Goal: Information Seeking & Learning: Learn about a topic

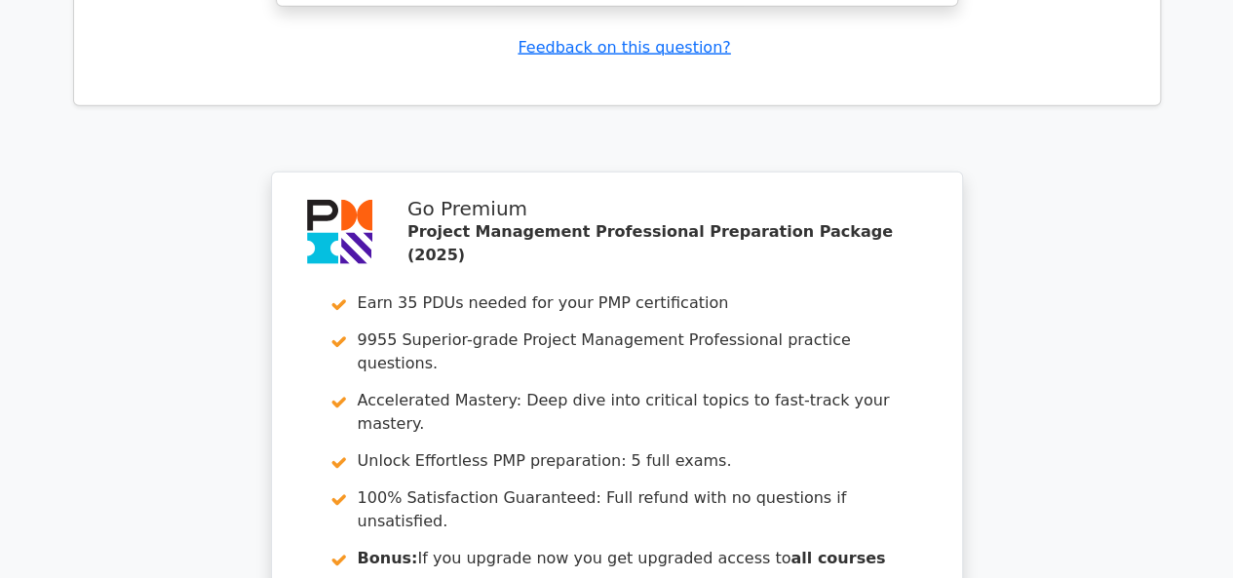
scroll to position [6199, 0]
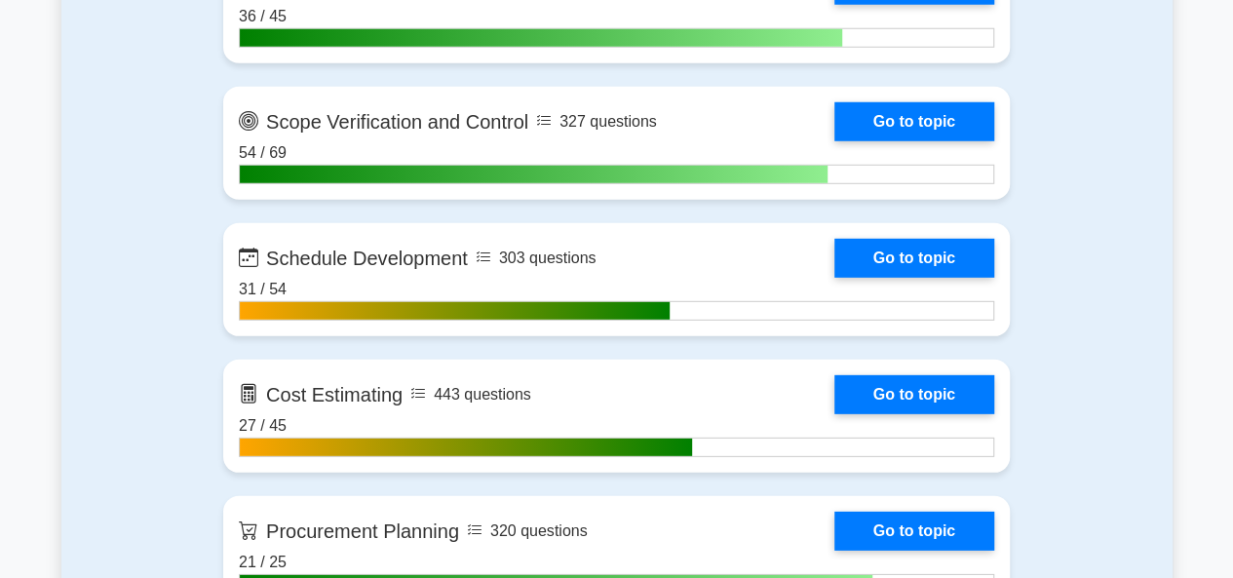
scroll to position [2728, 0]
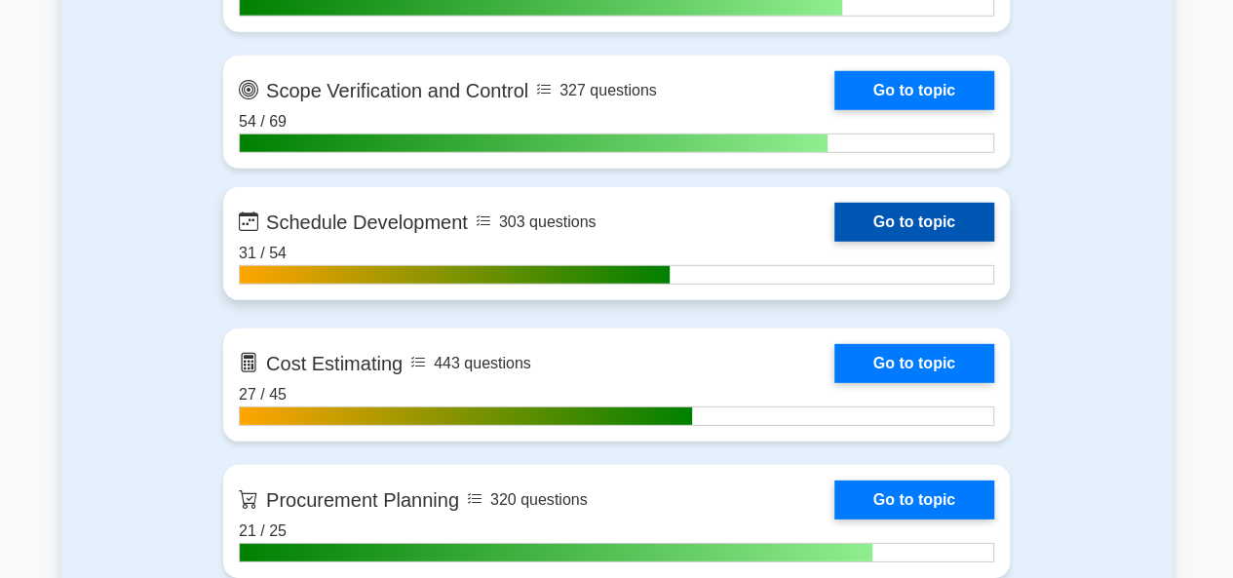
click at [885, 216] on link "Go to topic" at bounding box center [914, 222] width 160 height 39
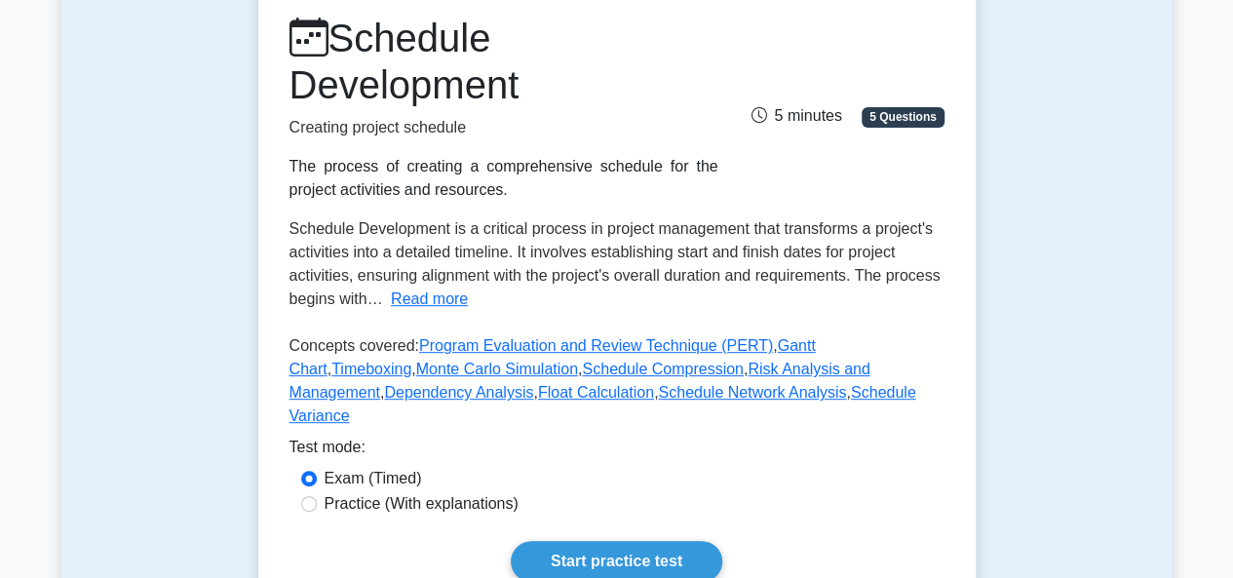
scroll to position [292, 0]
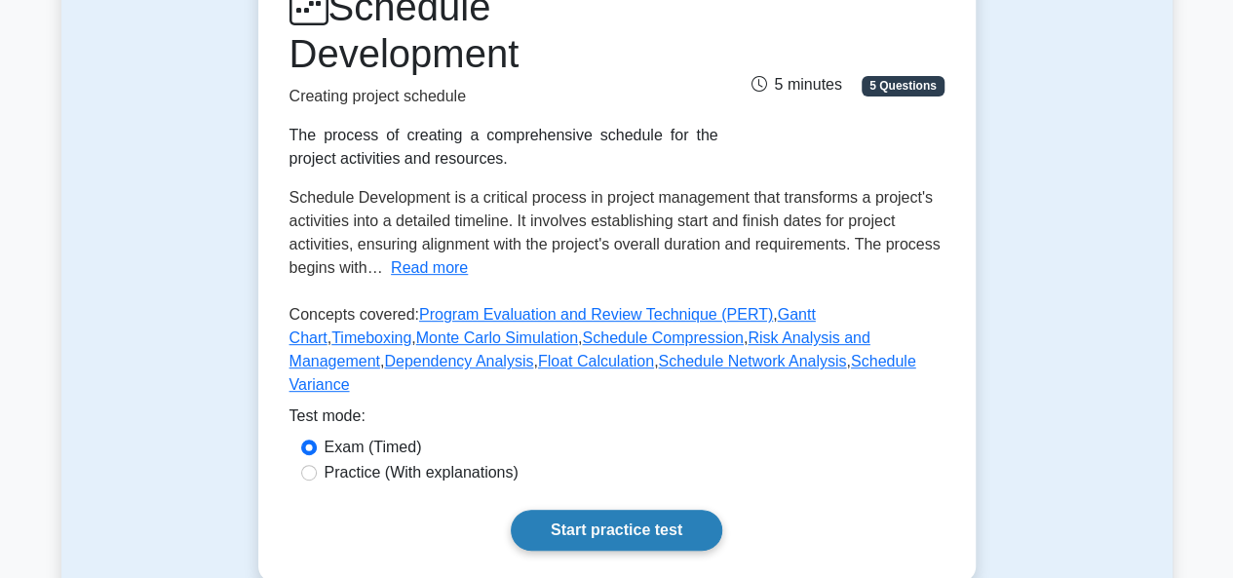
click at [686, 513] on link "Start practice test" at bounding box center [616, 530] width 211 height 41
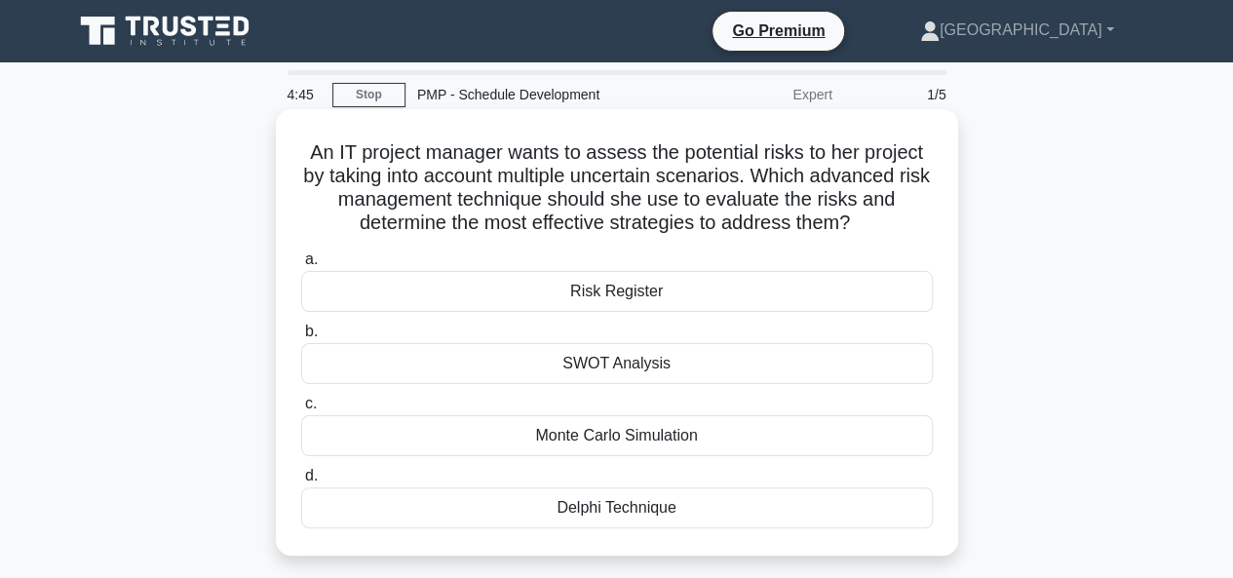
click at [608, 437] on div "Monte Carlo Simulation" at bounding box center [616, 435] width 631 height 41
click at [301, 410] on input "c. Monte Carlo Simulation" at bounding box center [301, 404] width 0 height 13
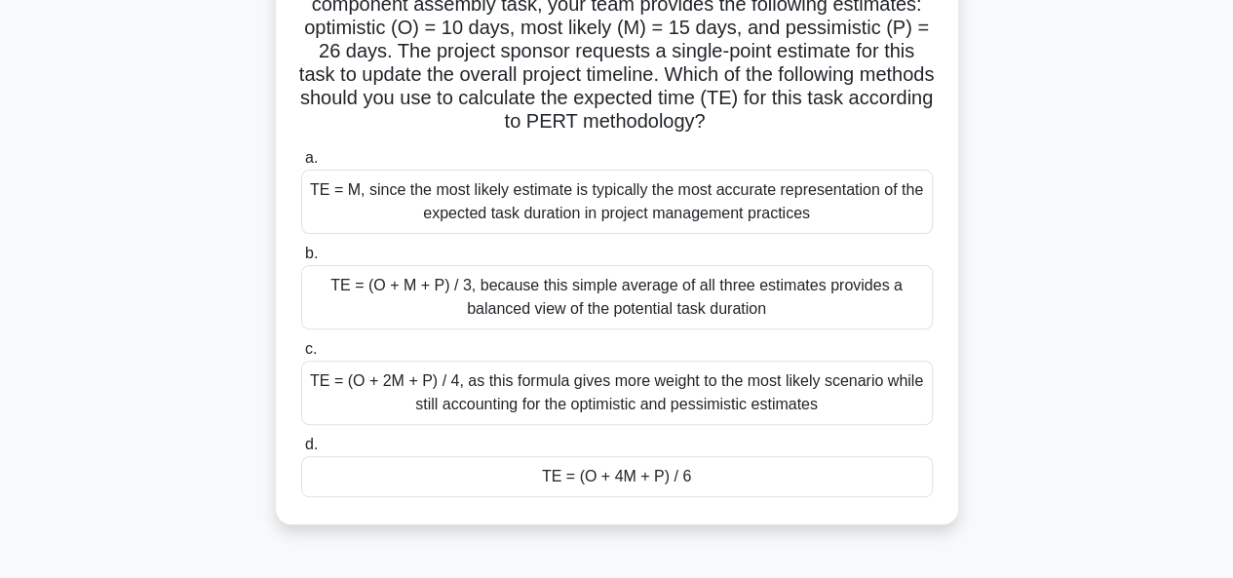
scroll to position [97, 0]
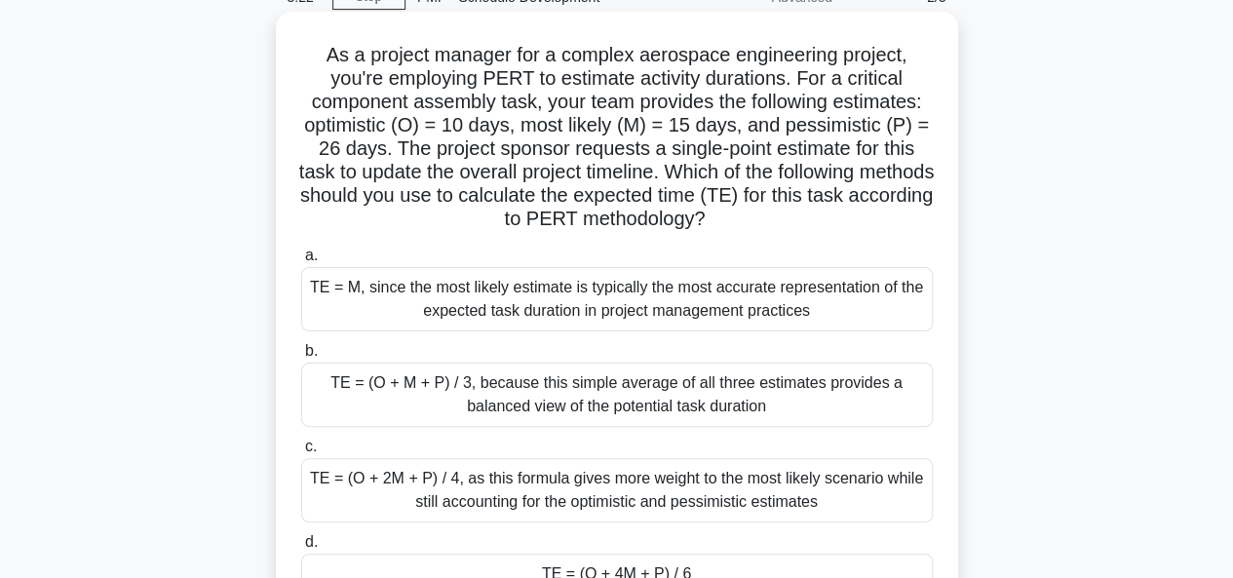
click at [542, 400] on div "TE = (O + M + P) / 3, because this simple average of all three estimates provid…" at bounding box center [616, 394] width 631 height 64
click at [301, 358] on input "b. TE = (O + M + P) / 3, because this simple average of all three estimates pro…" at bounding box center [301, 351] width 0 height 13
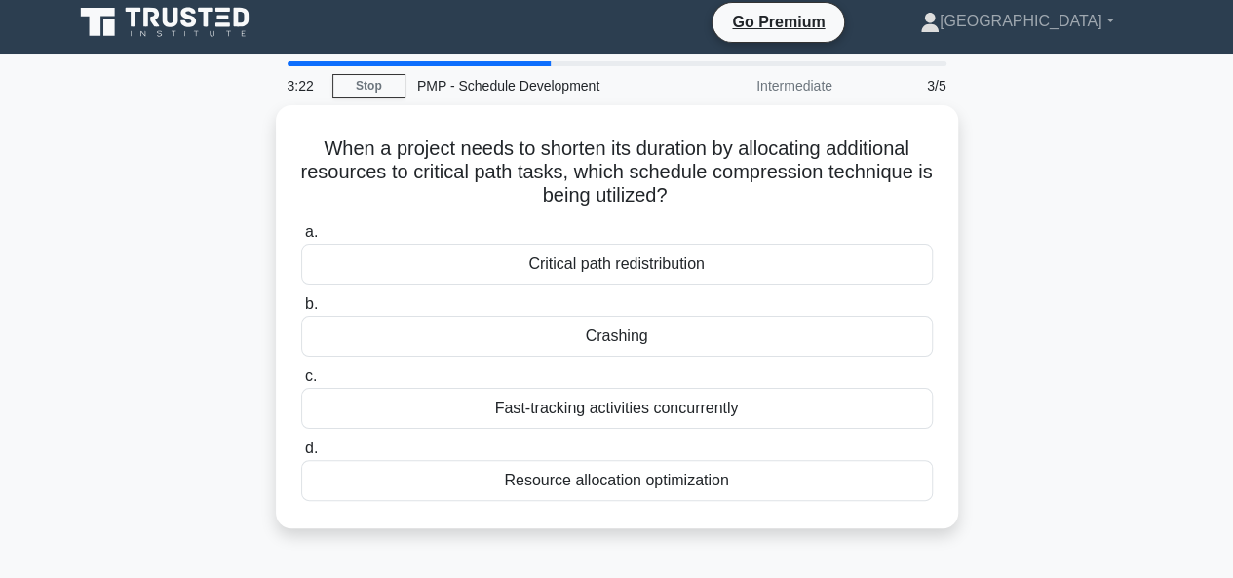
scroll to position [0, 0]
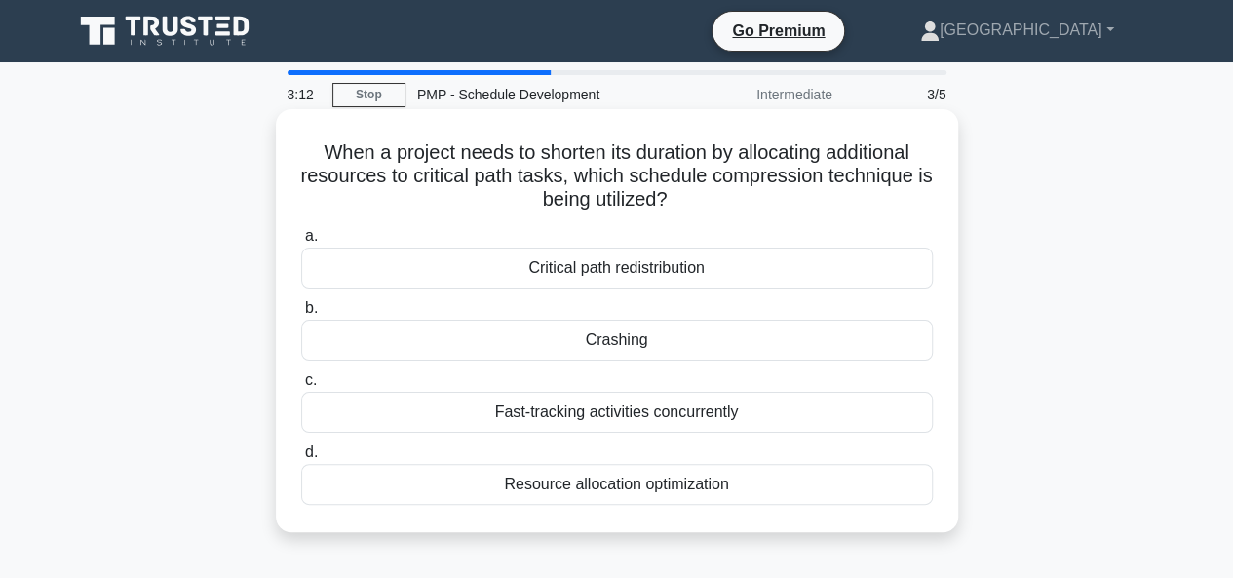
click at [590, 342] on div "Crashing" at bounding box center [616, 340] width 631 height 41
click at [301, 315] on input "b. Crashing" at bounding box center [301, 308] width 0 height 13
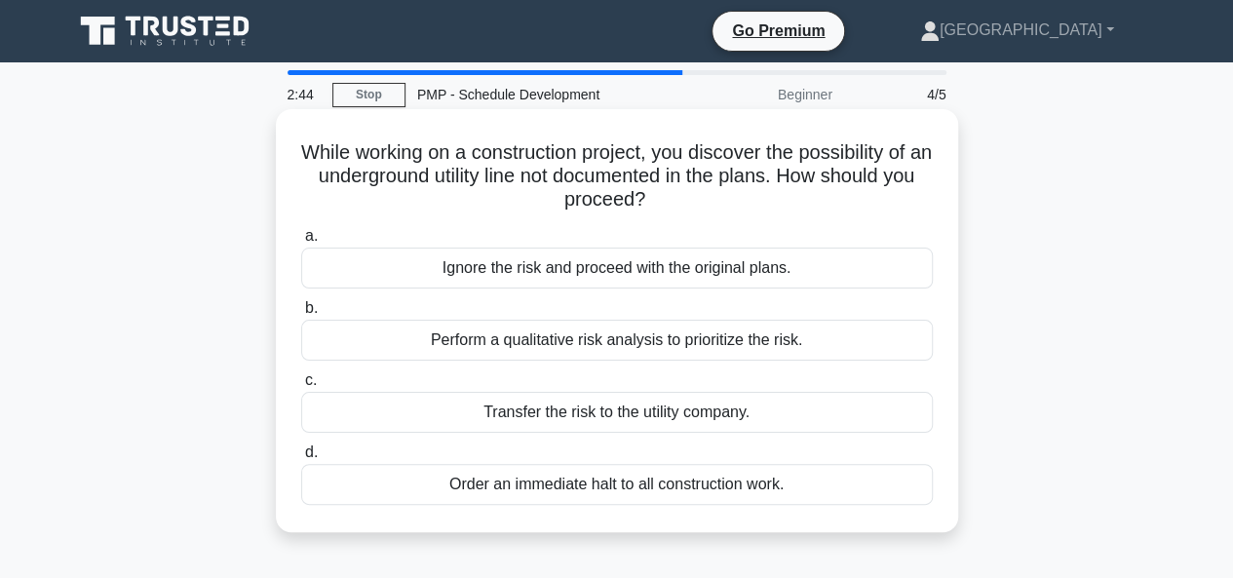
click at [579, 342] on div "Perform a qualitative risk analysis to prioritize the risk." at bounding box center [616, 340] width 631 height 41
click at [301, 315] on input "b. Perform a qualitative risk analysis to prioritize the risk." at bounding box center [301, 308] width 0 height 13
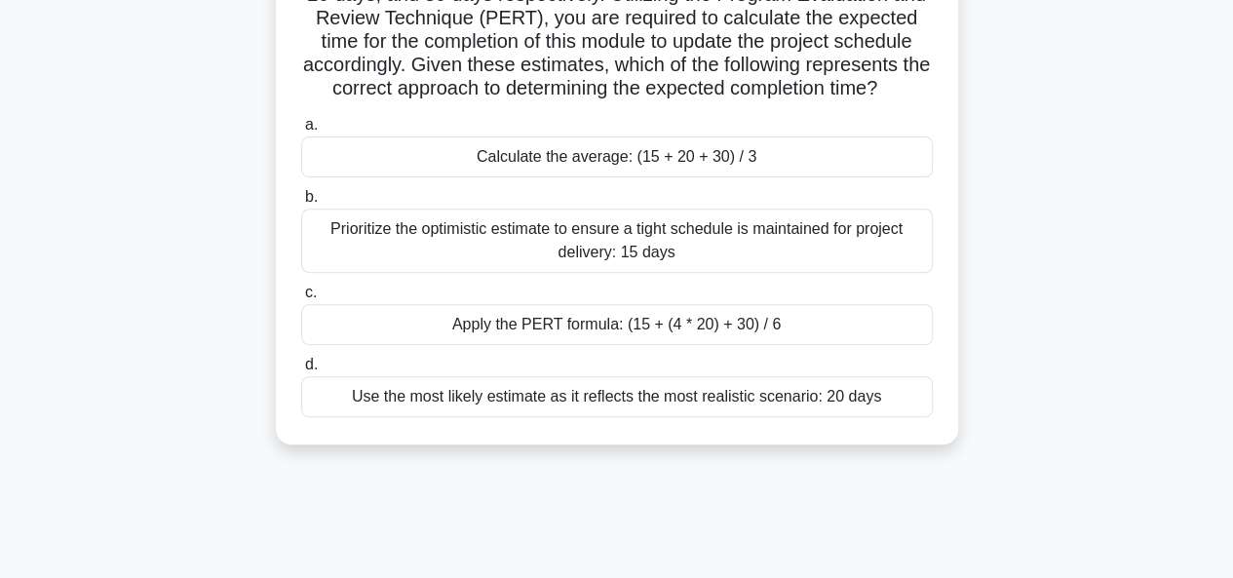
scroll to position [292, 0]
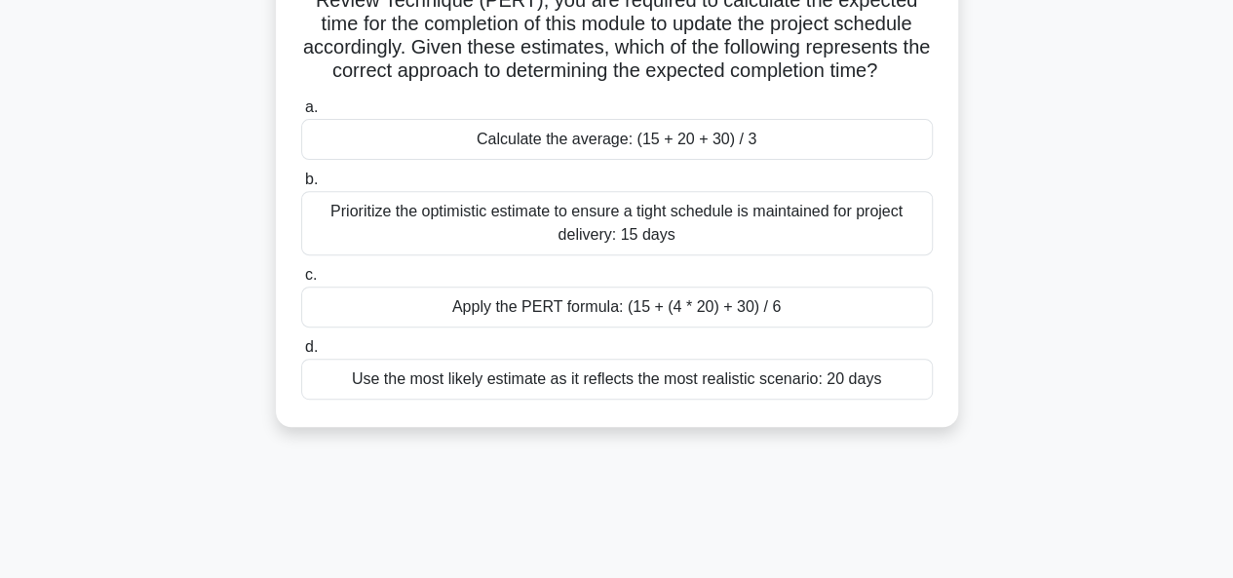
click at [657, 326] on div "Apply the PERT formula: (15 + (4 * 20) + 30) / 6" at bounding box center [616, 306] width 631 height 41
click at [301, 282] on input "c. Apply the PERT formula: (15 + (4 * 20) + 30) / 6" at bounding box center [301, 275] width 0 height 13
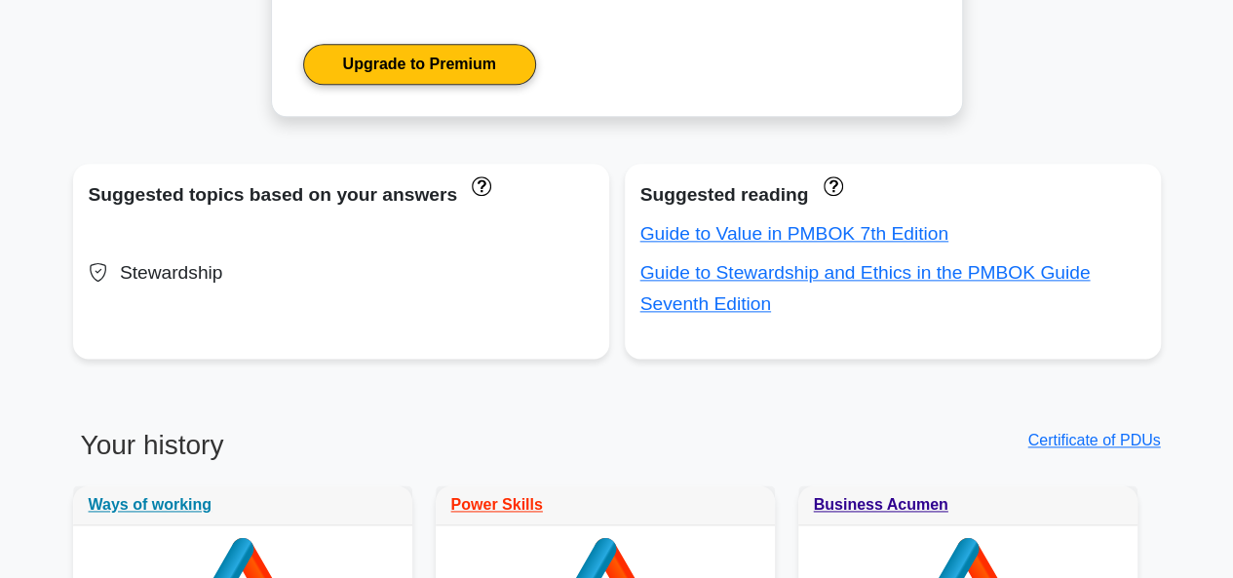
scroll to position [1462, 0]
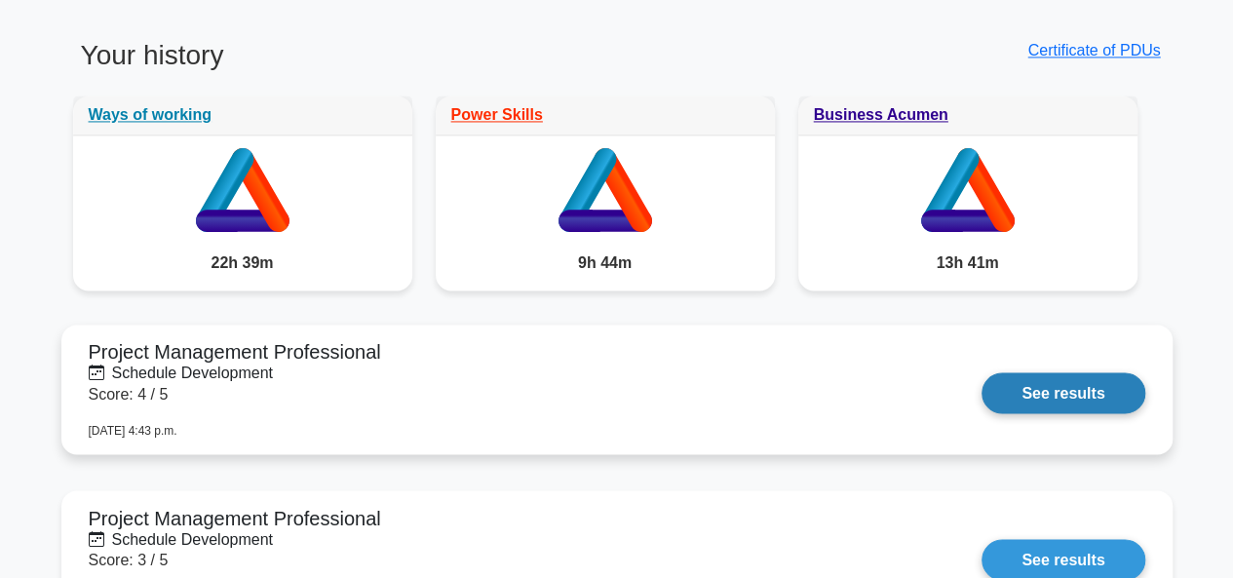
click at [1101, 394] on link "See results" at bounding box center [1062, 392] width 163 height 41
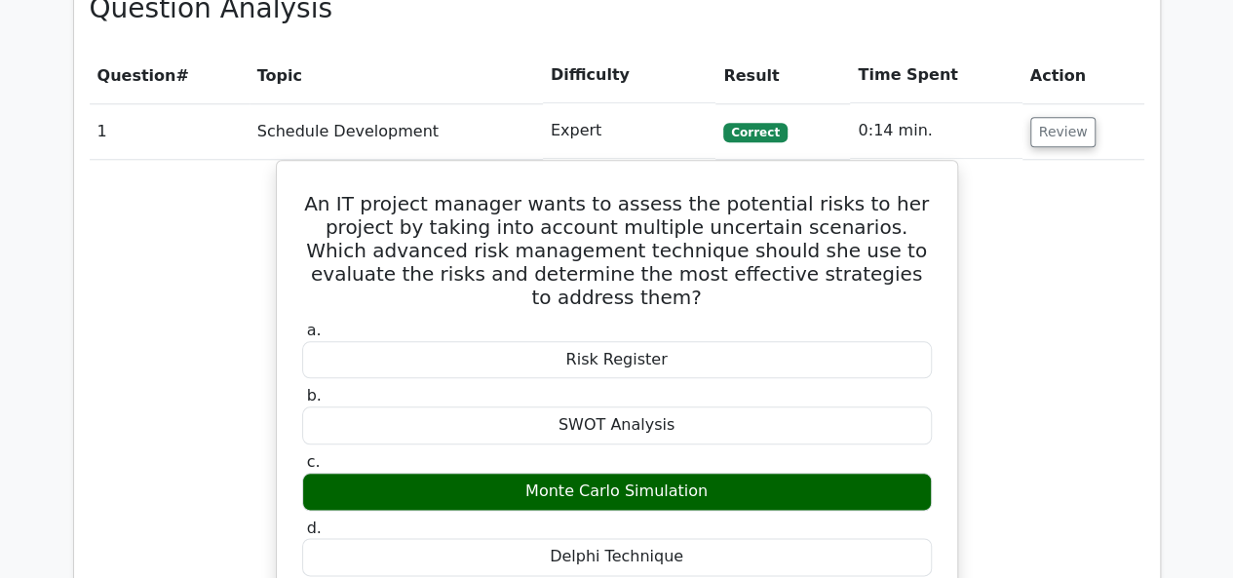
scroll to position [1754, 0]
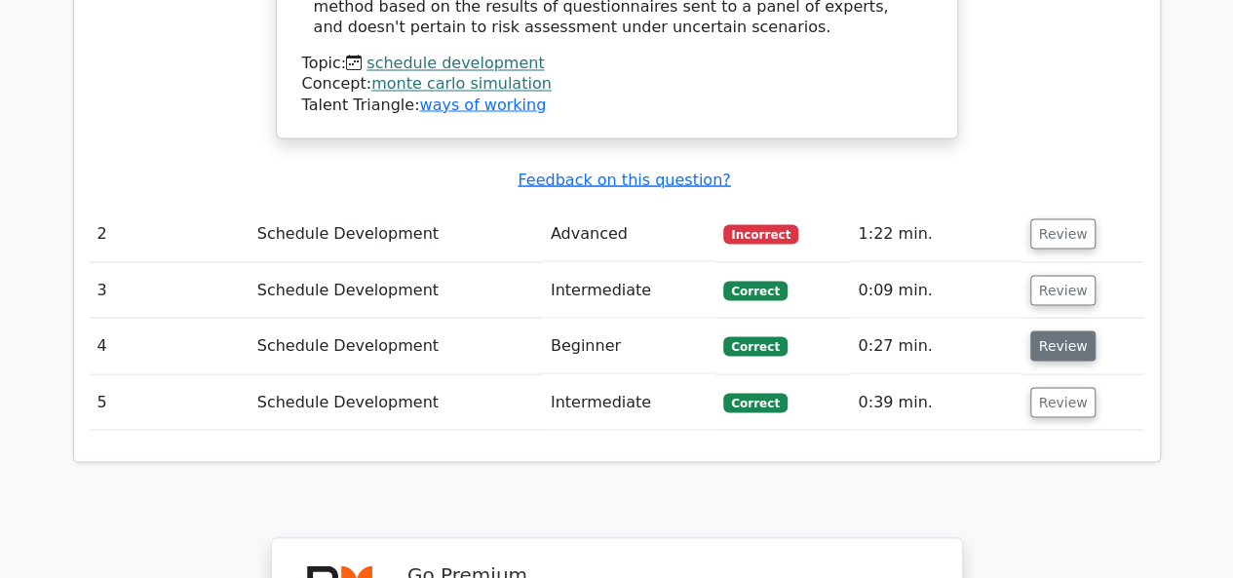
click at [1046, 330] on button "Review" at bounding box center [1063, 345] width 66 height 30
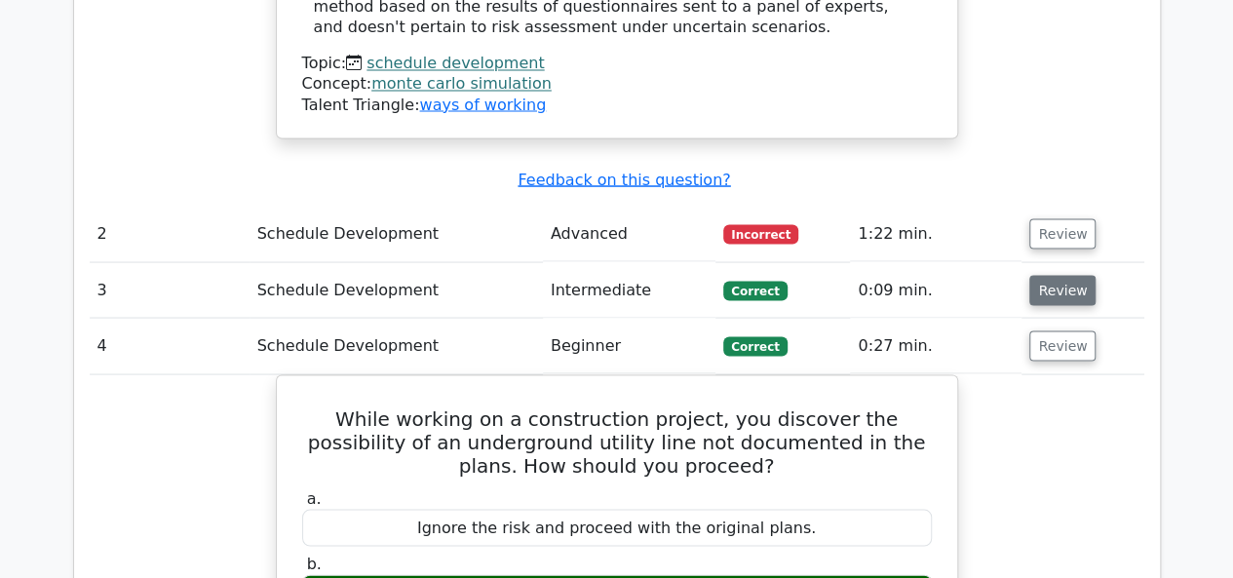
click at [1048, 275] on button "Review" at bounding box center [1062, 290] width 66 height 30
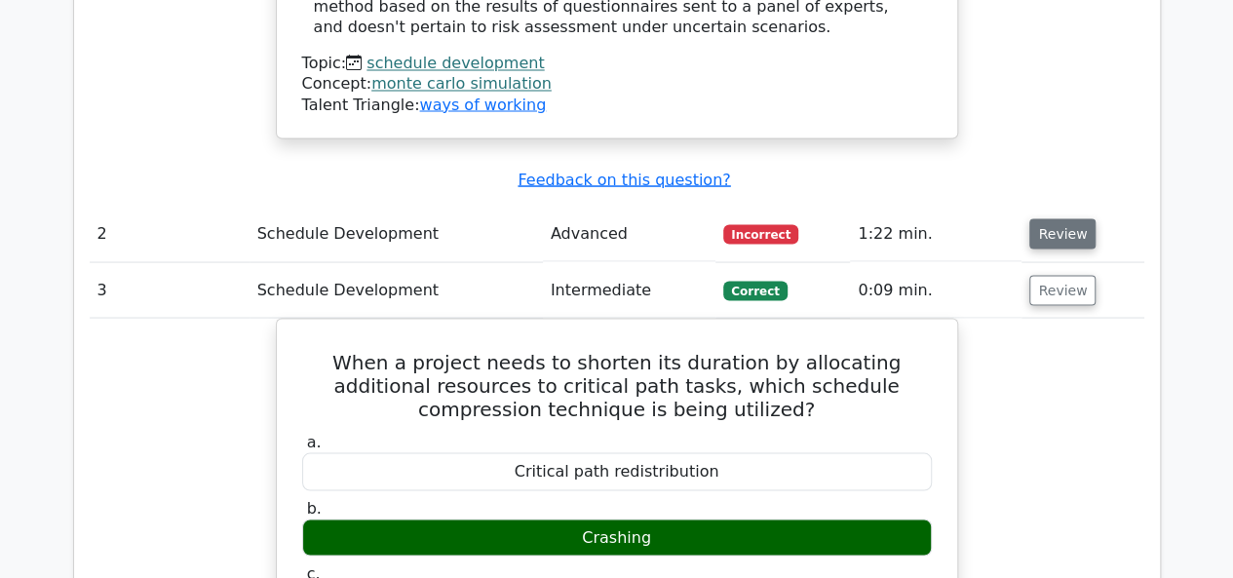
click at [1056, 218] on button "Review" at bounding box center [1062, 233] width 66 height 30
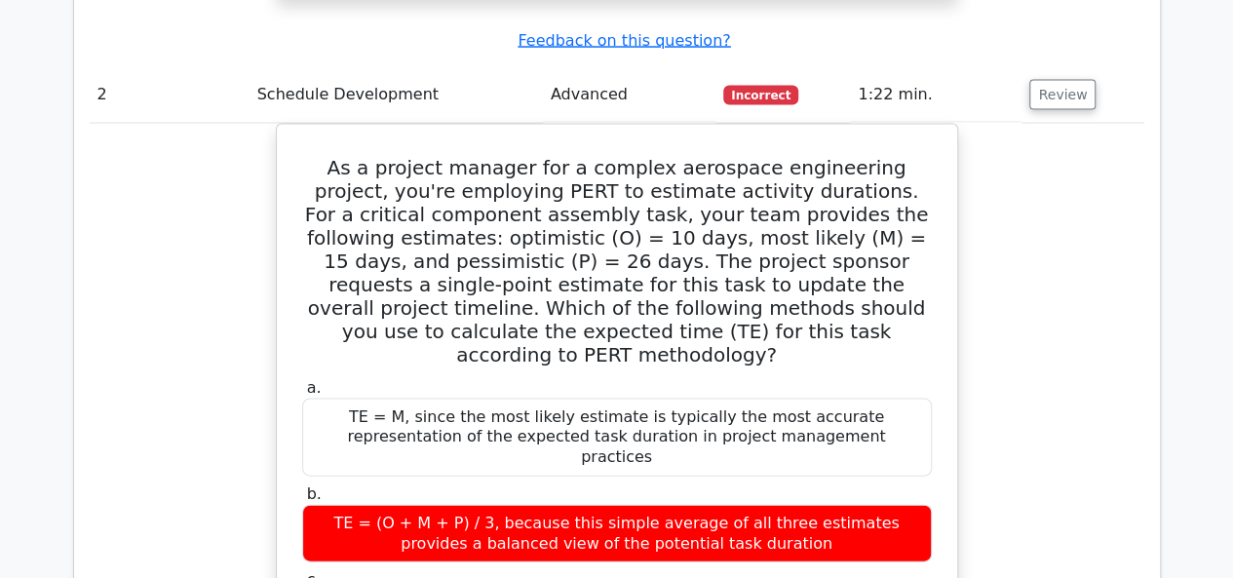
scroll to position [2046, 0]
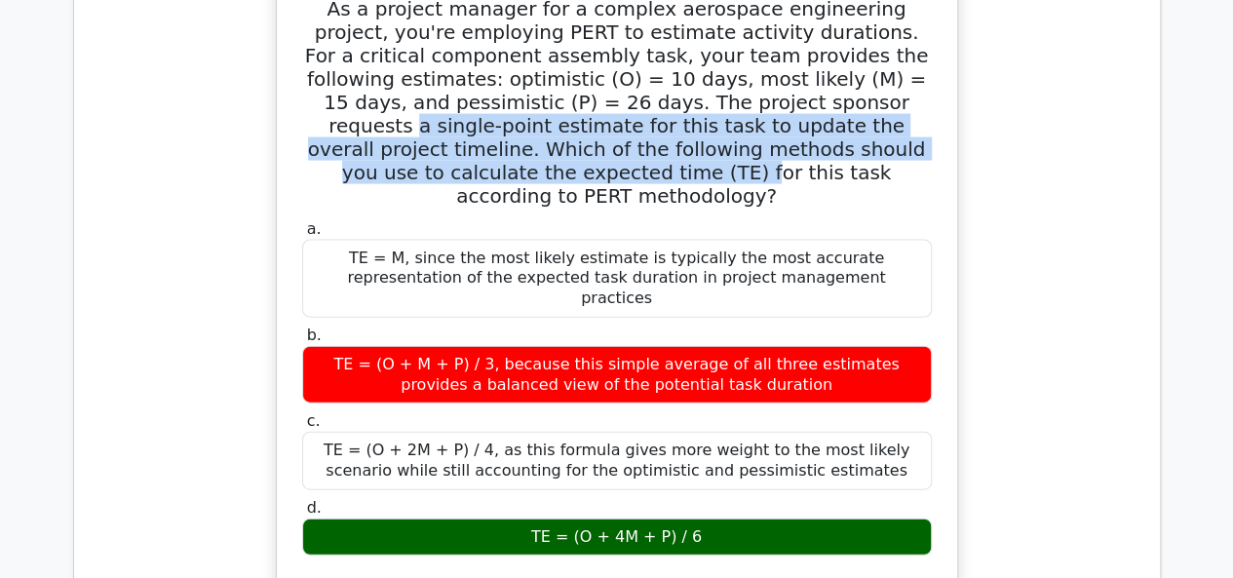
drag, startPoint x: 723, startPoint y: 59, endPoint x: 826, endPoint y: 100, distance: 111.1
click at [856, 93] on h5 "As a project manager for a complex aerospace engineering project, you're employ…" at bounding box center [616, 102] width 633 height 210
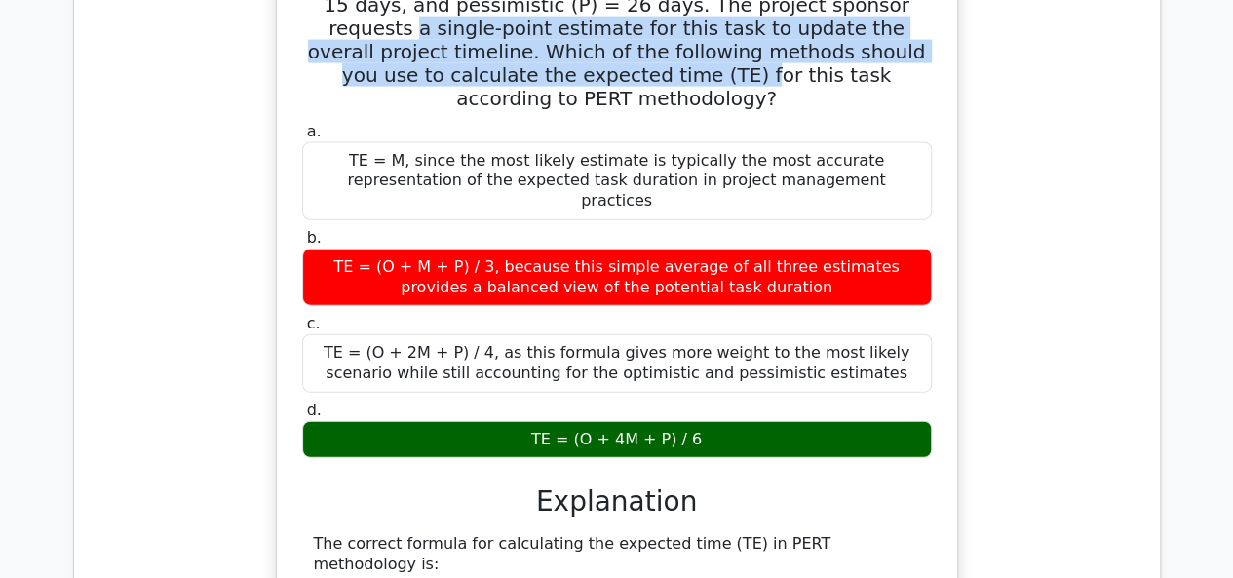
scroll to position [2338, 0]
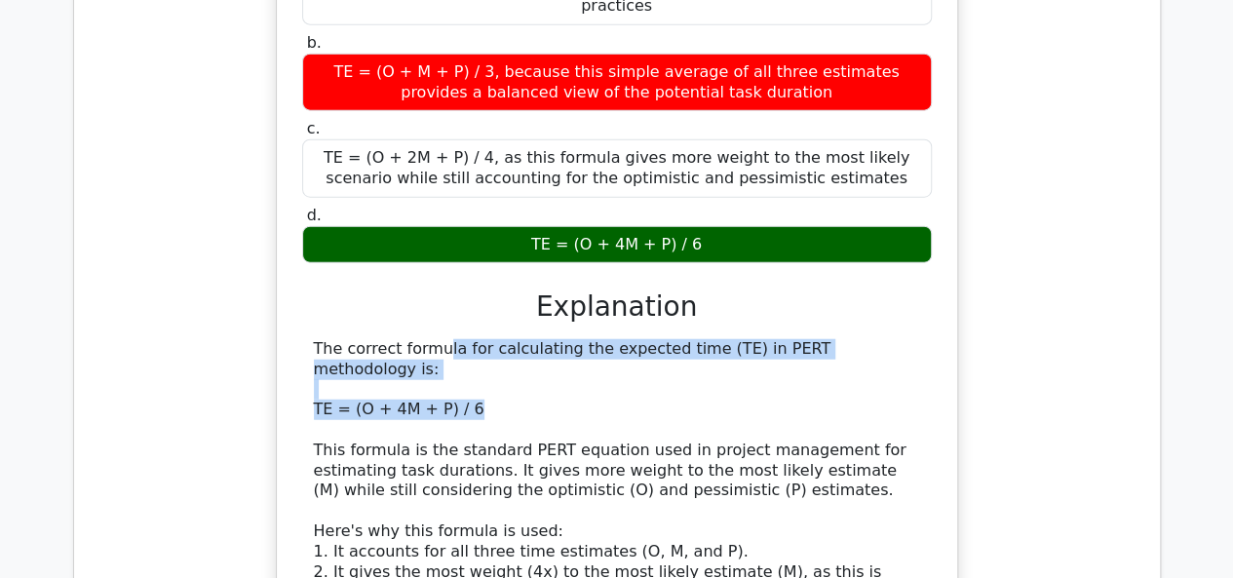
drag, startPoint x: 475, startPoint y: 291, endPoint x: 290, endPoint y: 239, distance: 192.5
click at [290, 239] on div "As a project manager for a complex aerospace engineering project, you're employ…" at bounding box center [617, 350] width 665 height 1338
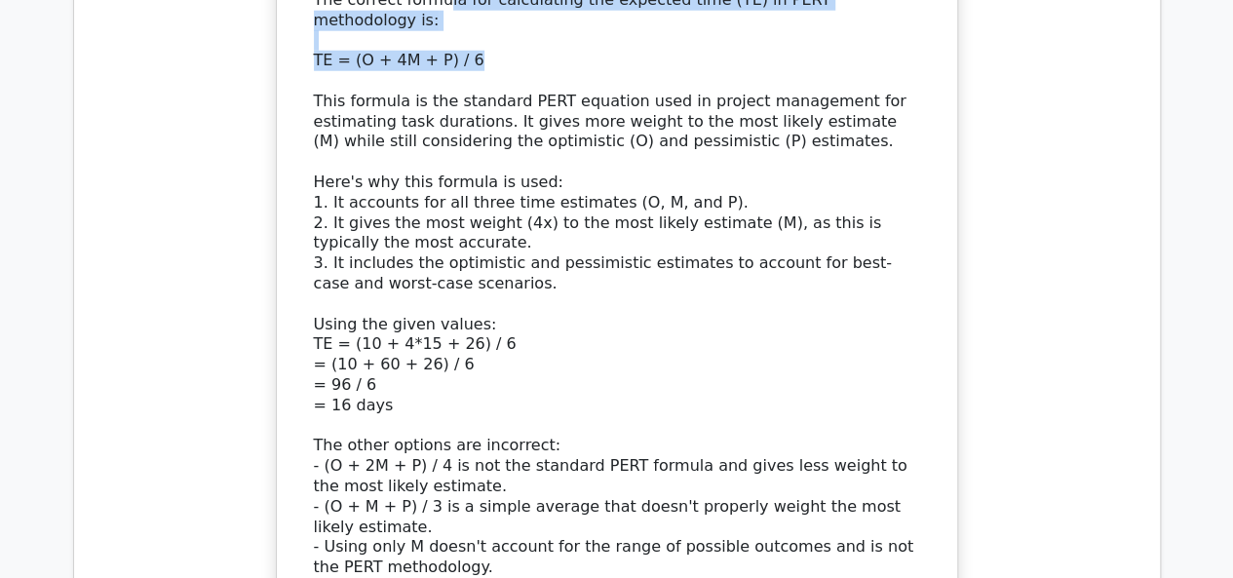
scroll to position [2728, 0]
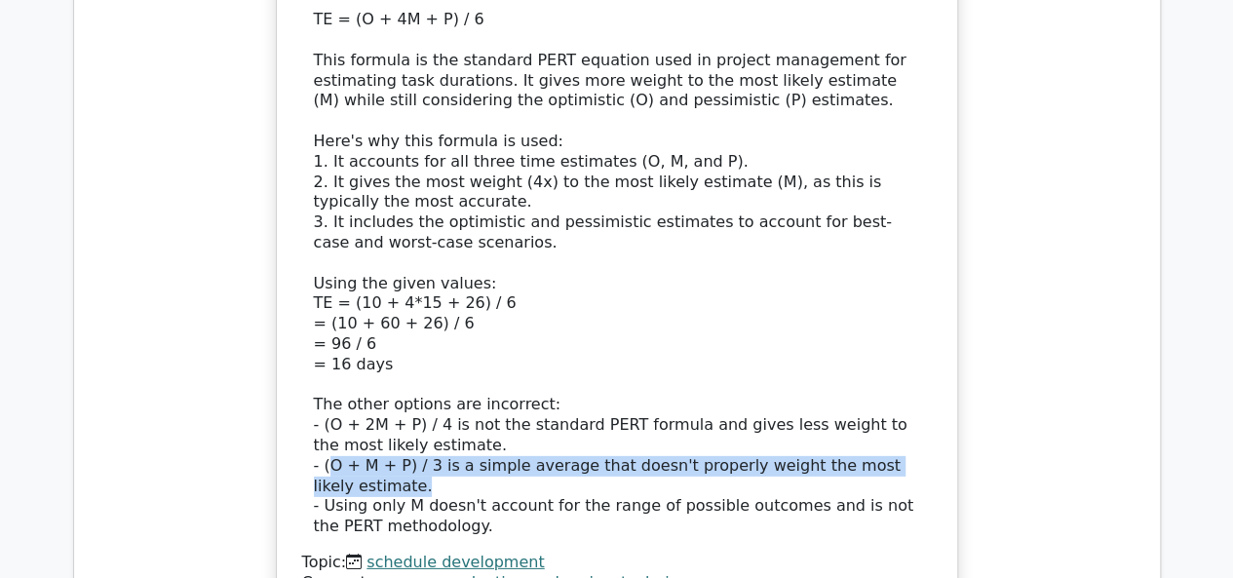
drag, startPoint x: 333, startPoint y: 350, endPoint x: 580, endPoint y: 361, distance: 246.7
click at [580, 361] on div "The correct formula for calculating the expected time (TE) in PERT methodology …" at bounding box center [617, 243] width 606 height 588
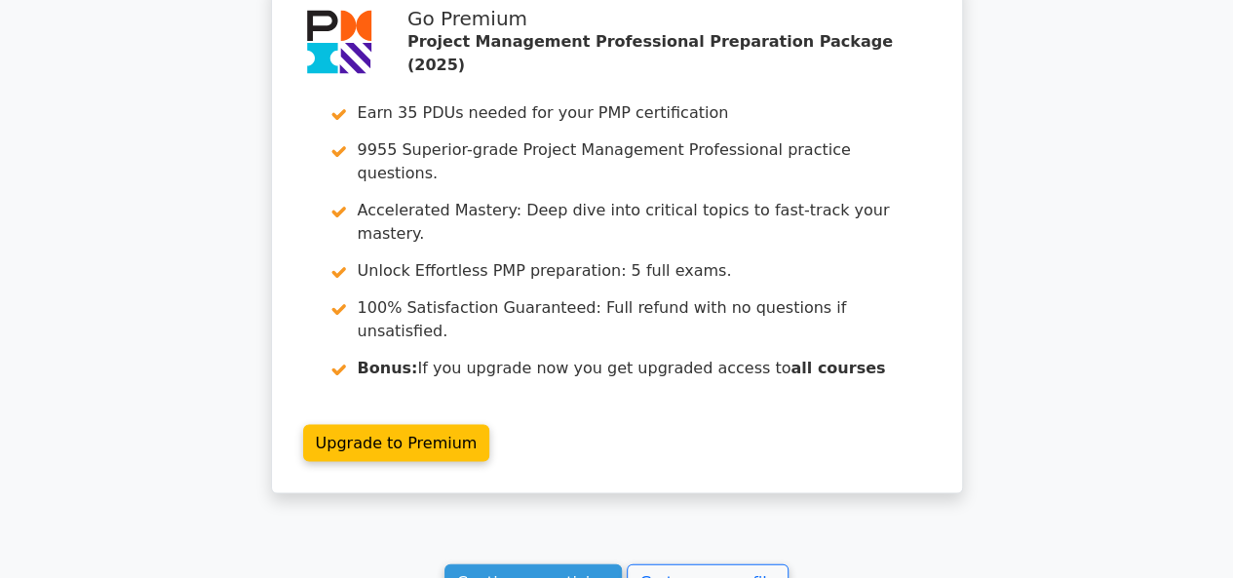
scroll to position [5534, 0]
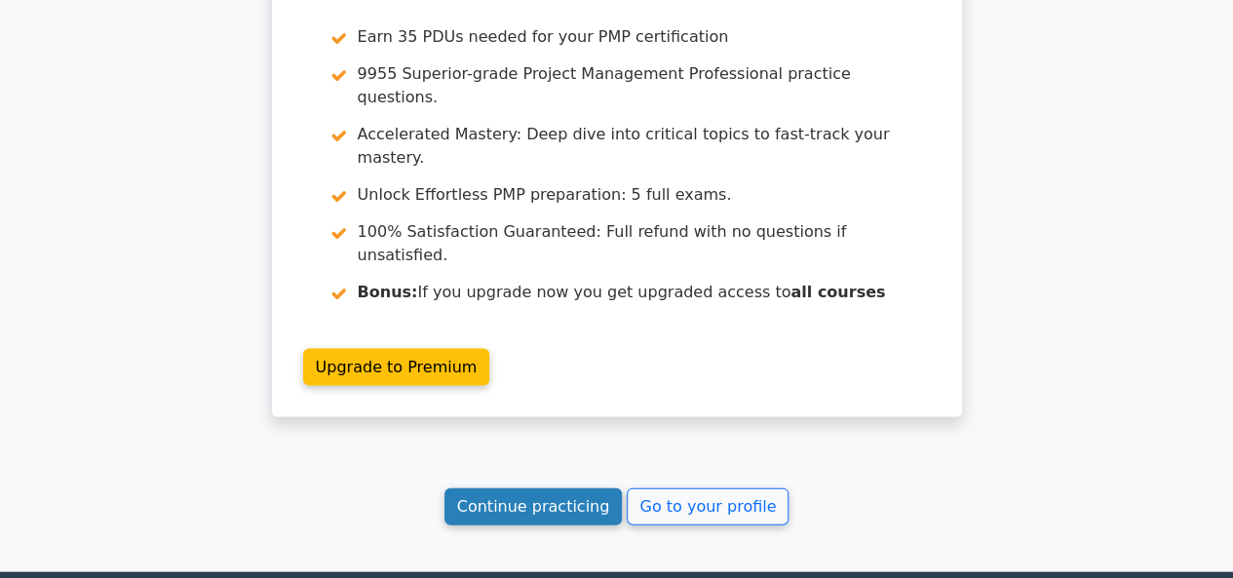
click at [543, 487] on link "Continue practicing" at bounding box center [533, 505] width 178 height 37
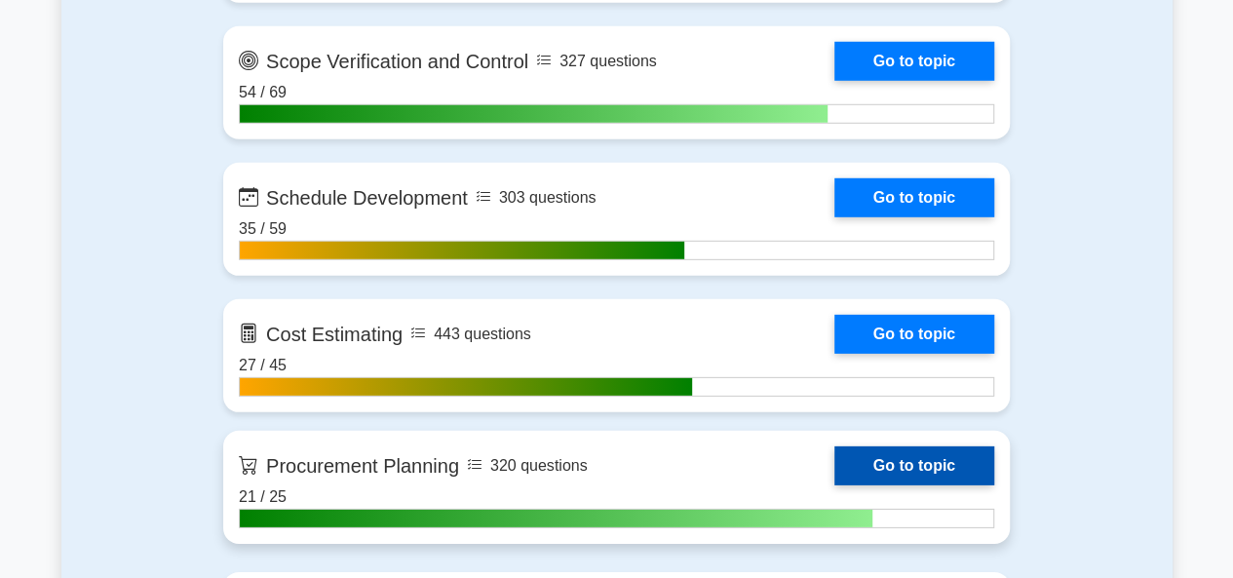
scroll to position [2728, 0]
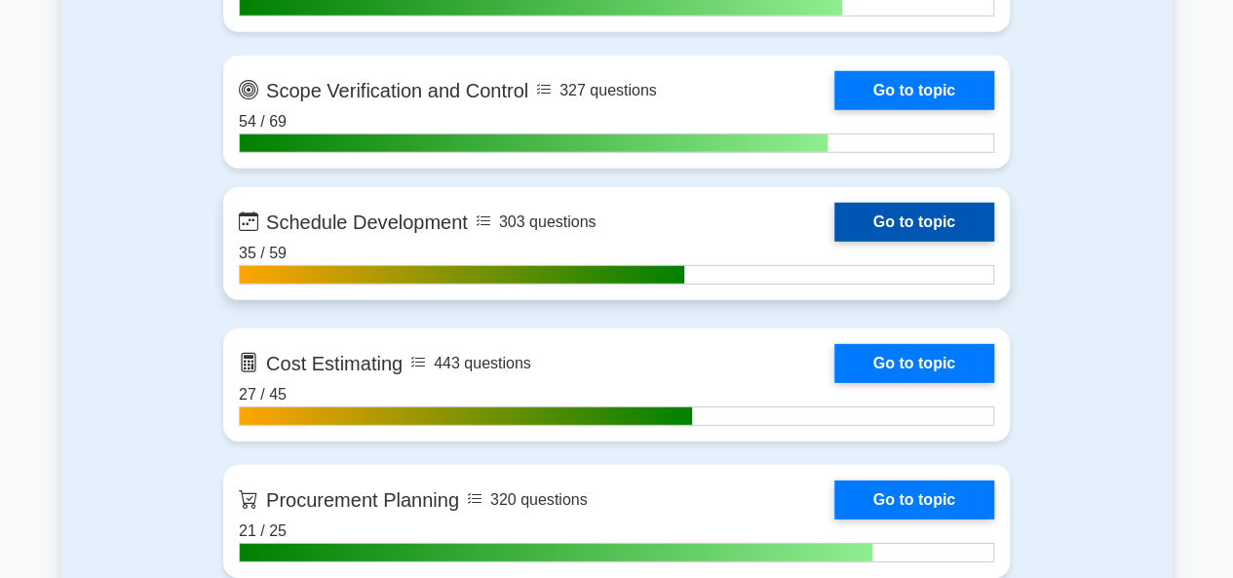
click at [965, 221] on link "Go to topic" at bounding box center [914, 222] width 160 height 39
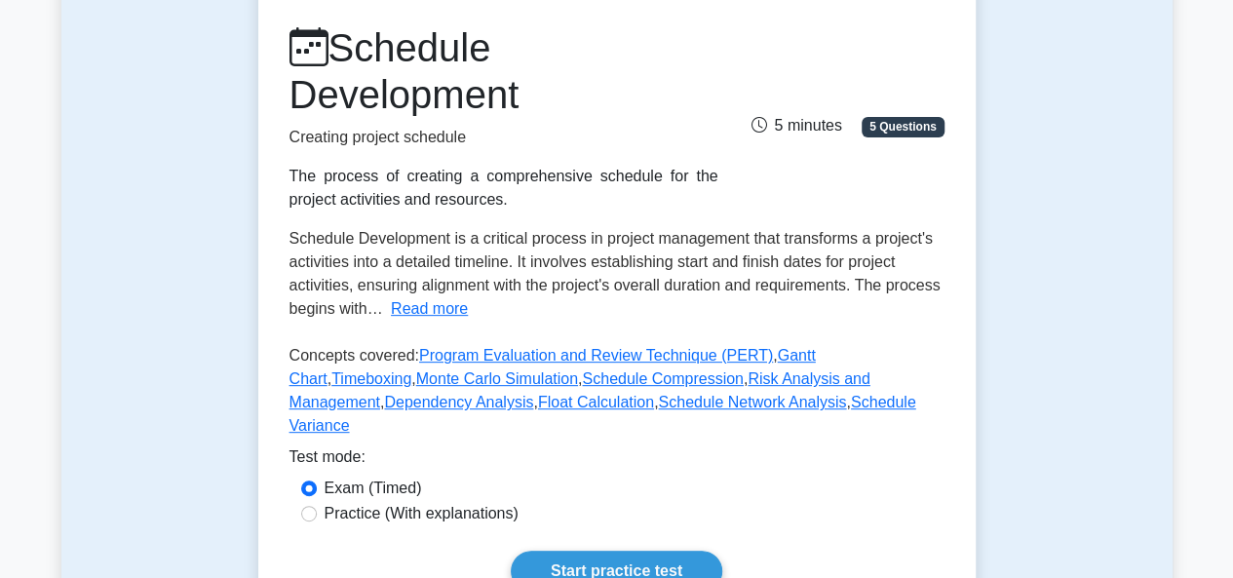
scroll to position [390, 0]
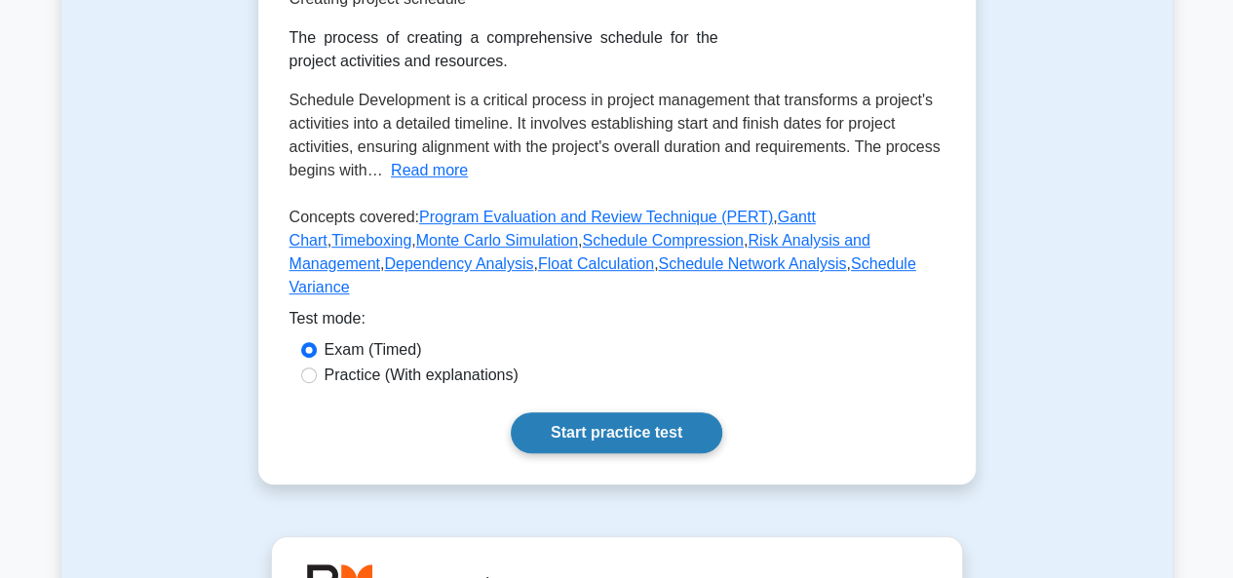
click at [584, 417] on link "Start practice test" at bounding box center [616, 432] width 211 height 41
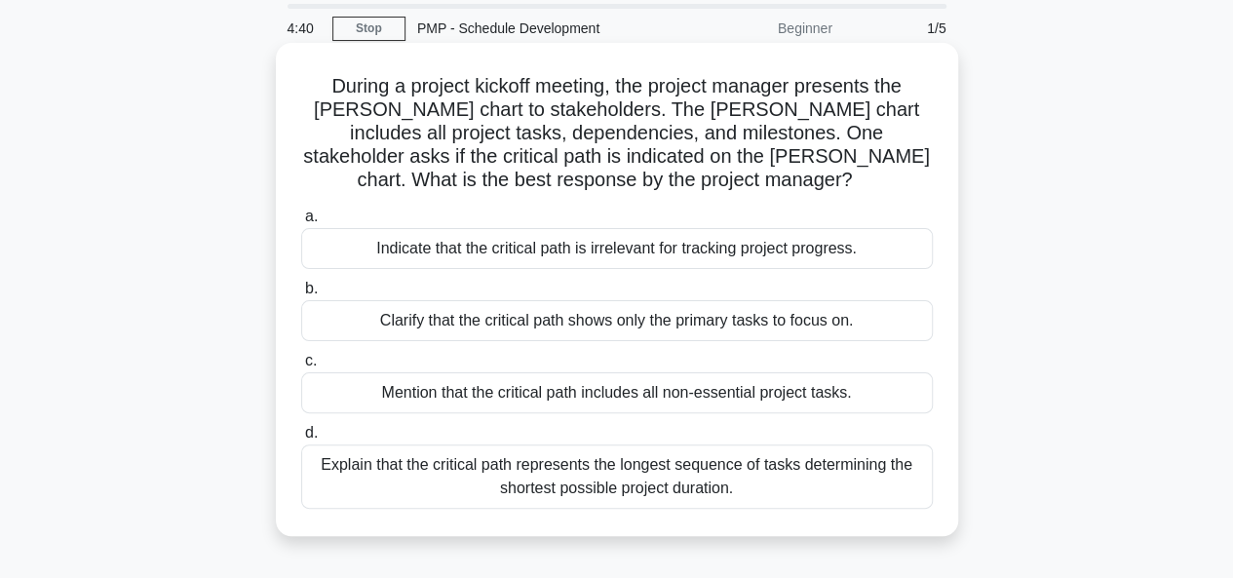
scroll to position [97, 0]
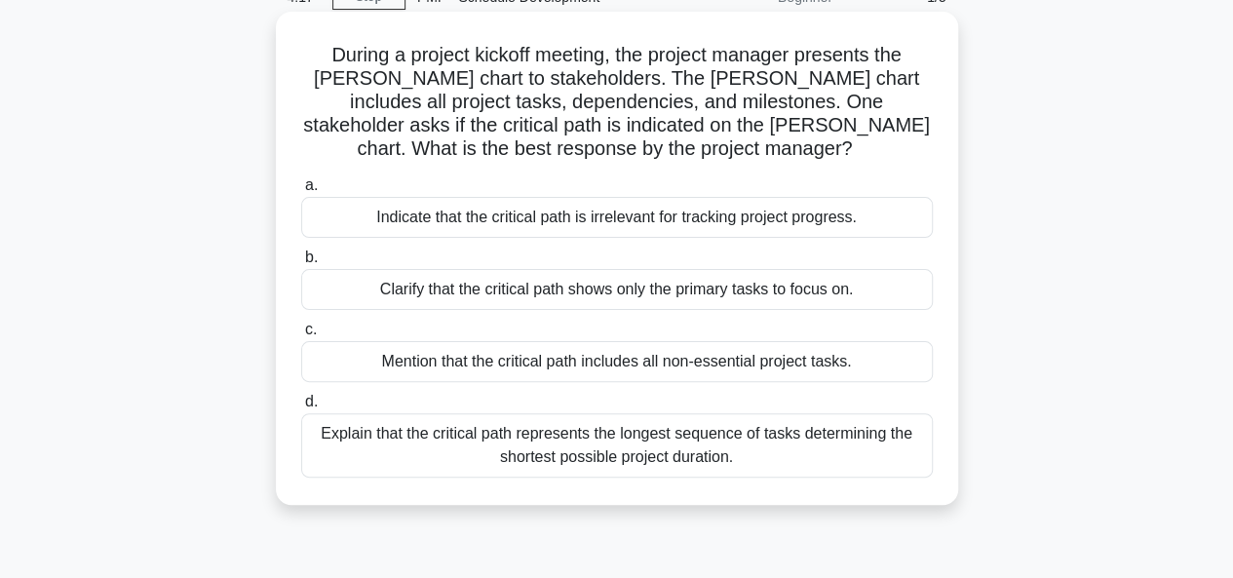
click at [677, 452] on div "Explain that the critical path represents the longest sequence of tasks determi…" at bounding box center [616, 445] width 631 height 64
click at [301, 408] on input "d. Explain that the critical path represents the longest sequence of tasks dete…" at bounding box center [301, 402] width 0 height 13
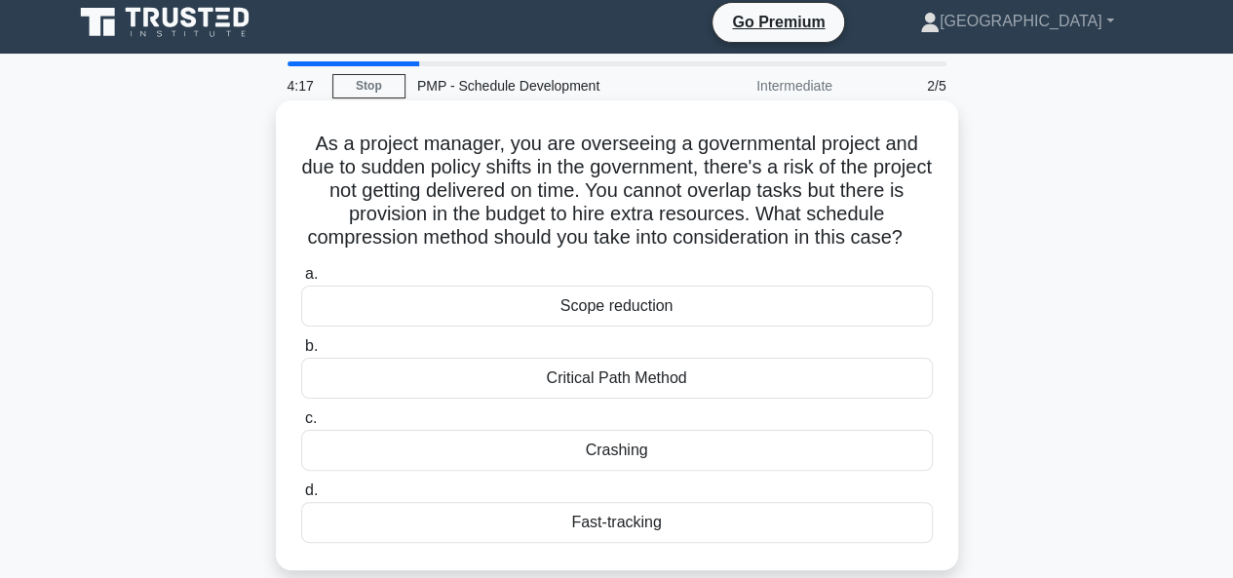
scroll to position [0, 0]
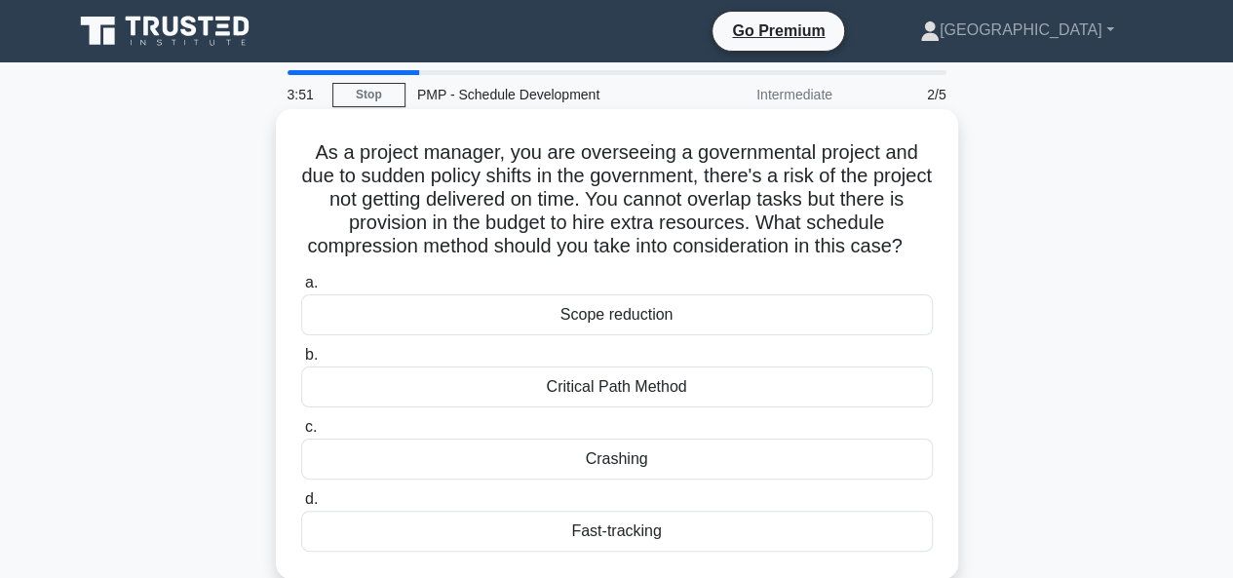
click at [614, 479] on div "Crashing" at bounding box center [616, 458] width 631 height 41
click at [301, 434] on input "c. Crashing" at bounding box center [301, 427] width 0 height 13
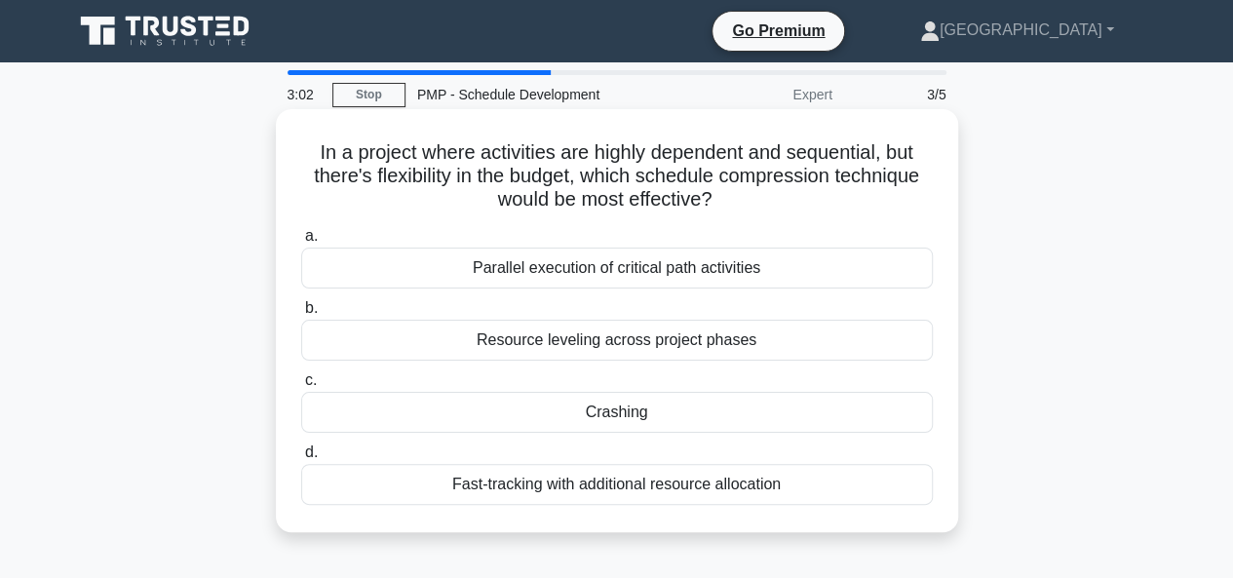
click at [601, 484] on div "Fast-tracking with additional resource allocation" at bounding box center [616, 484] width 631 height 41
click at [301, 459] on input "d. Fast-tracking with additional resource allocation" at bounding box center [301, 452] width 0 height 13
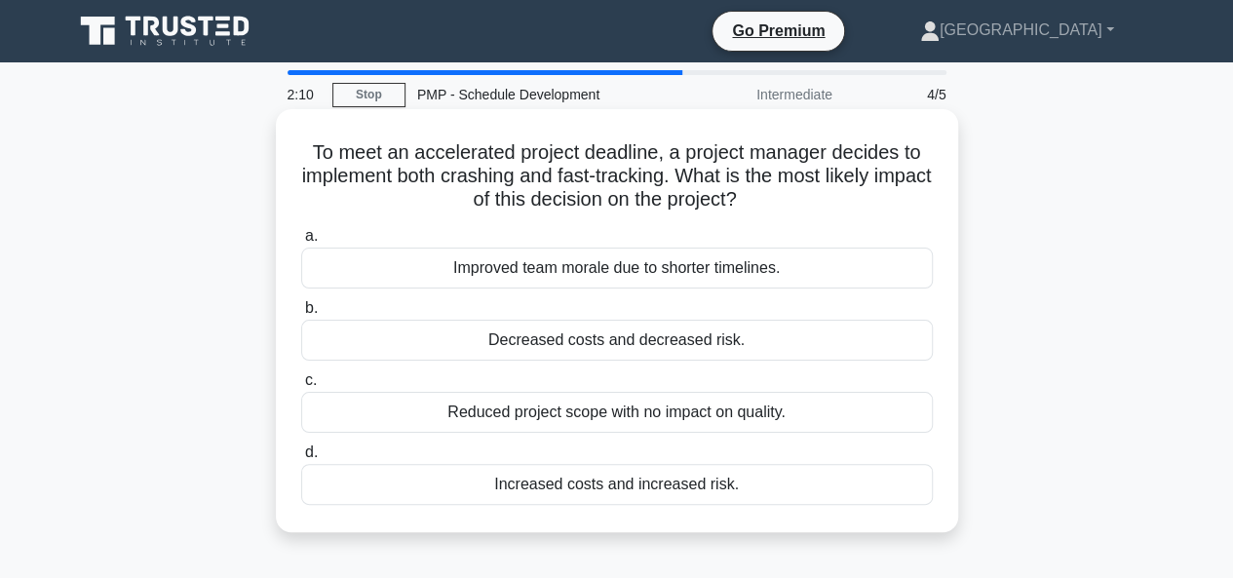
click at [603, 486] on div "Increased costs and increased risk." at bounding box center [616, 484] width 631 height 41
click at [301, 459] on input "d. Increased costs and increased risk." at bounding box center [301, 452] width 0 height 13
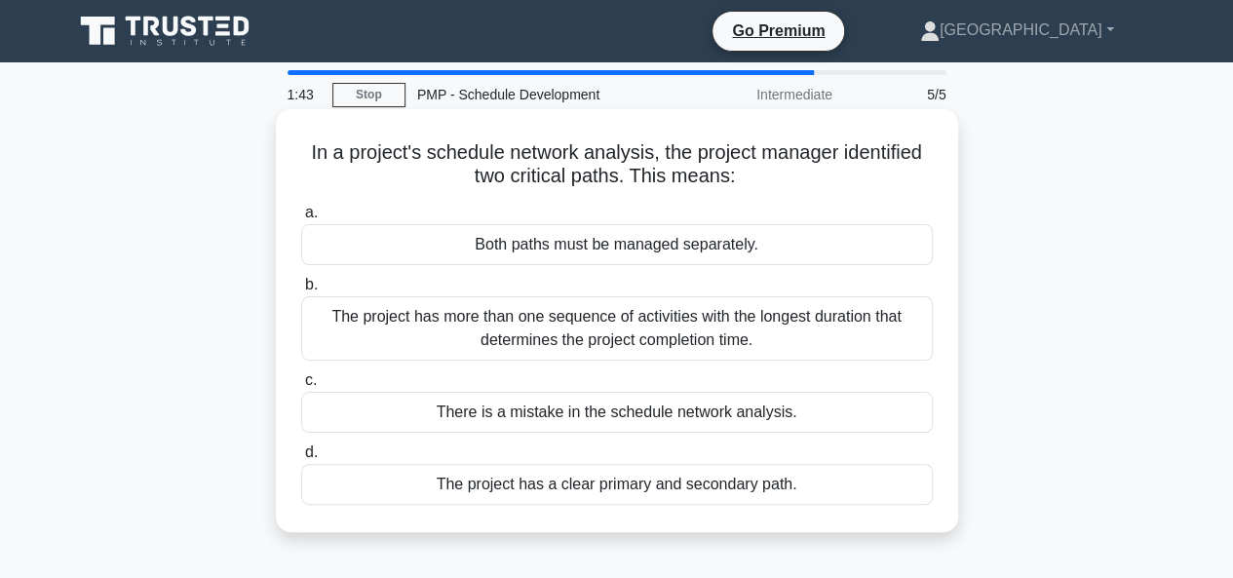
click at [571, 326] on div "The project has more than one sequence of activities with the longest duration …" at bounding box center [616, 328] width 631 height 64
click at [301, 291] on input "b. The project has more than one sequence of activities with the longest durati…" at bounding box center [301, 285] width 0 height 13
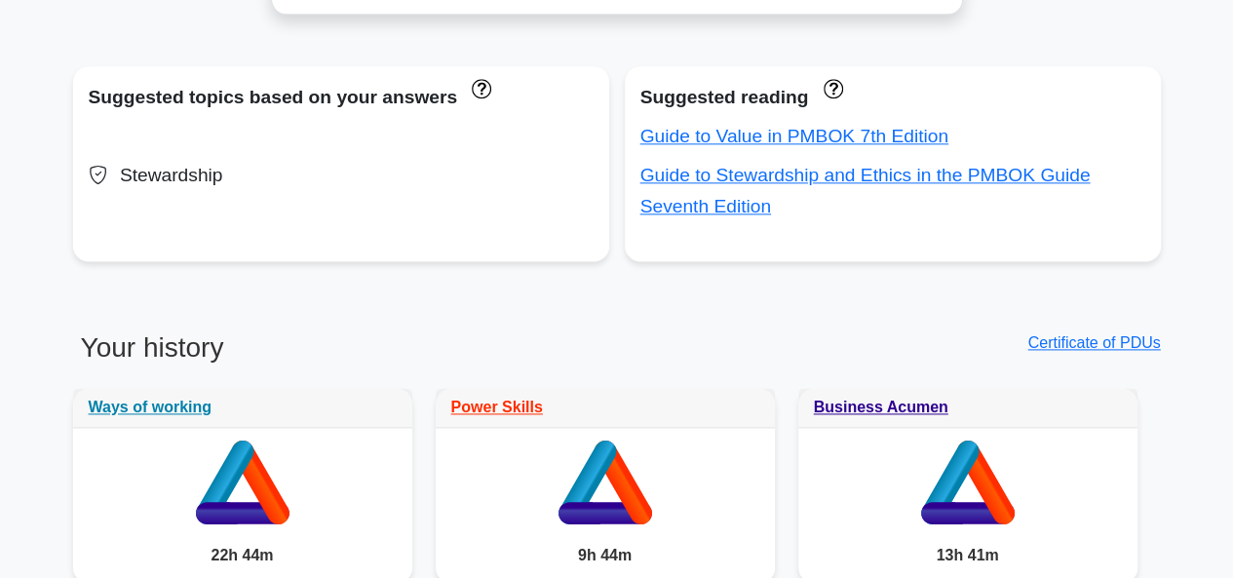
scroll to position [1656, 0]
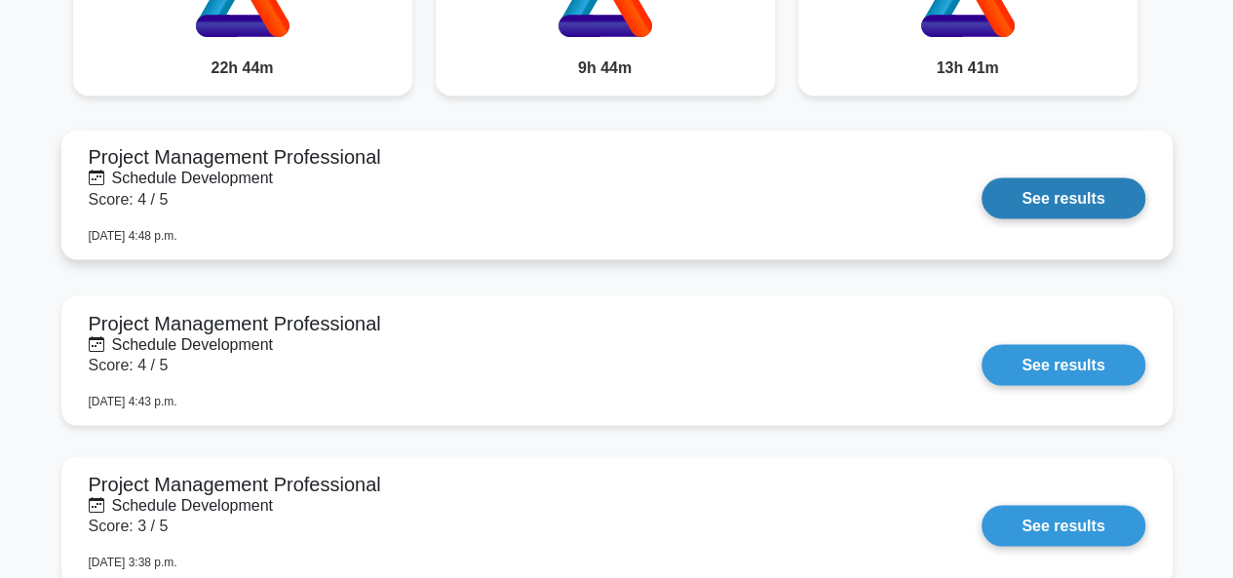
click at [1097, 197] on link "See results" at bounding box center [1062, 197] width 163 height 41
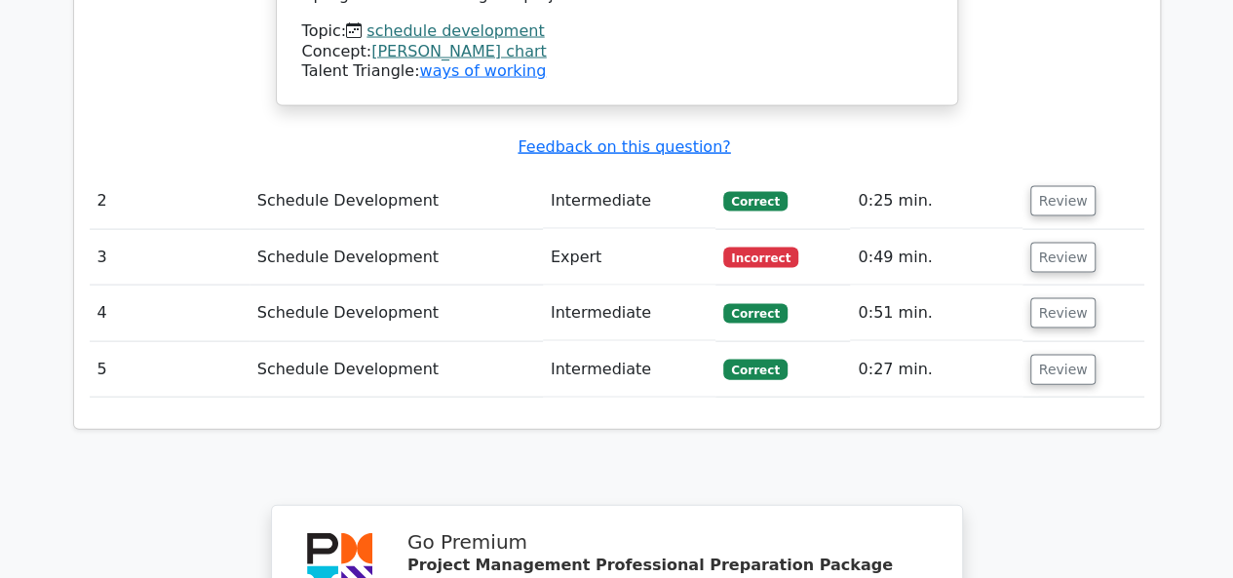
scroll to position [1949, 0]
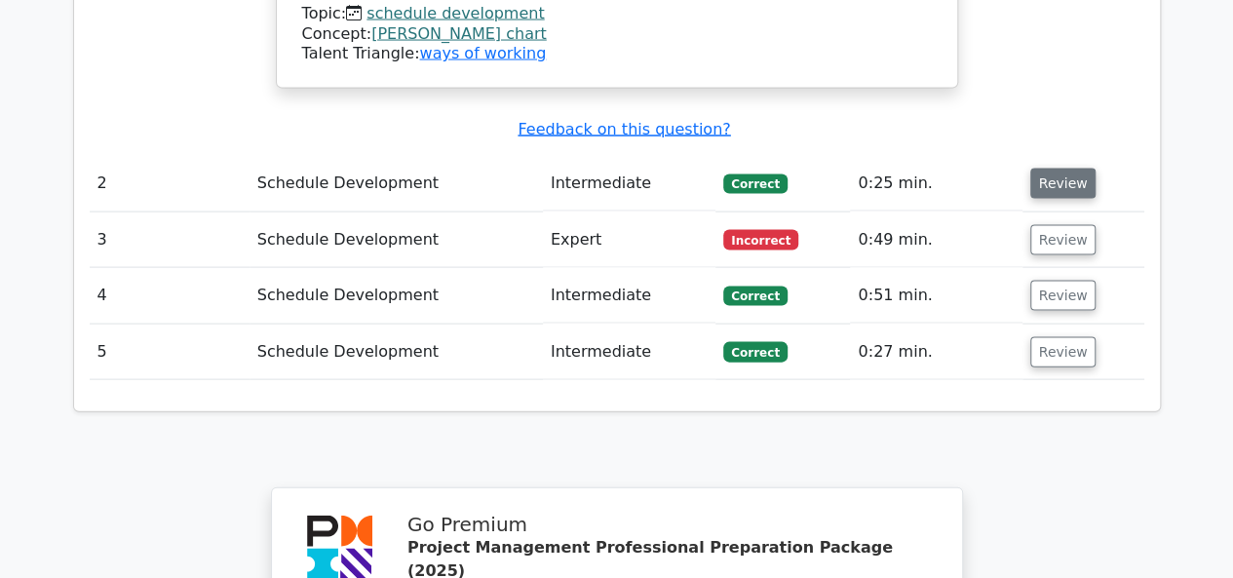
click at [1048, 169] on button "Review" at bounding box center [1063, 184] width 66 height 30
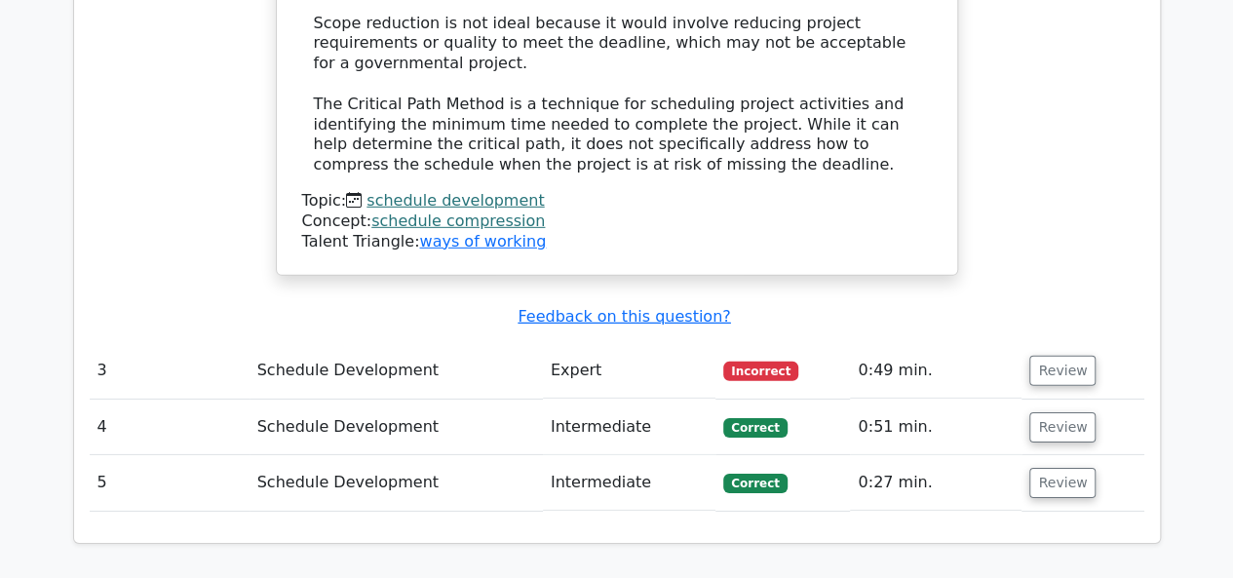
scroll to position [3118, 0]
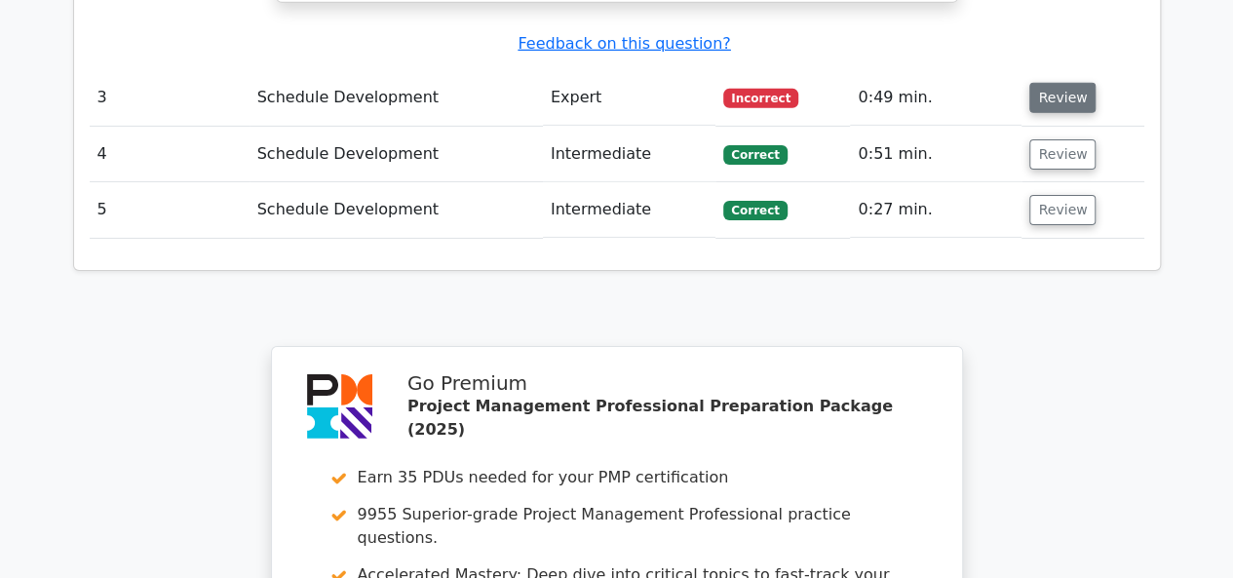
click at [1037, 83] on button "Review" at bounding box center [1062, 98] width 66 height 30
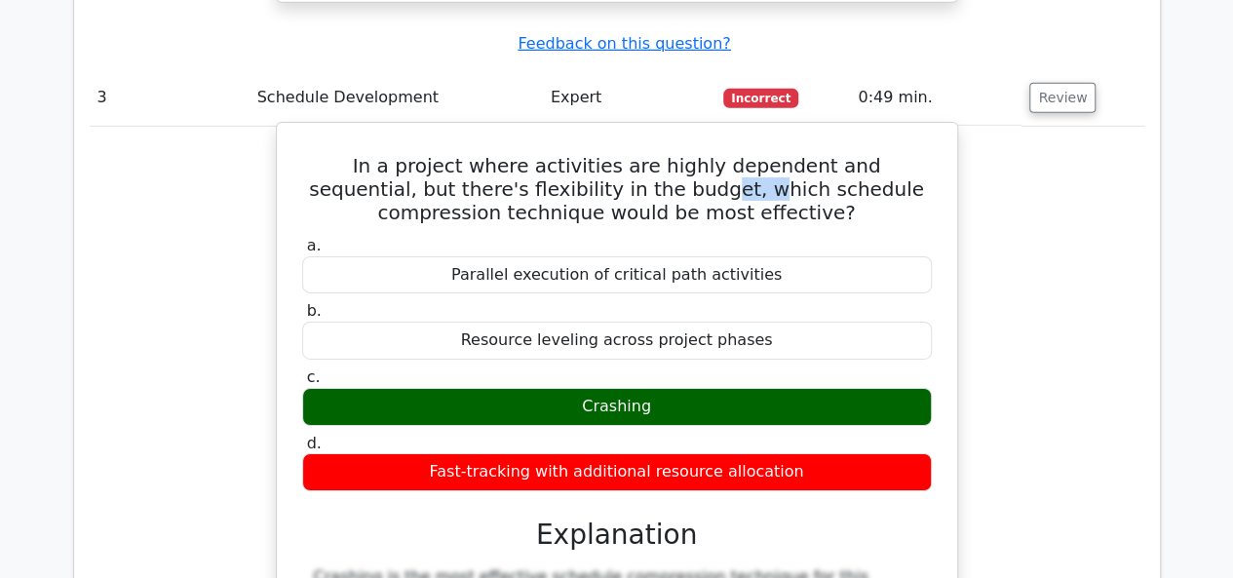
drag, startPoint x: 595, startPoint y: 115, endPoint x: 621, endPoint y: 215, distance: 103.5
click at [552, 154] on h5 "In a project where activities are highly dependent and sequential, but there's …" at bounding box center [616, 189] width 633 height 70
click at [646, 388] on div "Crashing" at bounding box center [616, 407] width 629 height 38
drag, startPoint x: 308, startPoint y: 83, endPoint x: 811, endPoint y: 404, distance: 596.8
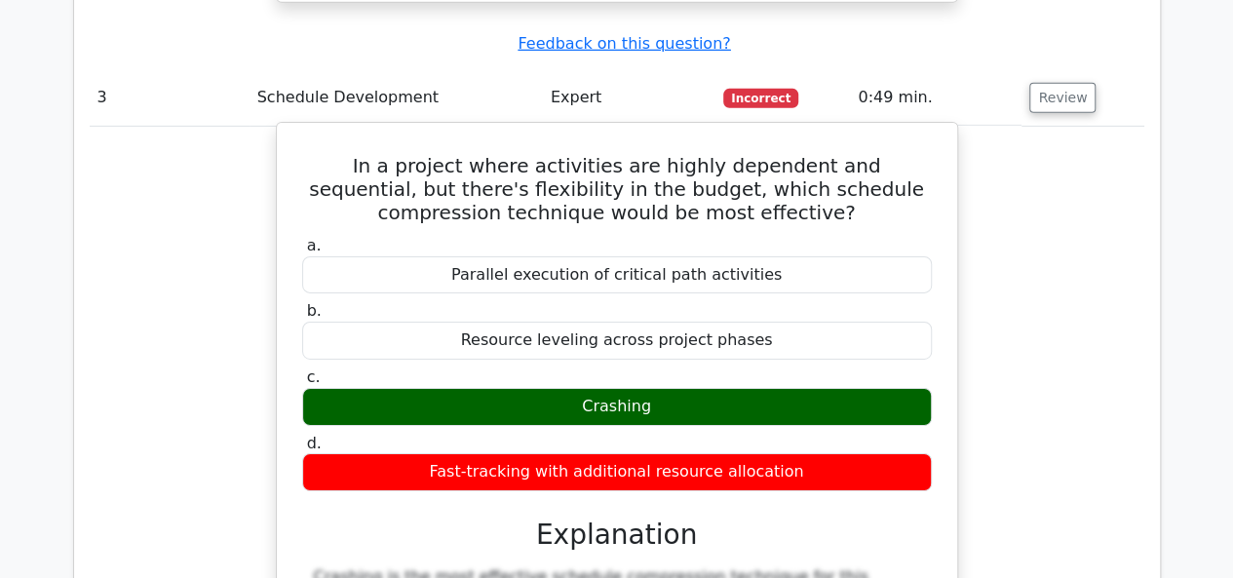
copy div "In a project where activities are highly dependent and sequential, but there's …"
click at [423, 322] on div "Resource leveling across project phases" at bounding box center [616, 341] width 629 height 38
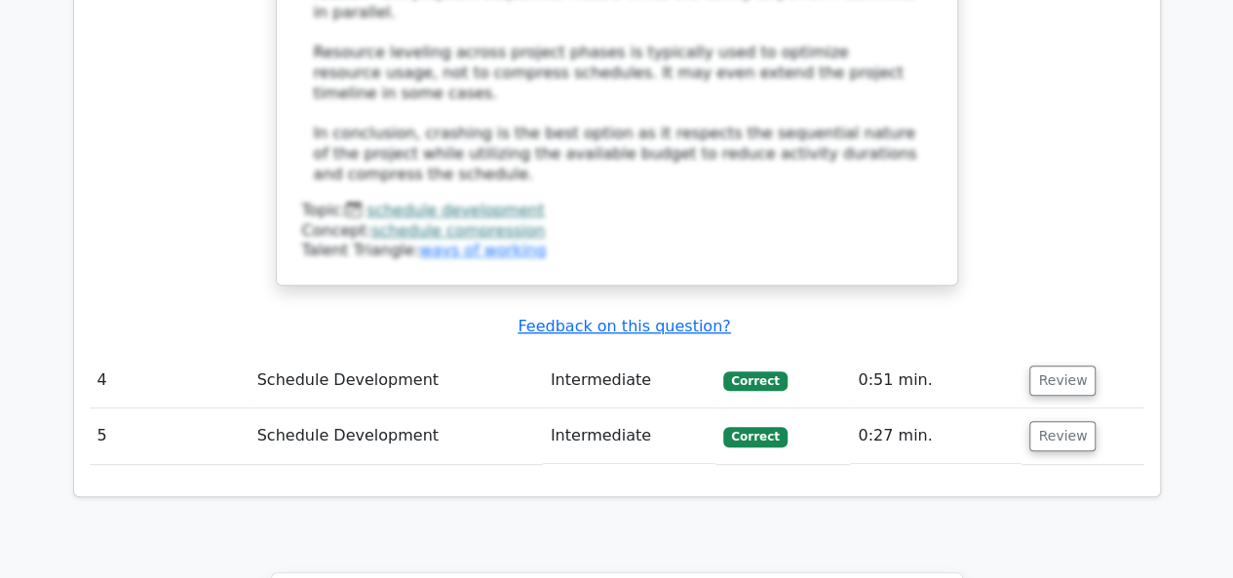
scroll to position [4677, 0]
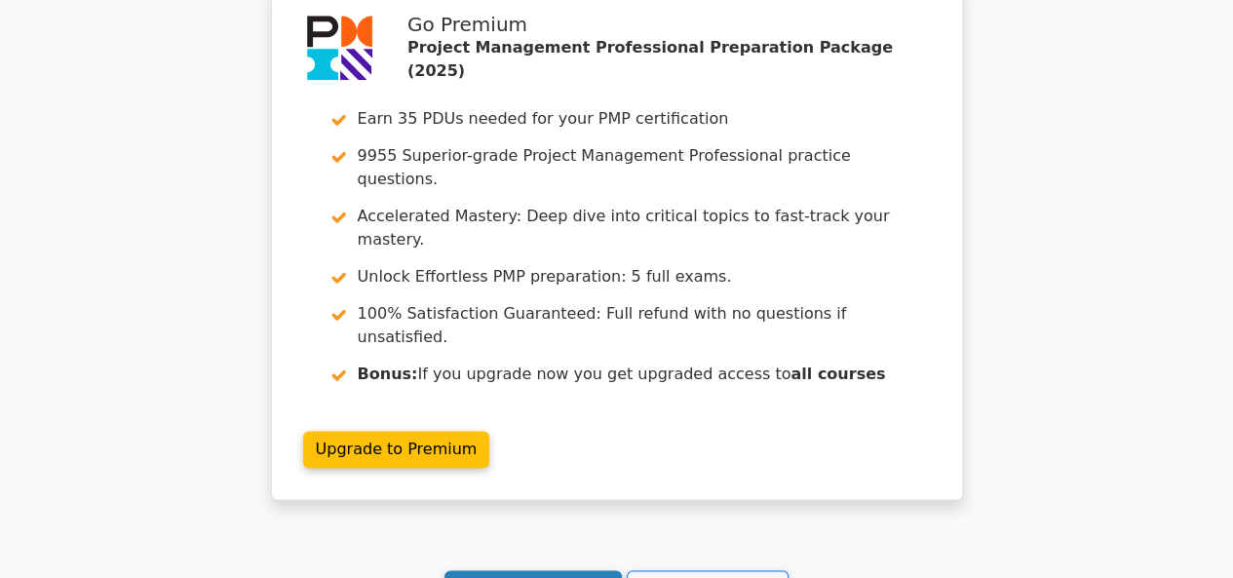
click at [542, 570] on link "Continue practicing" at bounding box center [533, 588] width 178 height 37
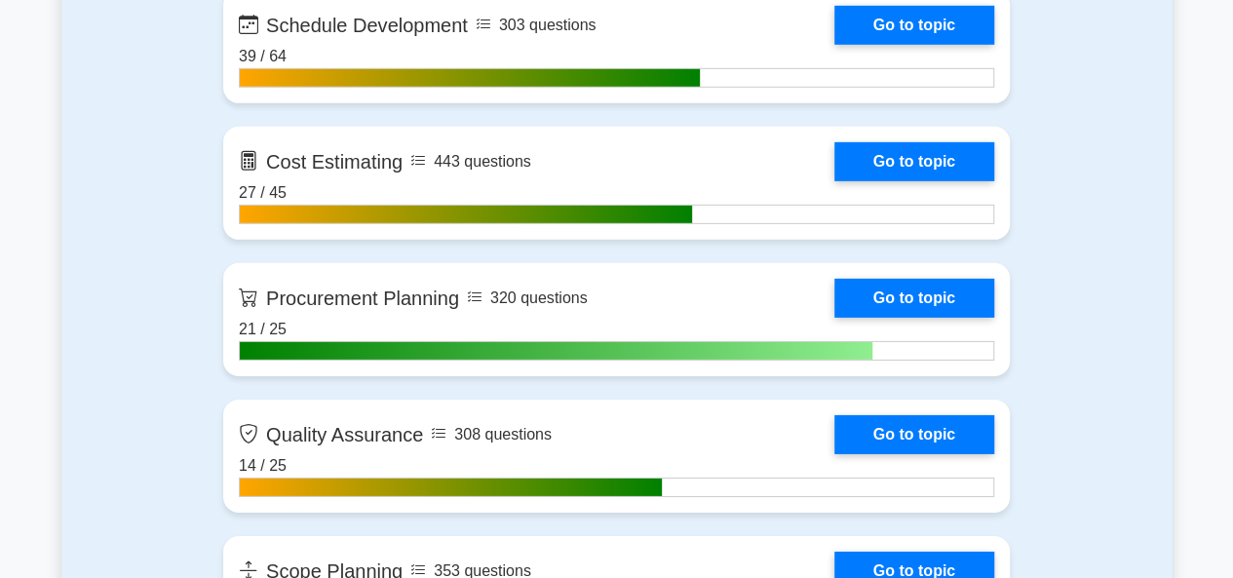
scroll to position [2733, 0]
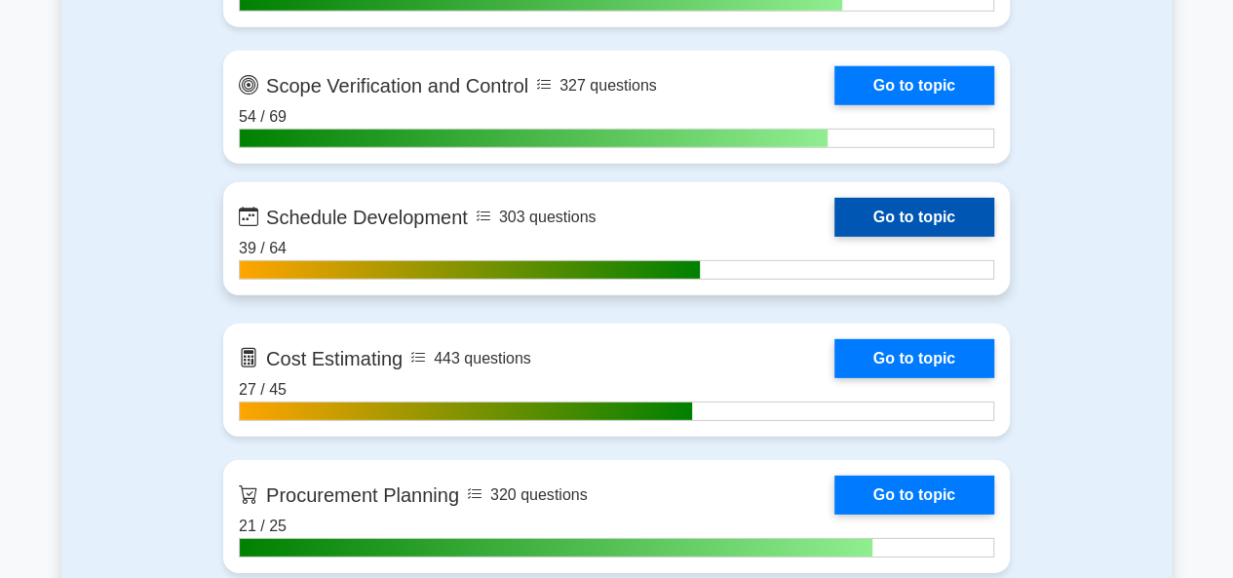
click at [978, 209] on link "Go to topic" at bounding box center [914, 217] width 160 height 39
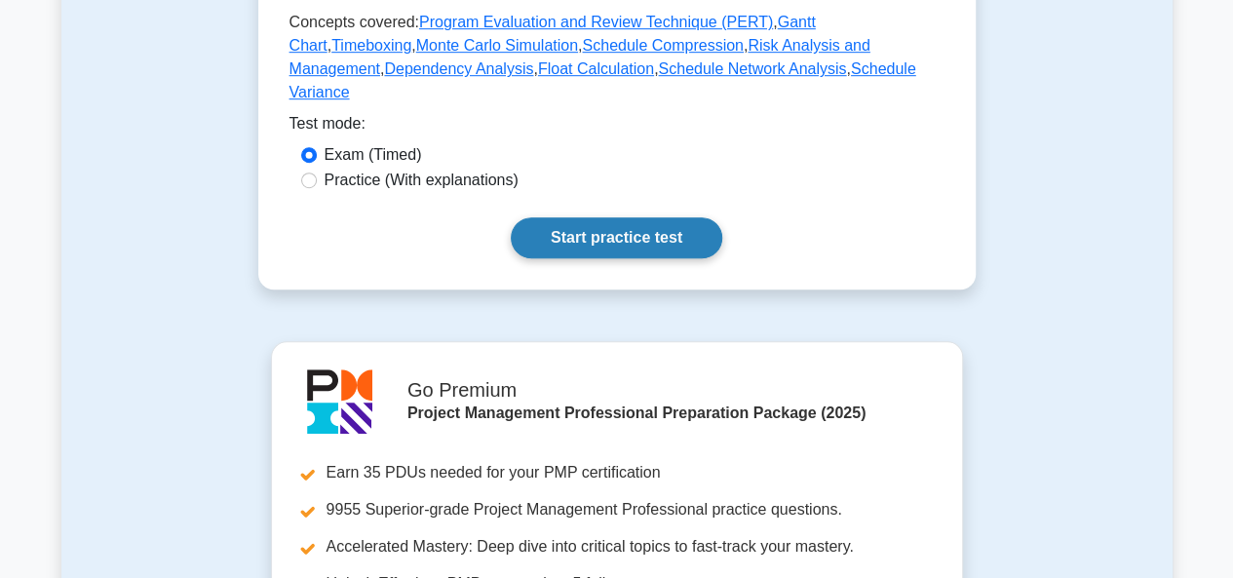
click at [596, 217] on link "Start practice test" at bounding box center [616, 237] width 211 height 41
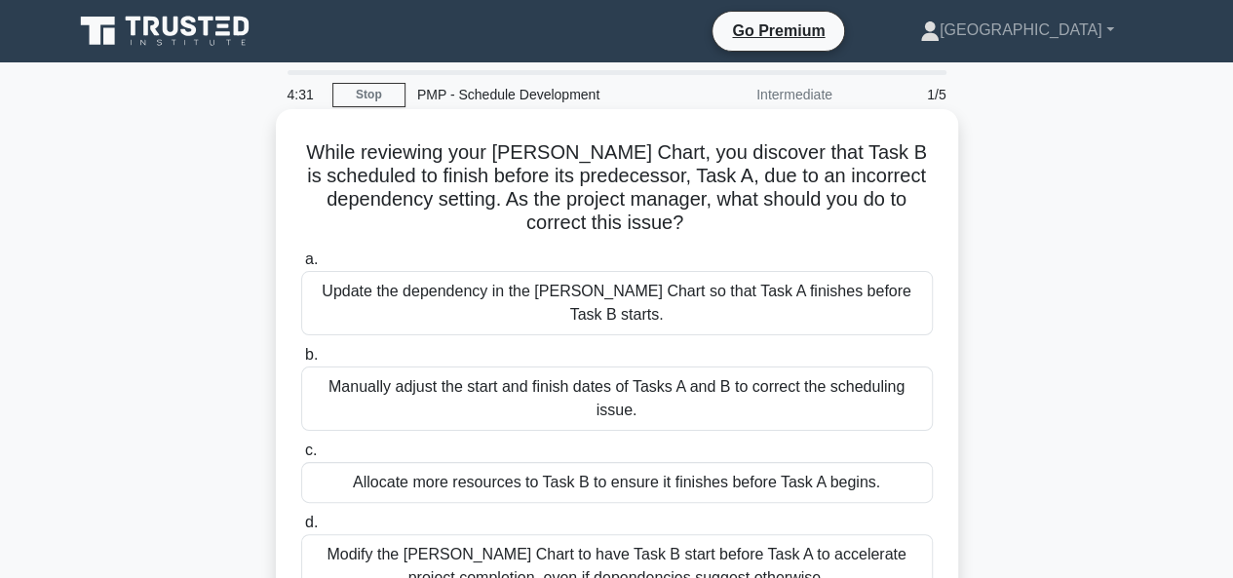
scroll to position [97, 0]
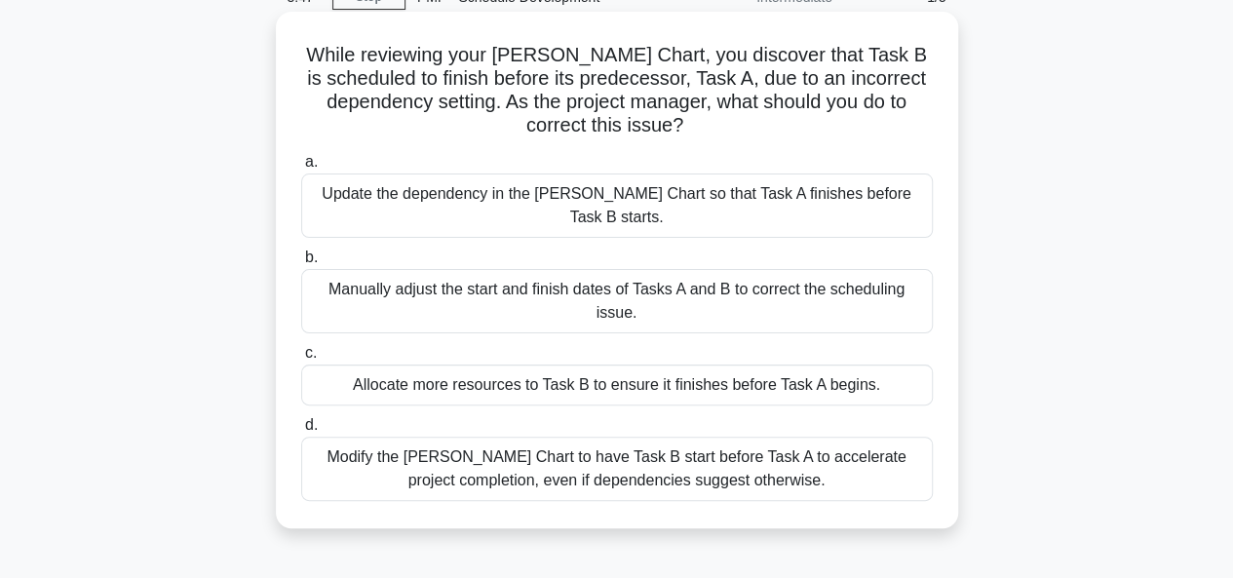
click at [611, 192] on div "Update the dependency in the [PERSON_NAME] Chart so that Task A finishes before…" at bounding box center [616, 205] width 631 height 64
click at [301, 169] on input "a. Update the dependency in the [PERSON_NAME] Chart so that Task A finishes bef…" at bounding box center [301, 162] width 0 height 13
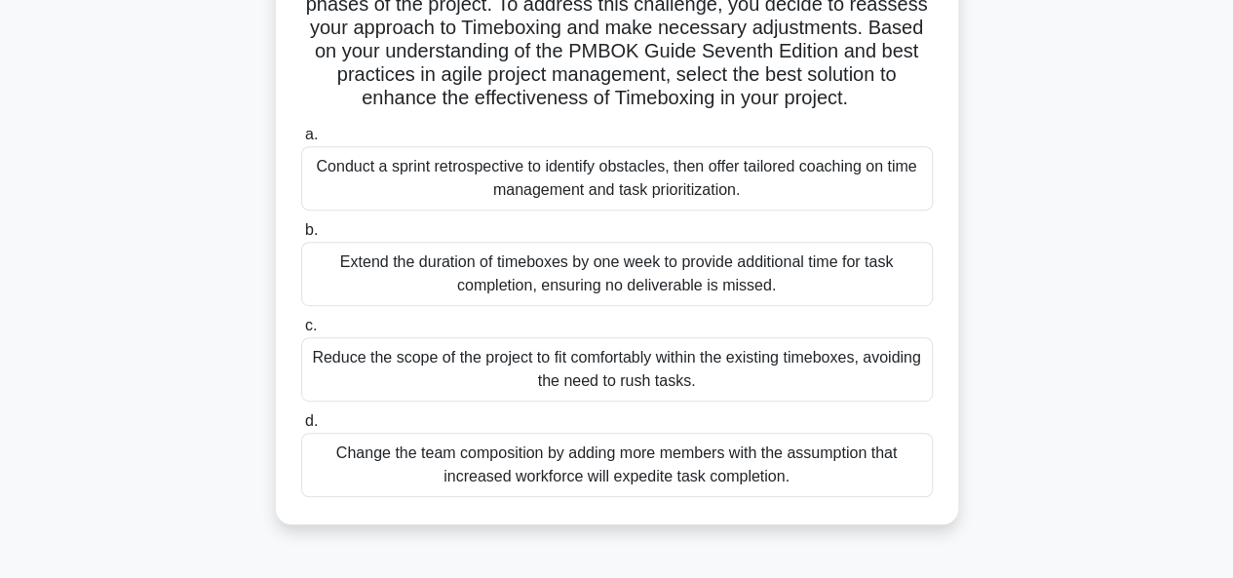
scroll to position [390, 0]
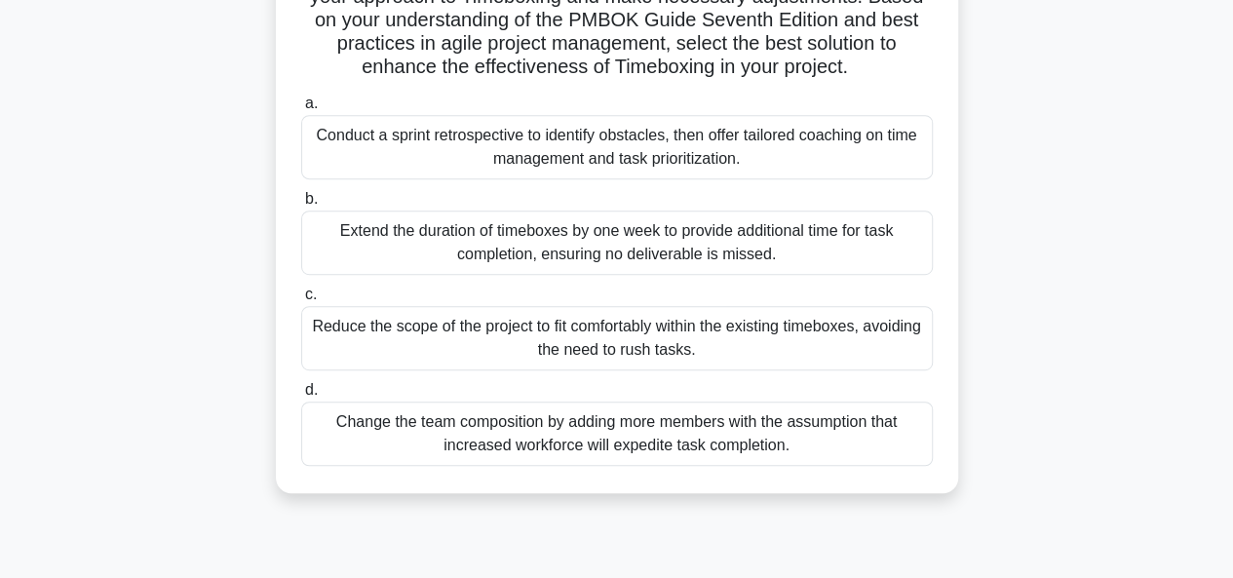
click at [547, 179] on div "Conduct a sprint retrospective to identify obstacles, then offer tailored coach…" at bounding box center [616, 147] width 631 height 64
click at [301, 110] on input "a. Conduct a sprint retrospective to identify obstacles, then offer tailored co…" at bounding box center [301, 103] width 0 height 13
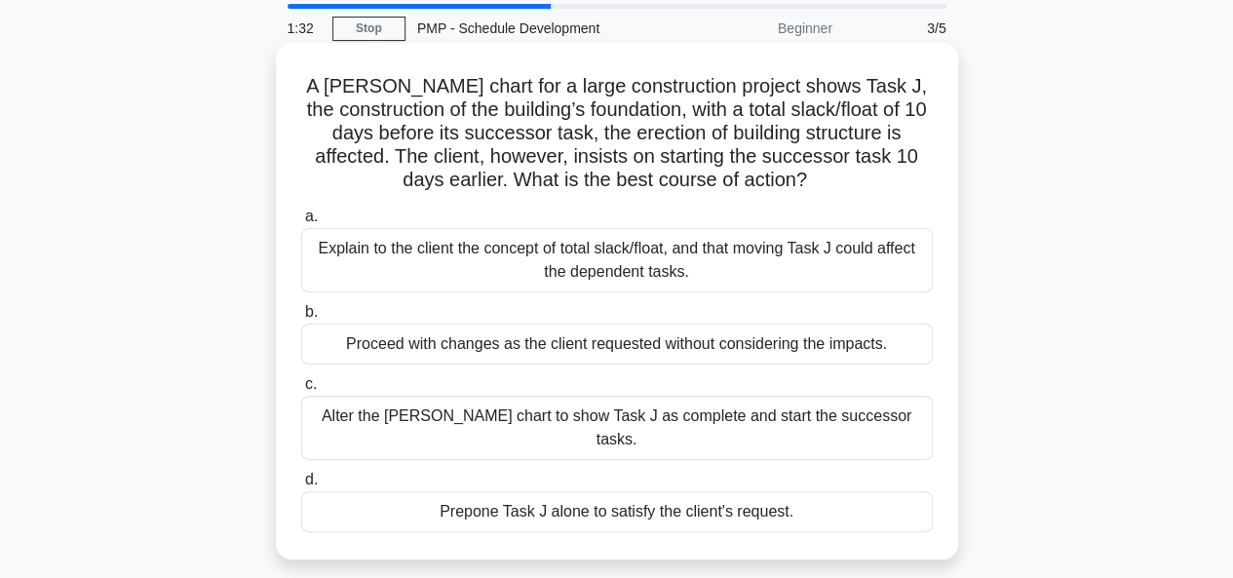
scroll to position [97, 0]
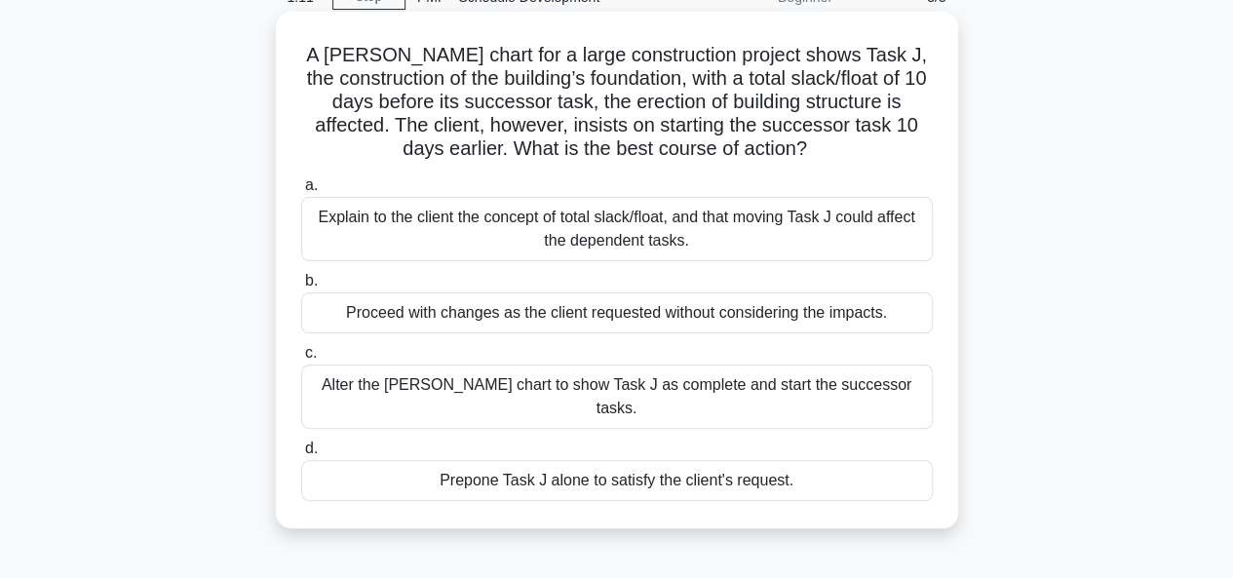
click at [590, 226] on div "Explain to the client the concept of total slack/float, and that moving Task J …" at bounding box center [616, 229] width 631 height 64
click at [301, 192] on input "a. Explain to the client the concept of total slack/float, and that moving Task…" at bounding box center [301, 185] width 0 height 13
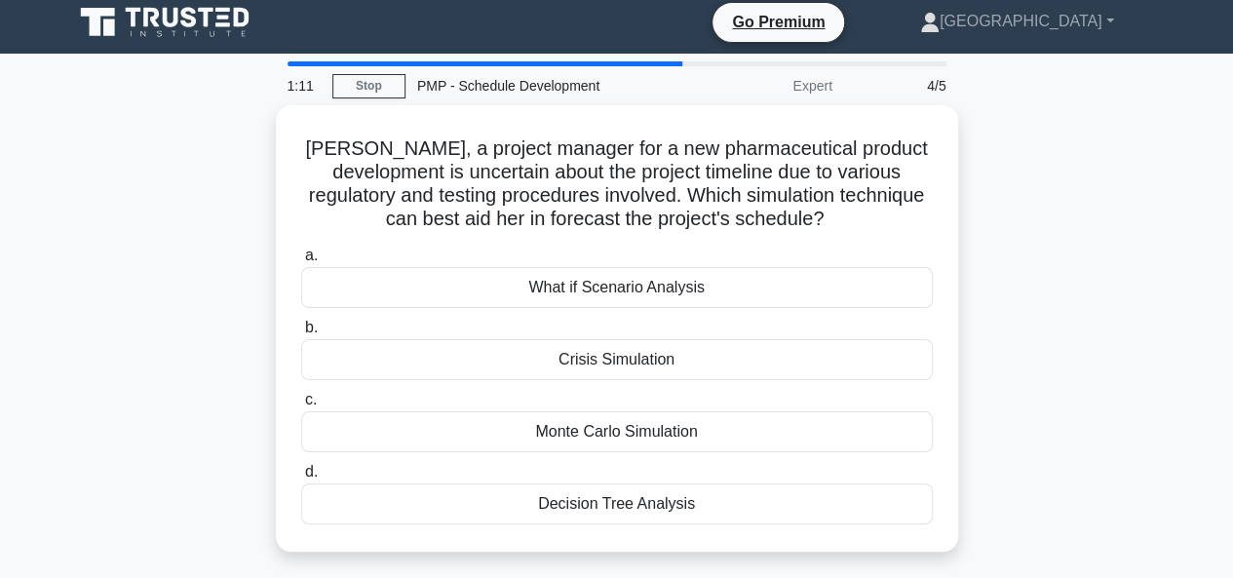
scroll to position [0, 0]
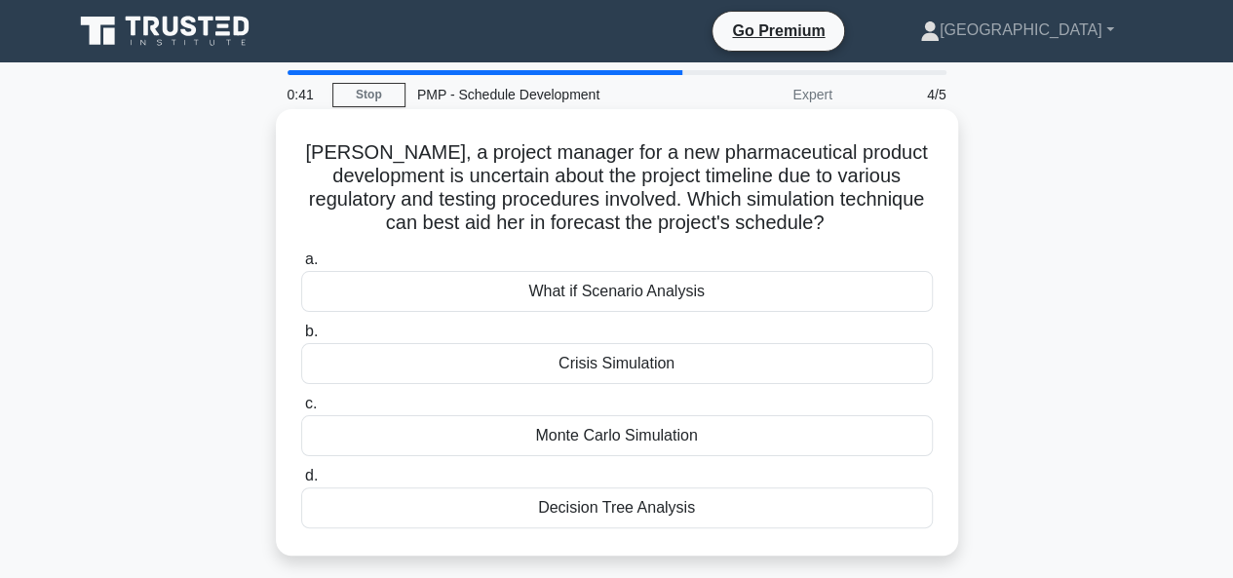
click at [585, 436] on div "Monte Carlo Simulation" at bounding box center [616, 435] width 631 height 41
click at [301, 410] on input "c. Monte Carlo Simulation" at bounding box center [301, 404] width 0 height 13
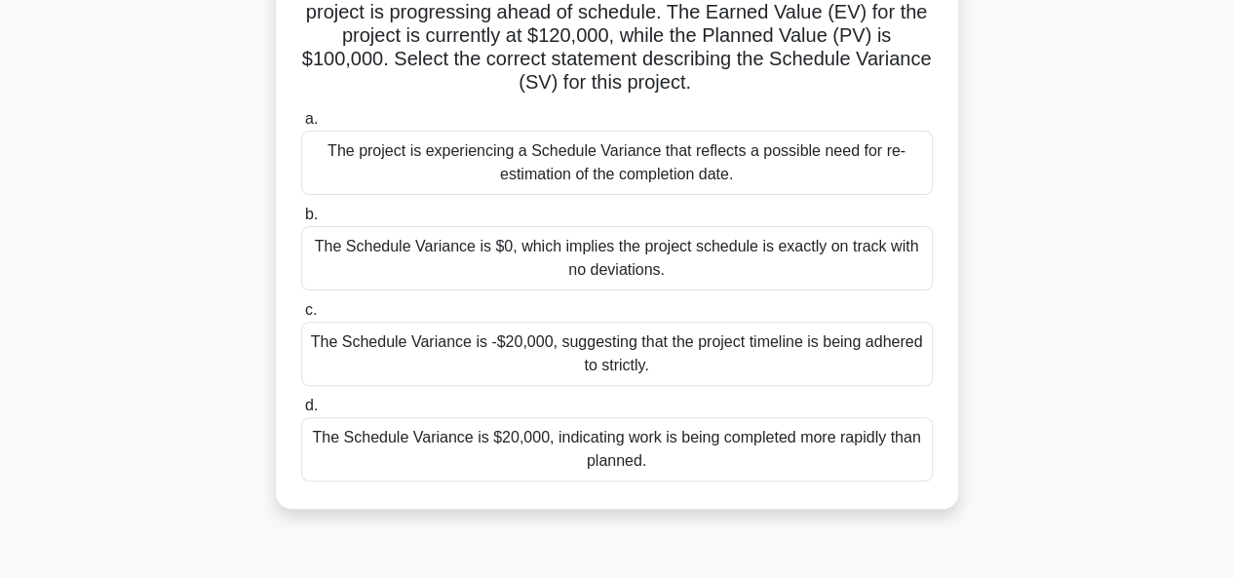
scroll to position [195, 0]
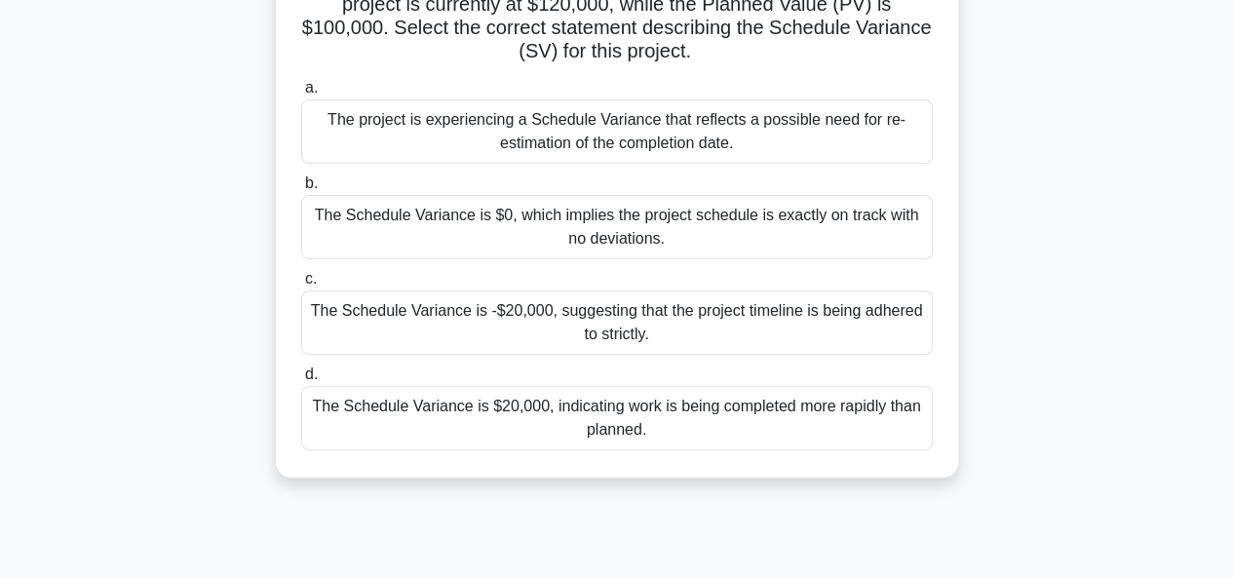
click at [518, 424] on div "The Schedule Variance is $20,000, indicating work is being completed more rapid…" at bounding box center [616, 418] width 631 height 64
click at [301, 381] on input "d. The Schedule Variance is $20,000, indicating work is being completed more ra…" at bounding box center [301, 374] width 0 height 13
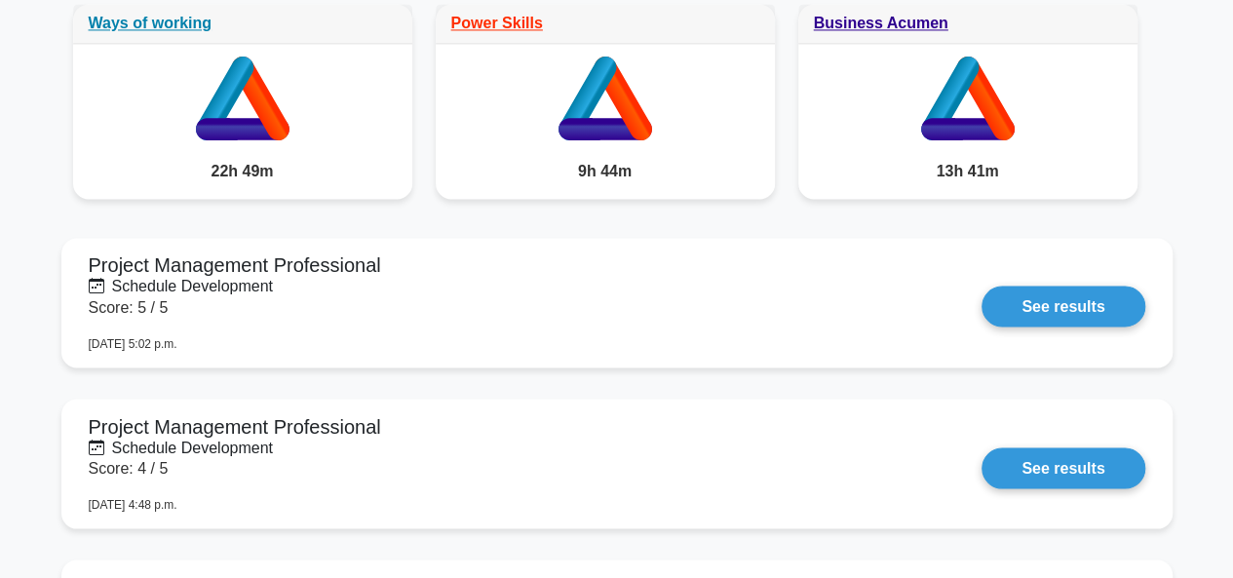
scroll to position [1559, 0]
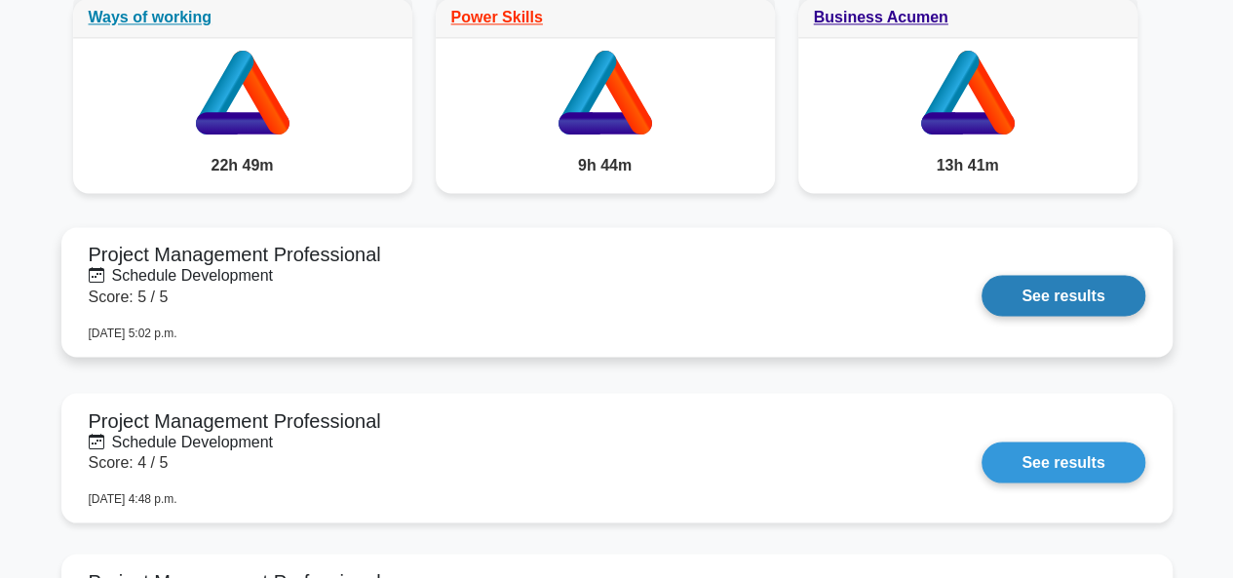
click at [1018, 293] on link "See results" at bounding box center [1062, 295] width 163 height 41
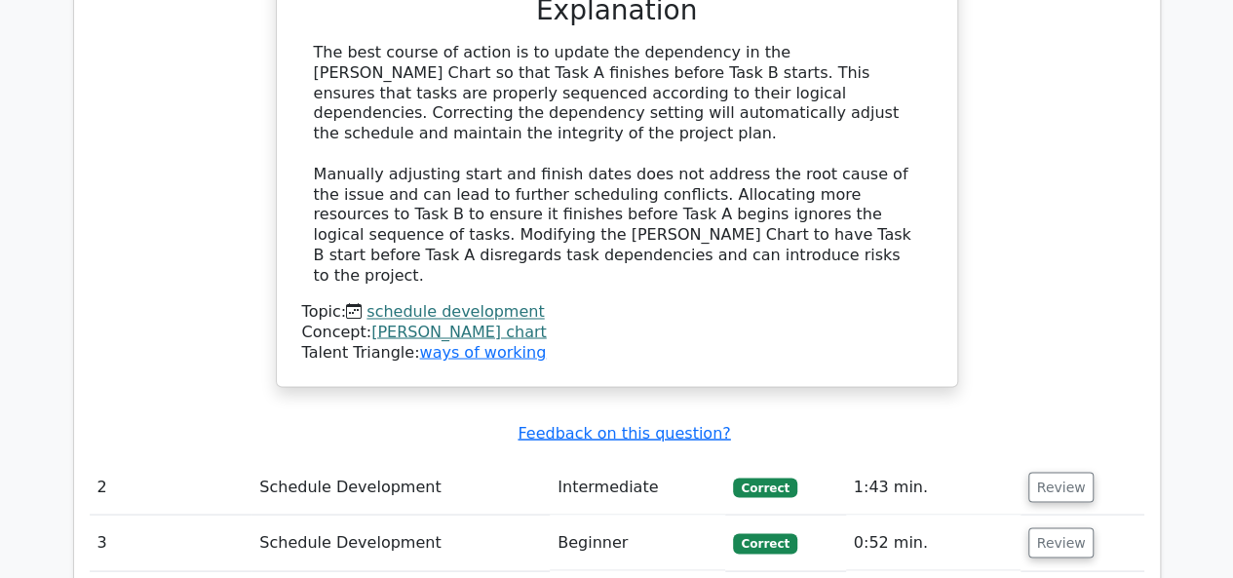
scroll to position [1656, 0]
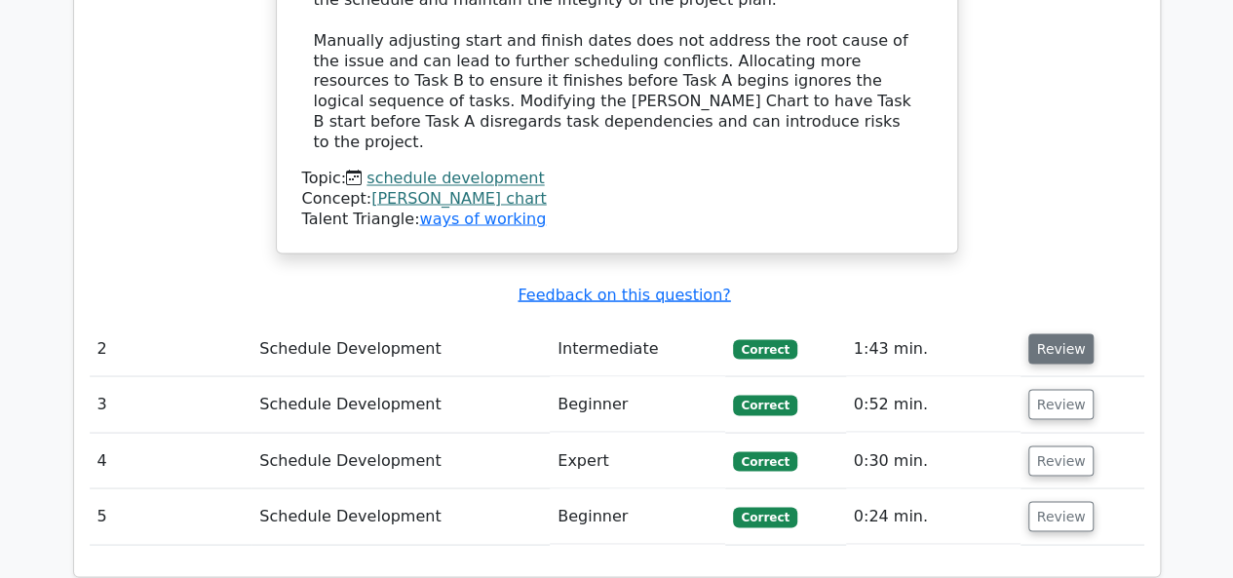
click at [1043, 333] on button "Review" at bounding box center [1061, 348] width 66 height 30
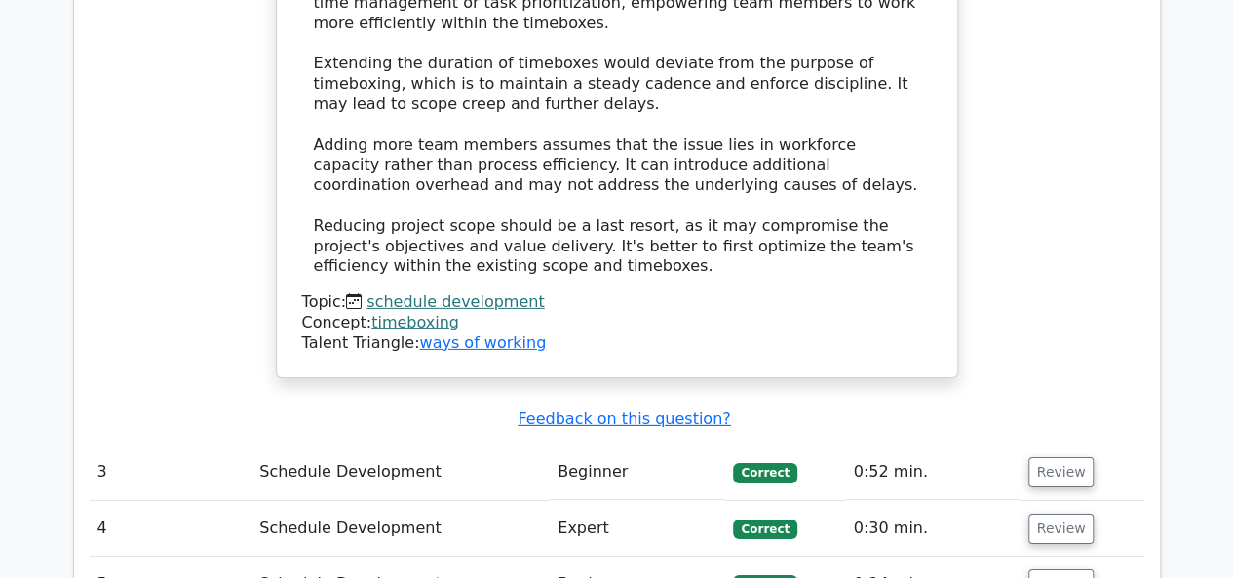
scroll to position [3020, 0]
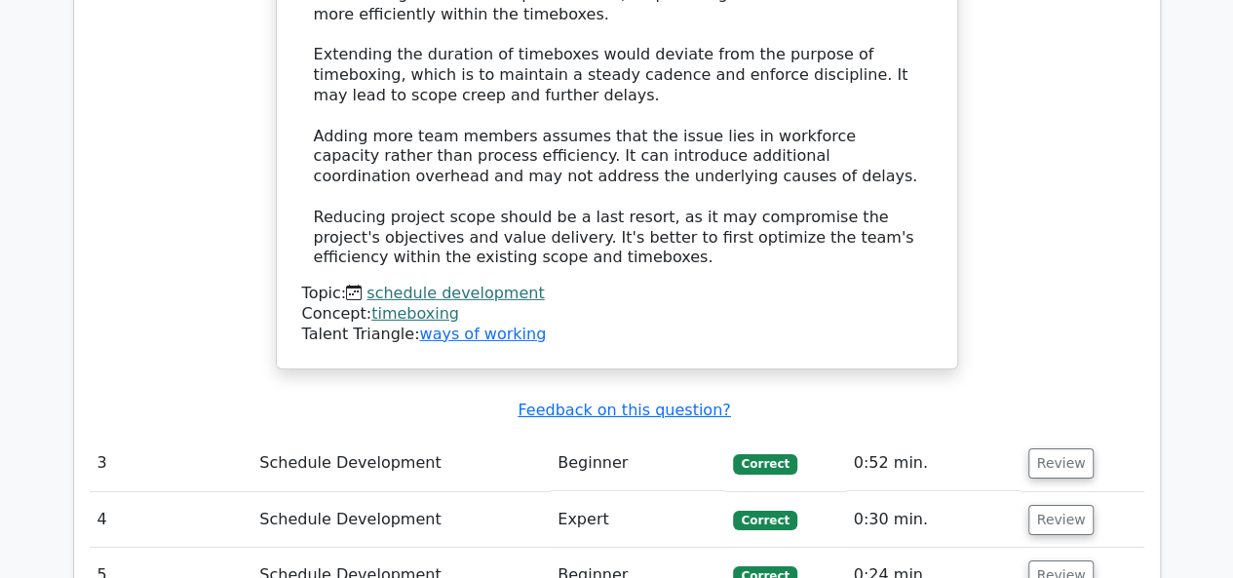
click at [1065, 448] on button "Review" at bounding box center [1061, 463] width 66 height 30
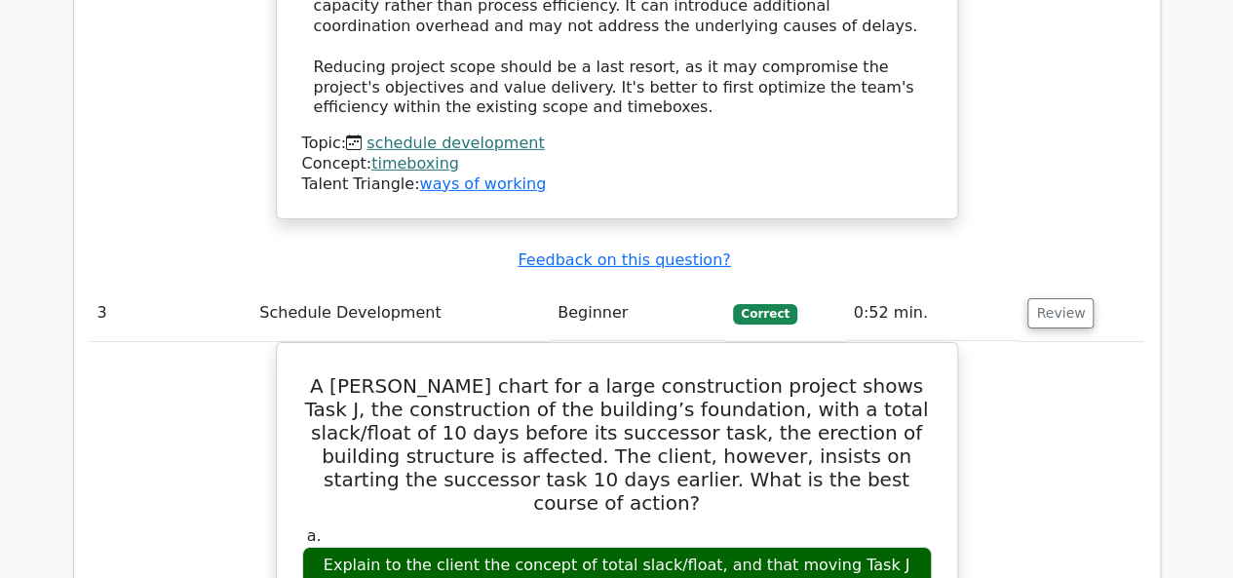
scroll to position [3313, 0]
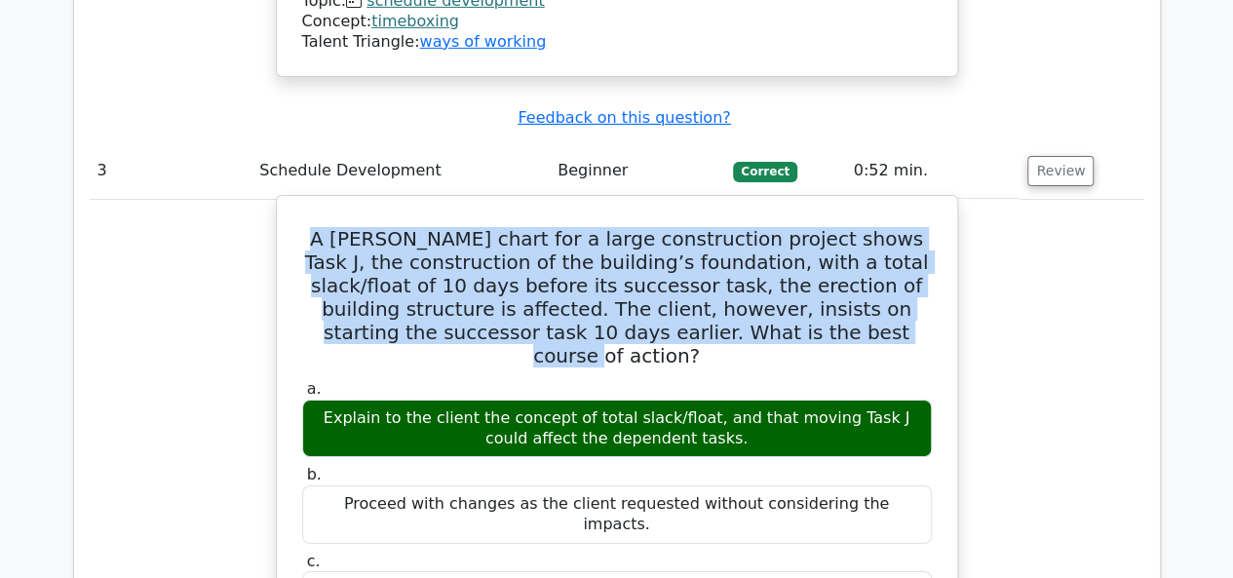
drag, startPoint x: 341, startPoint y: 119, endPoint x: 801, endPoint y: 229, distance: 472.9
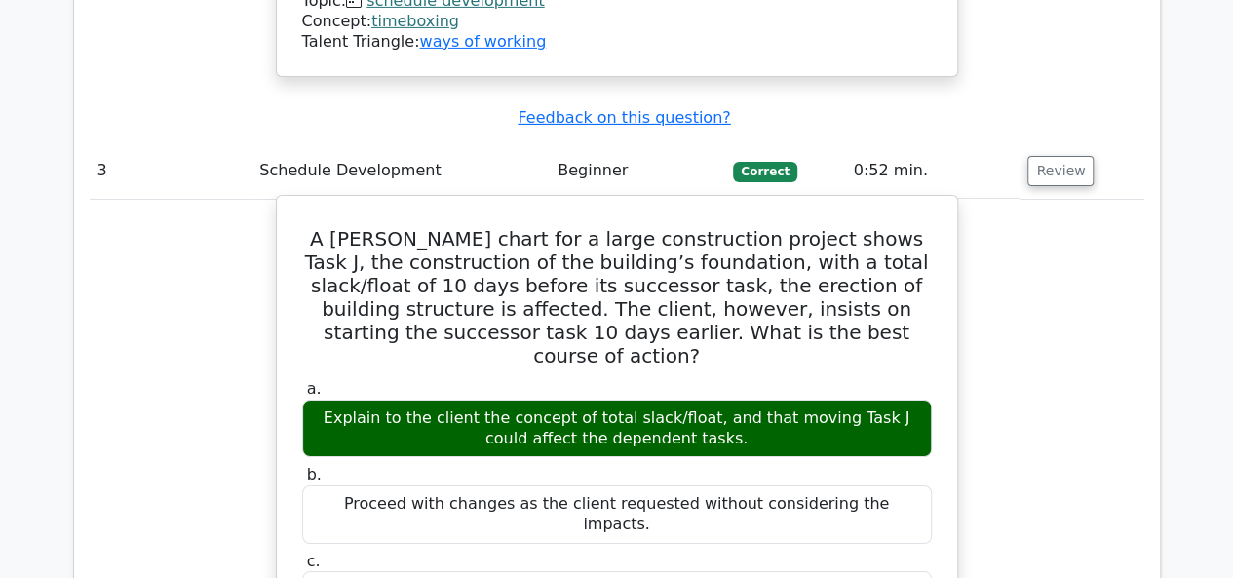
click at [836, 227] on h5 "A Gantt chart for a large construction project shows Task J, the construction o…" at bounding box center [616, 297] width 633 height 140
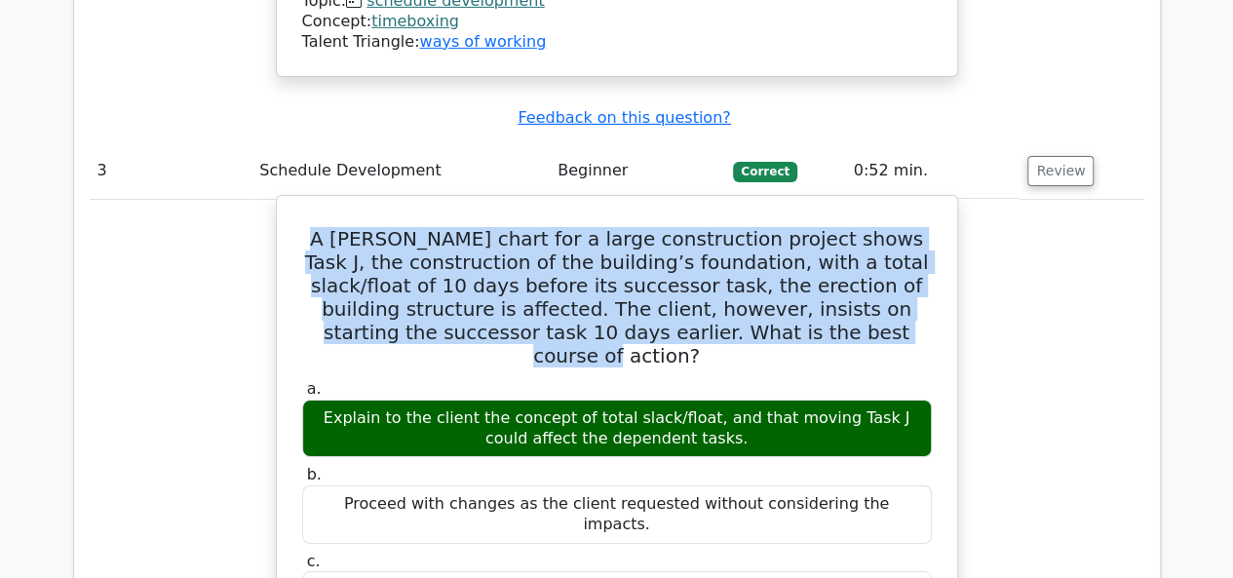
drag, startPoint x: 829, startPoint y: 220, endPoint x: 340, endPoint y: 122, distance: 498.9
click at [340, 227] on h5 "A Gantt chart for a large construction project shows Task J, the construction o…" at bounding box center [616, 297] width 633 height 140
copy h5 "A Gantt chart for a large construction project shows Task J, the construction o…"
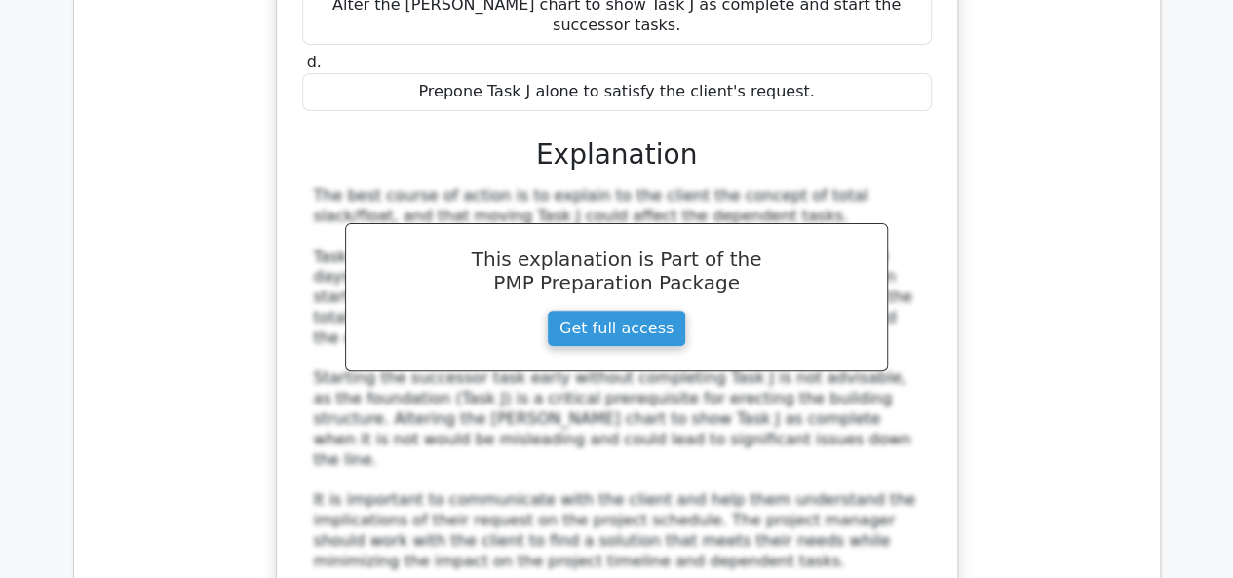
scroll to position [4190, 0]
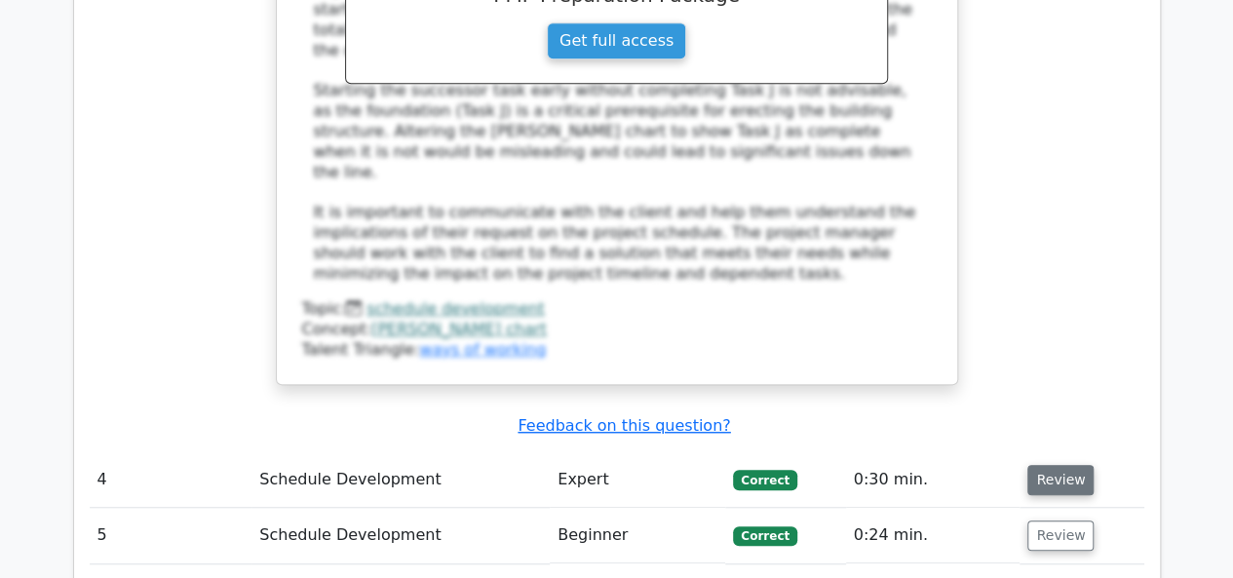
click at [1054, 465] on button "Review" at bounding box center [1060, 480] width 66 height 30
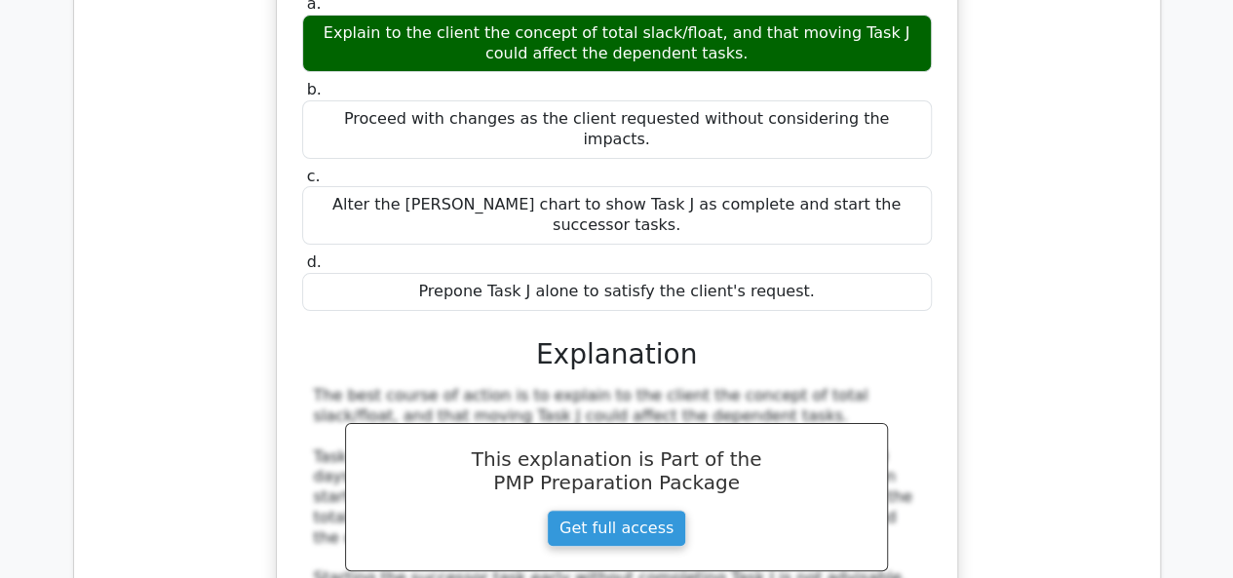
scroll to position [3313, 0]
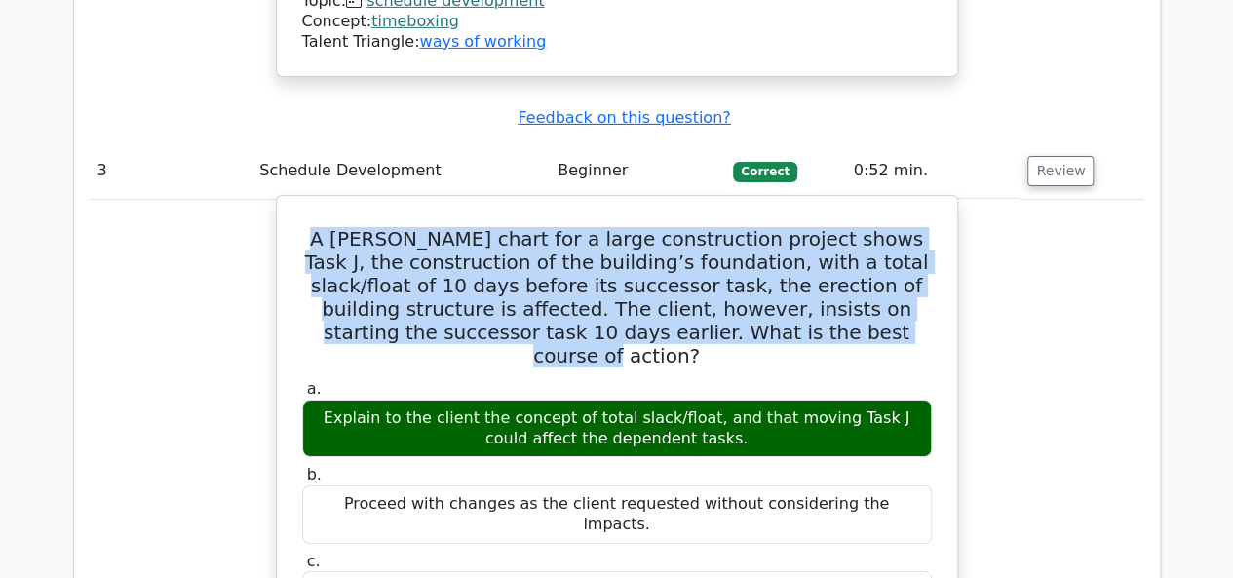
click at [774, 227] on h5 "A Gantt chart for a large construction project shows Task J, the construction o…" at bounding box center [616, 297] width 633 height 140
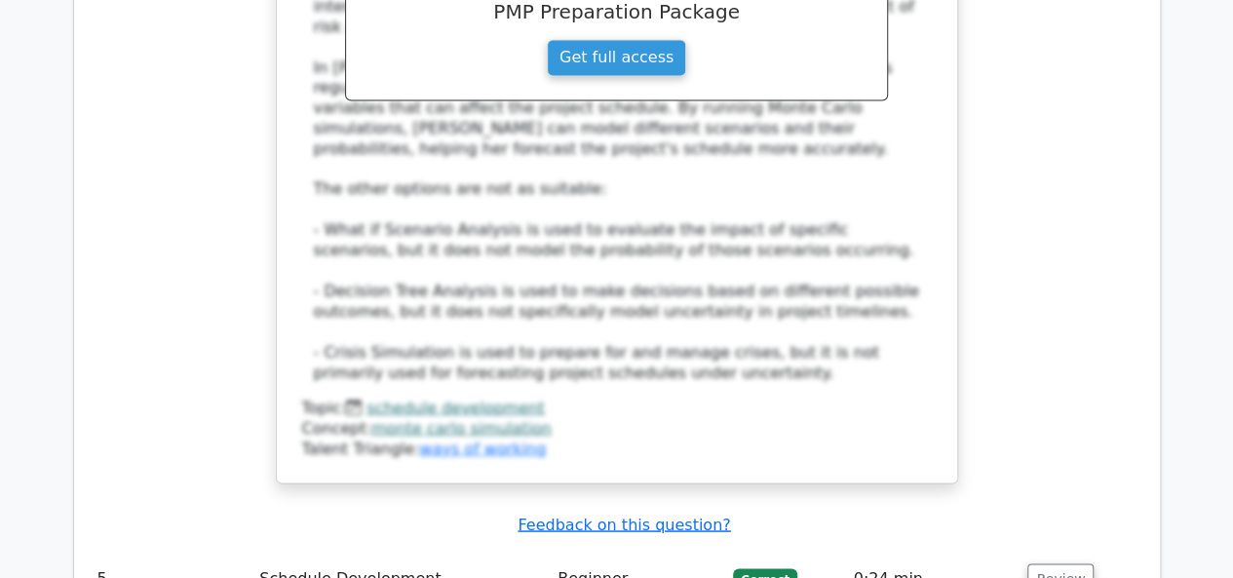
scroll to position [5067, 0]
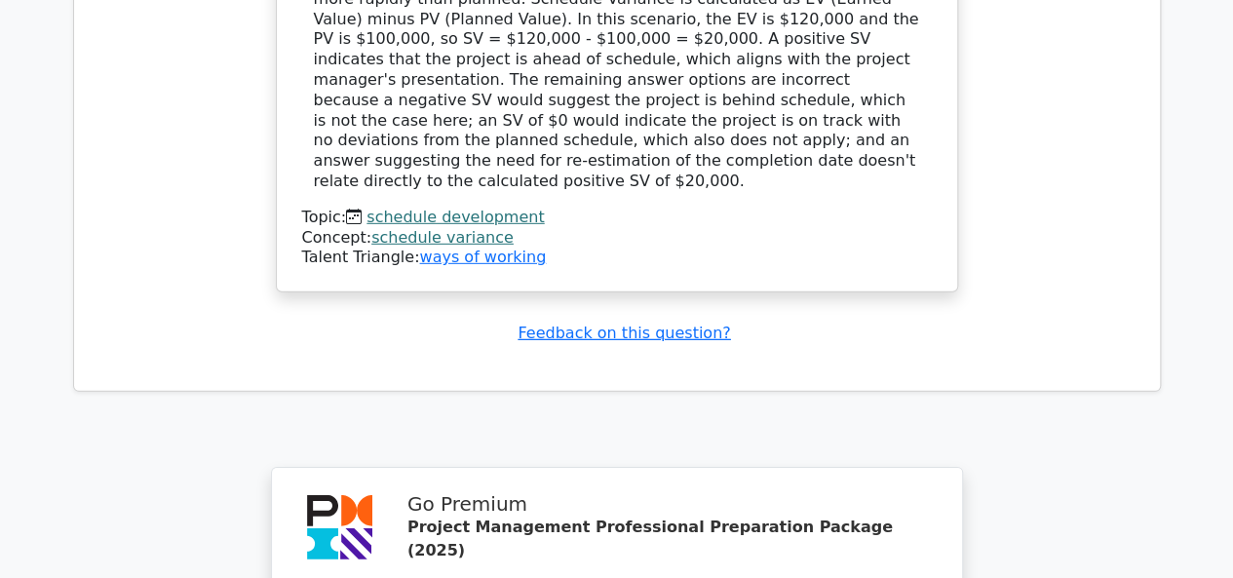
scroll to position [6820, 0]
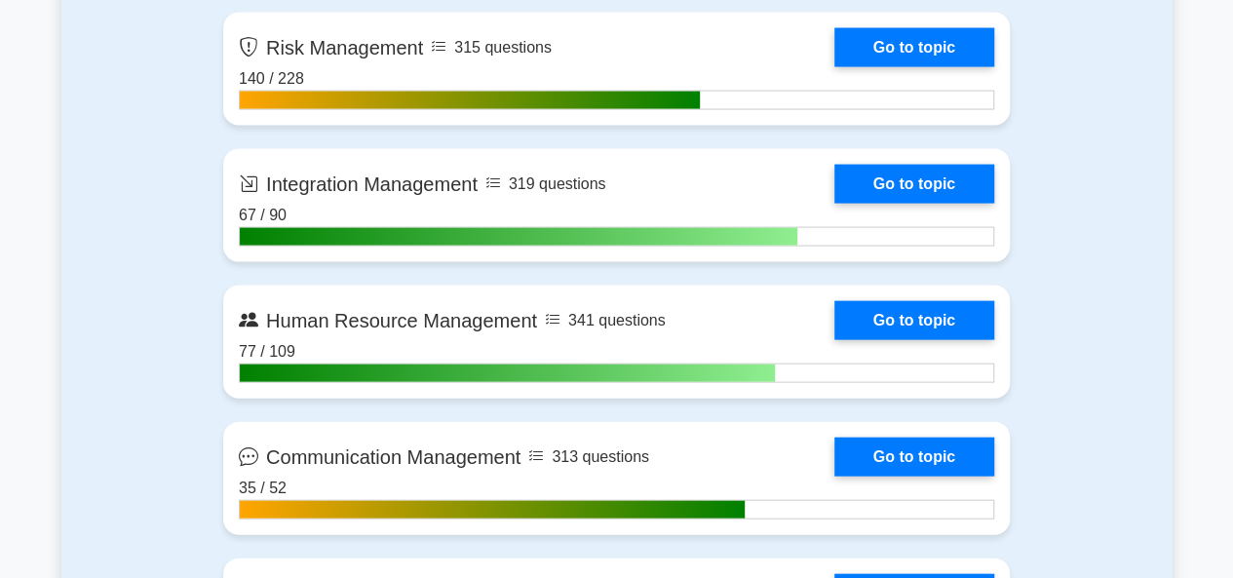
scroll to position [2046, 0]
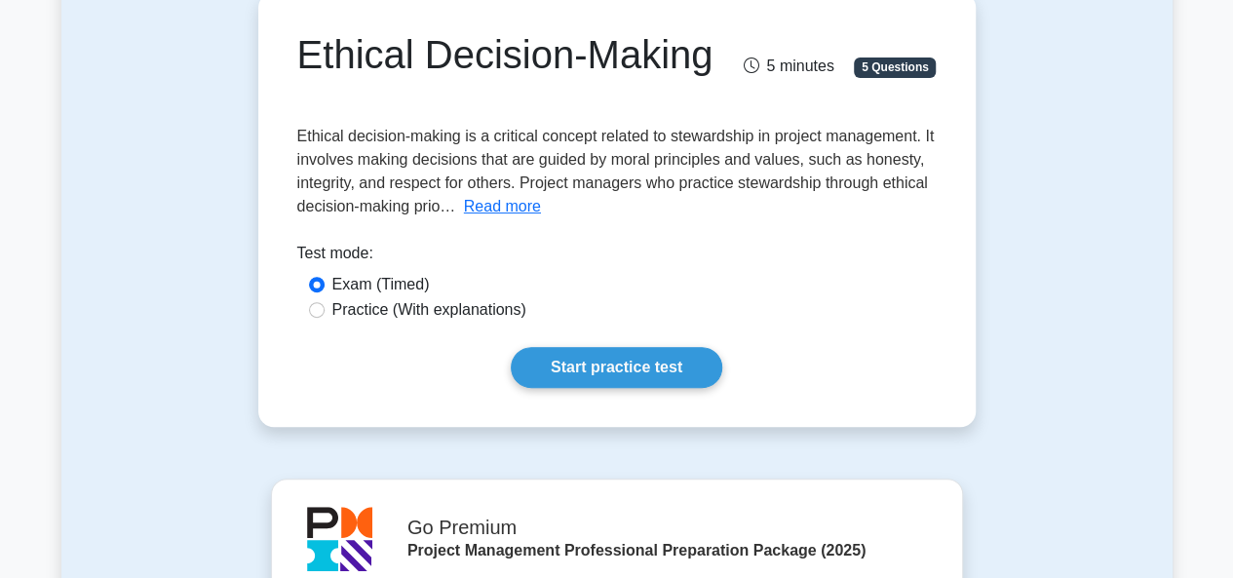
scroll to position [195, 0]
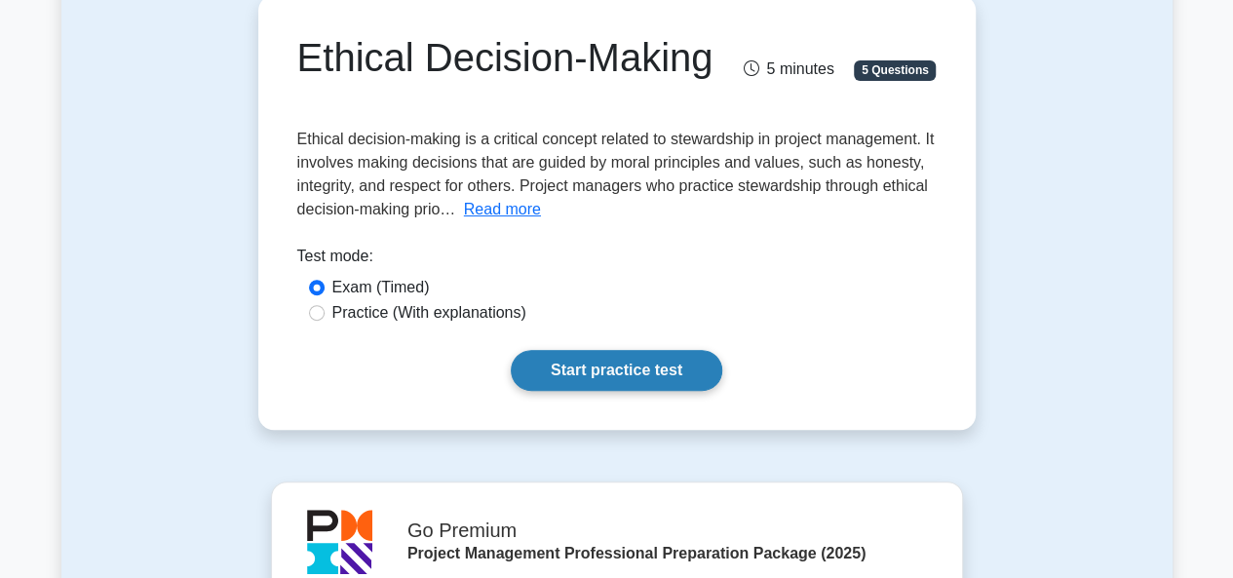
click at [612, 391] on link "Start practice test" at bounding box center [616, 370] width 211 height 41
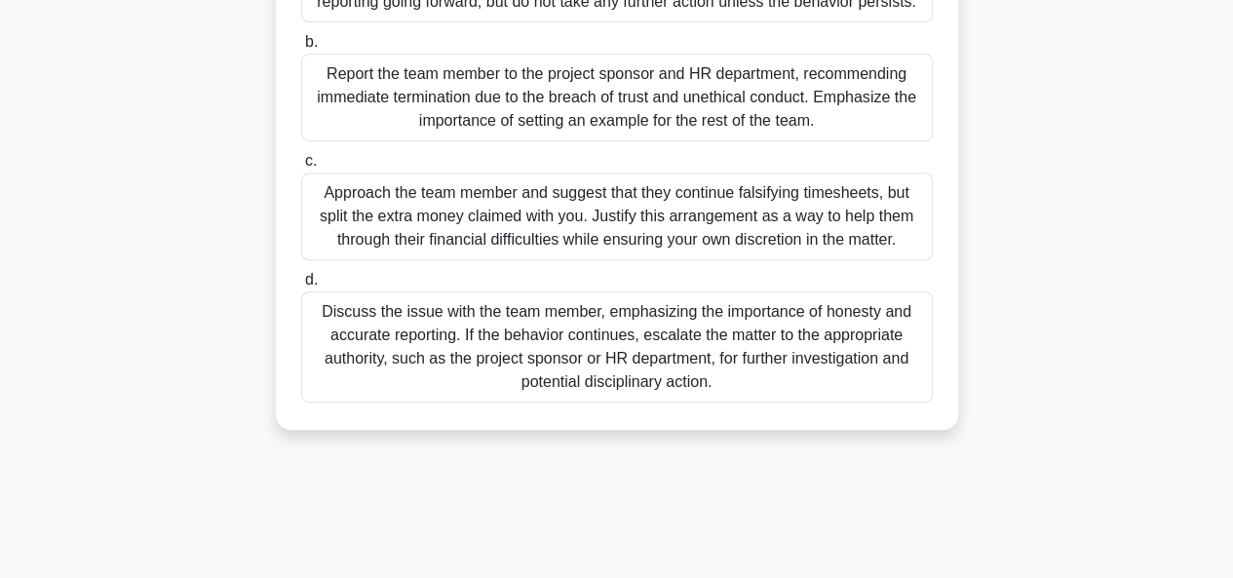
scroll to position [390, 0]
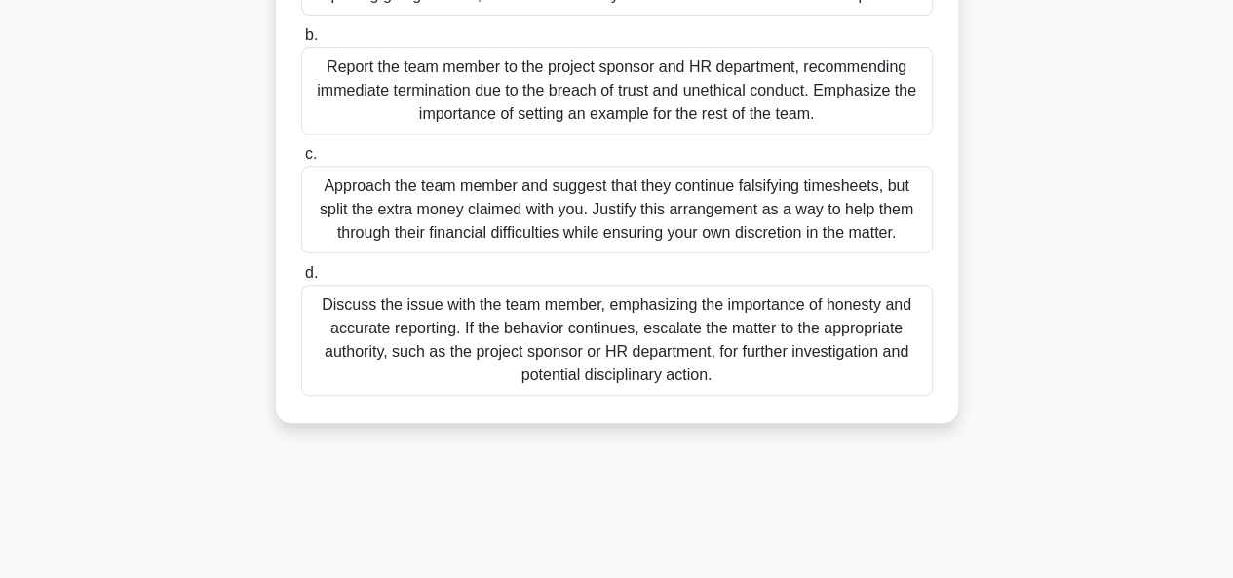
click at [584, 346] on div "Discuss the issue with the team member, emphasizing the importance of honesty a…" at bounding box center [616, 340] width 631 height 111
click at [301, 280] on input "d. Discuss the issue with the team member, emphasizing the importance of honest…" at bounding box center [301, 273] width 0 height 13
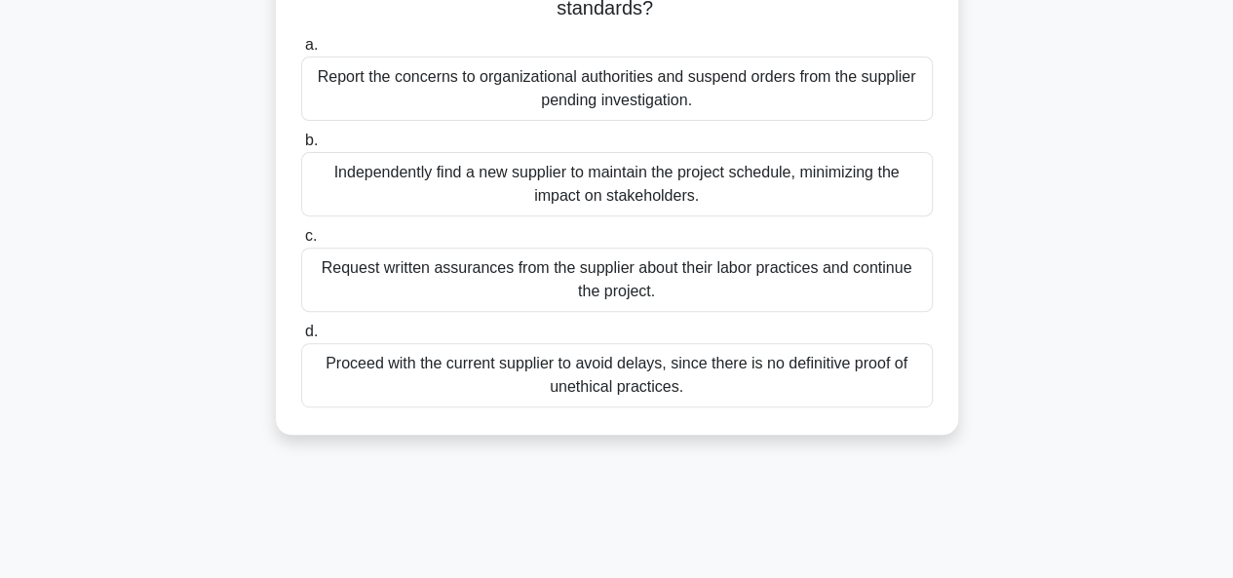
scroll to position [292, 0]
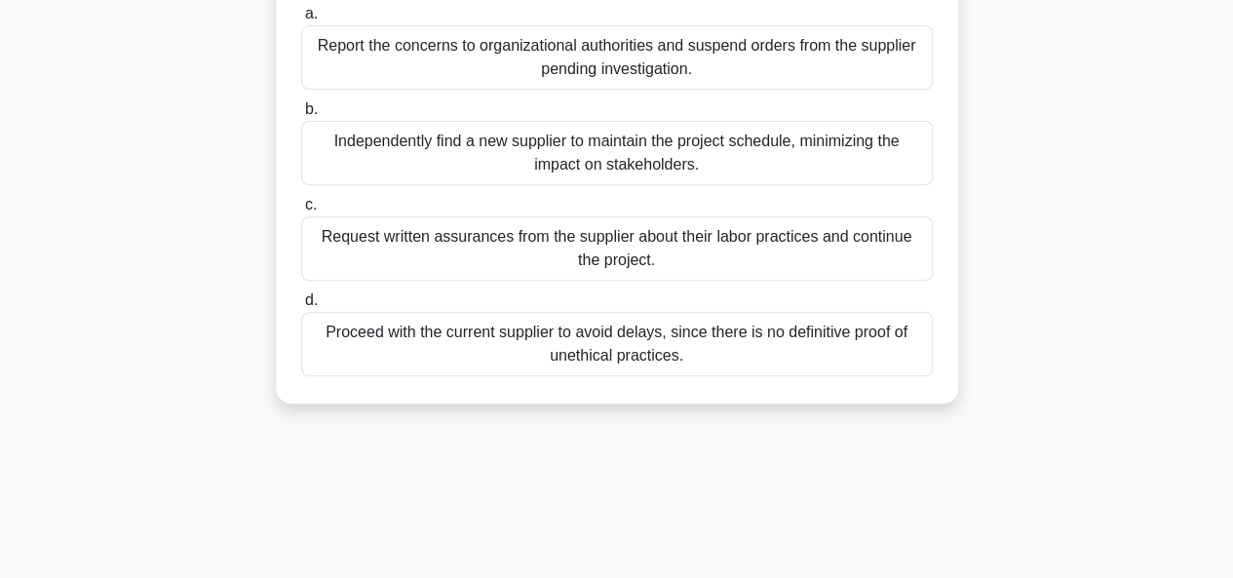
click at [502, 61] on div "Report the concerns to organizational authorities and suspend orders from the s…" at bounding box center [616, 57] width 631 height 64
click at [301, 20] on input "a. Report the concerns to organizational authorities and suspend orders from th…" at bounding box center [301, 14] width 0 height 13
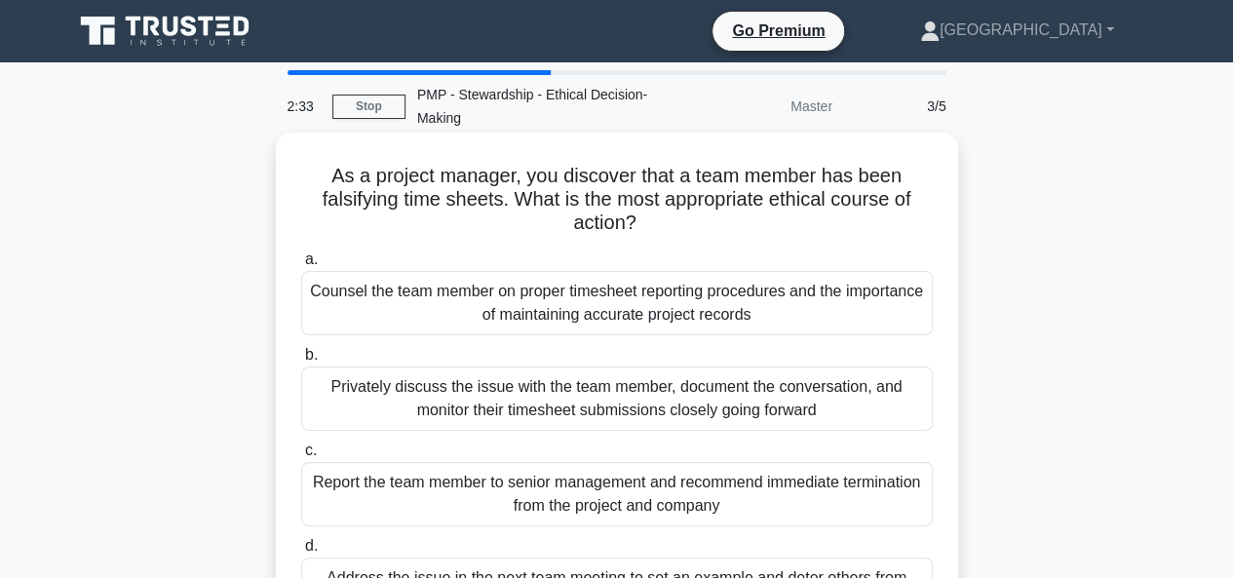
scroll to position [97, 0]
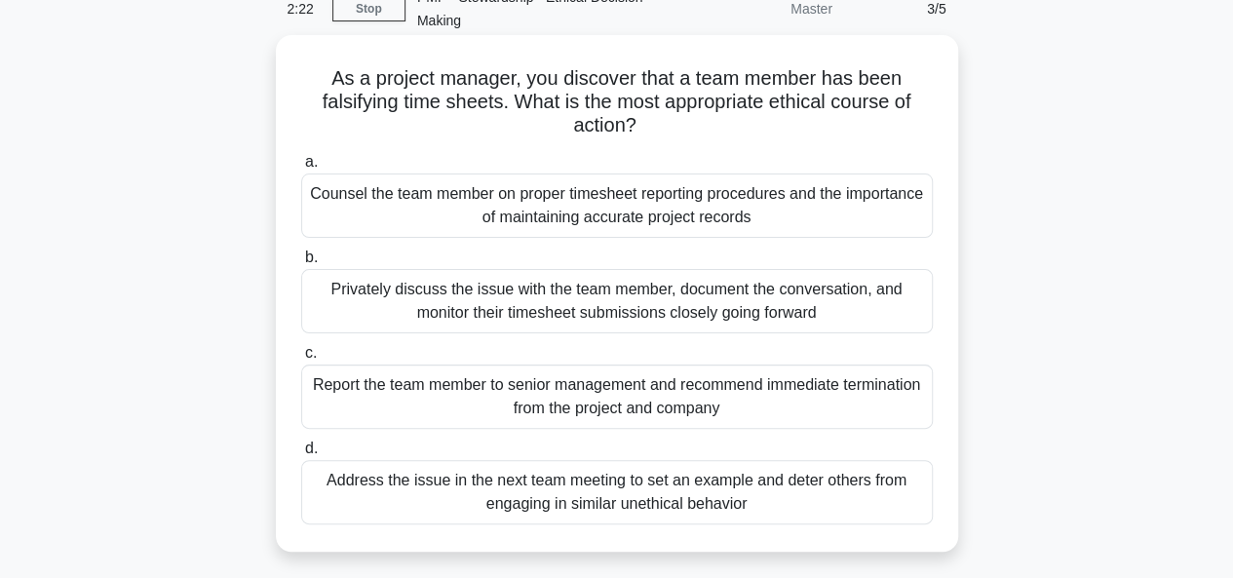
click at [543, 301] on div "Privately discuss the issue with the team member, document the conversation, an…" at bounding box center [616, 301] width 631 height 64
click at [301, 264] on input "b. Privately discuss the issue with the team member, document the conversation,…" at bounding box center [301, 257] width 0 height 13
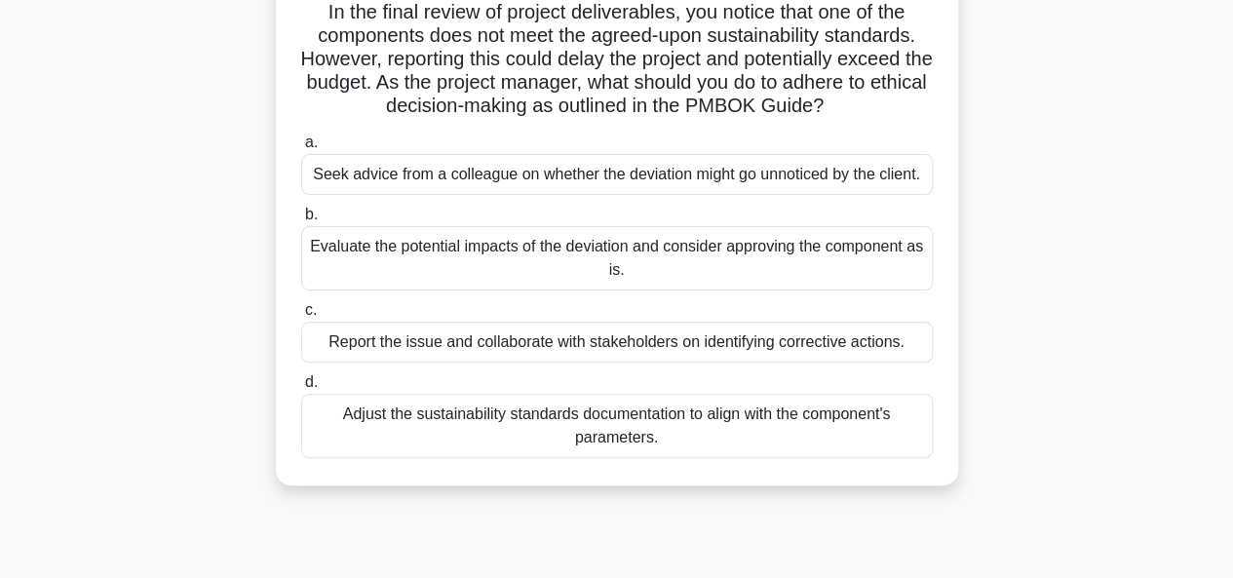
scroll to position [195, 0]
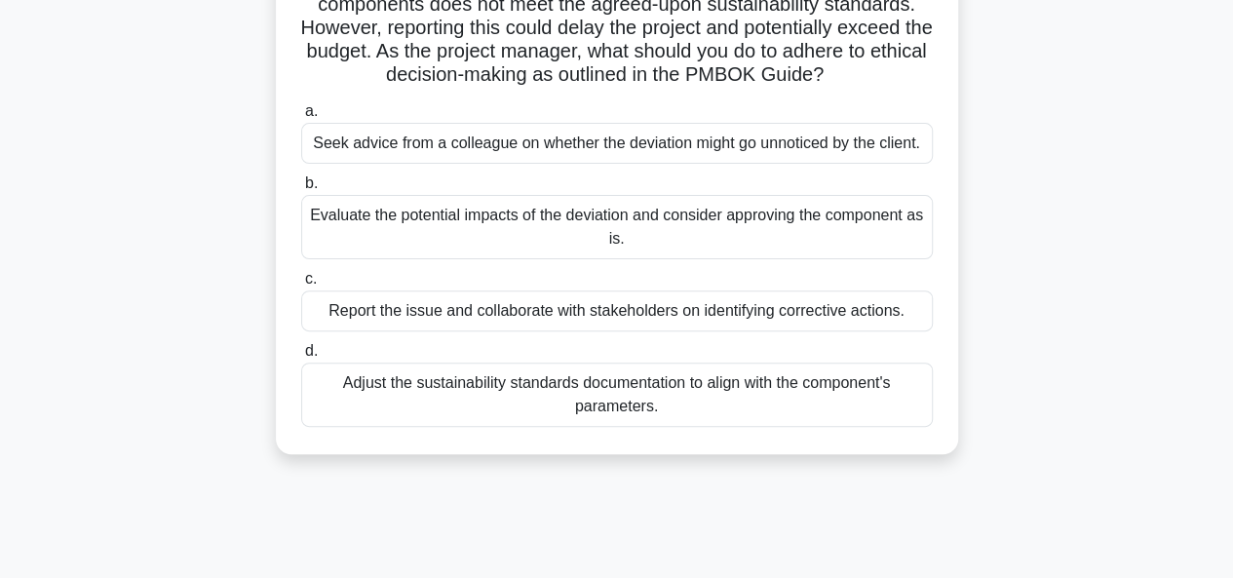
click at [593, 231] on div "Evaluate the potential impacts of the deviation and consider approving the comp…" at bounding box center [616, 227] width 631 height 64
click at [301, 190] on input "b. Evaluate the potential impacts of the deviation and consider approving the c…" at bounding box center [301, 183] width 0 height 13
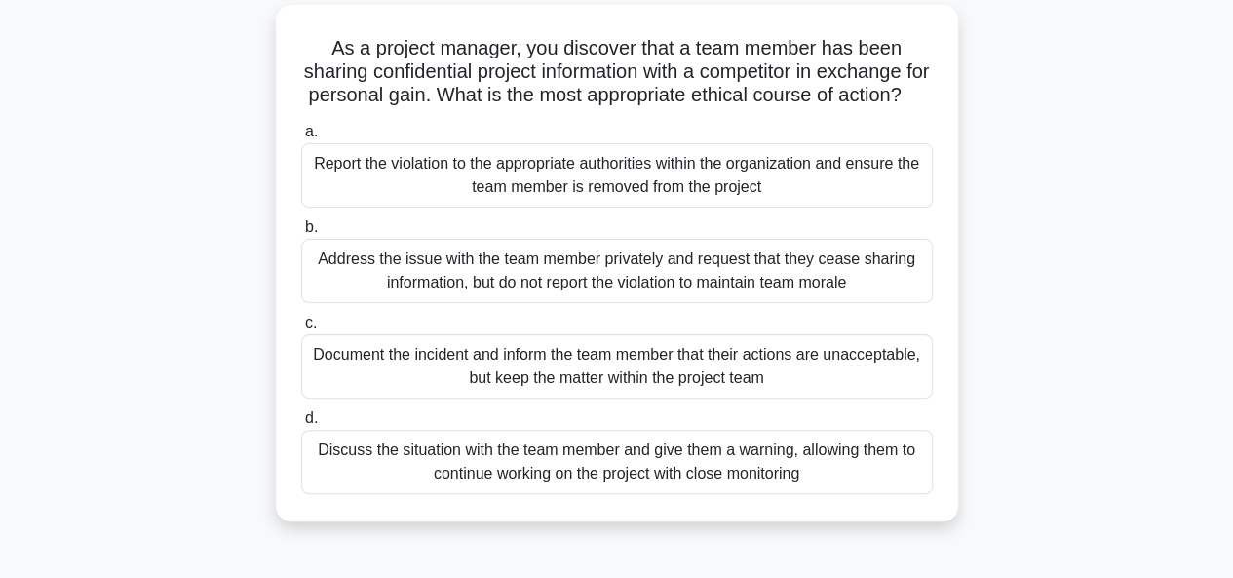
scroll to position [97, 0]
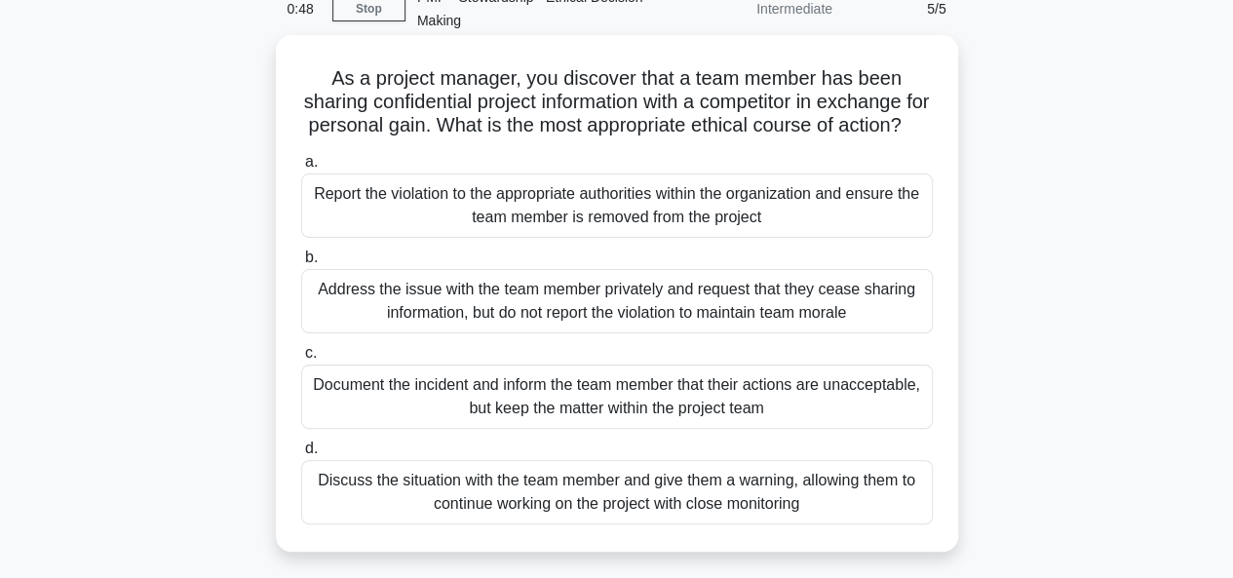
click at [592, 226] on div "Report the violation to the appropriate authorities within the organization and…" at bounding box center [616, 205] width 631 height 64
click at [301, 169] on input "a. Report the violation to the appropriate authorities within the organization …" at bounding box center [301, 162] width 0 height 13
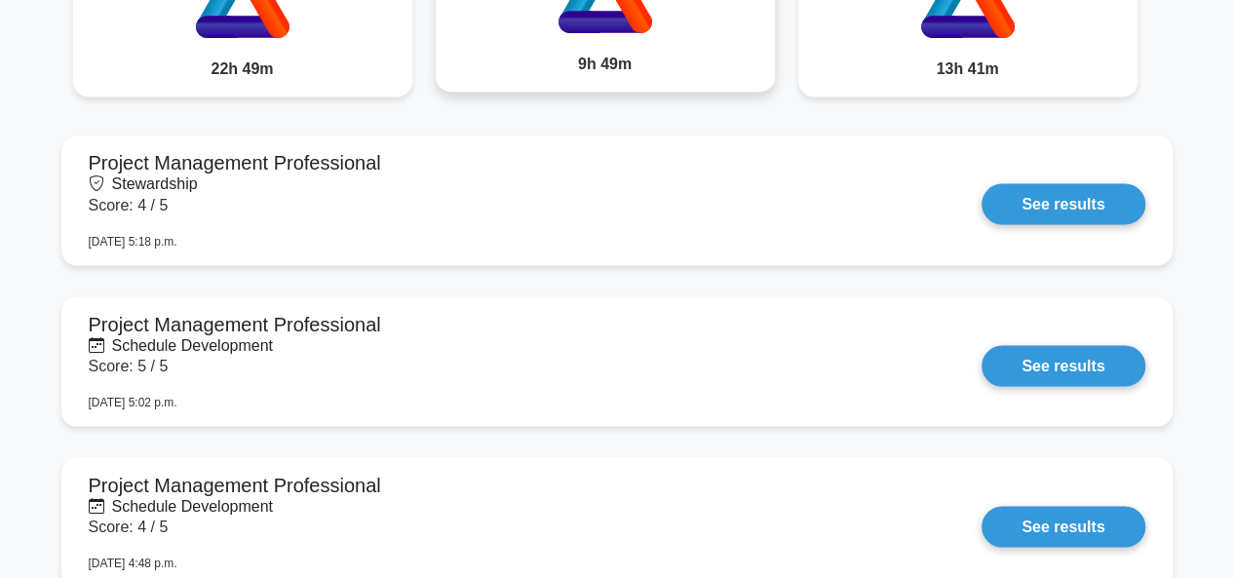
scroll to position [1656, 0]
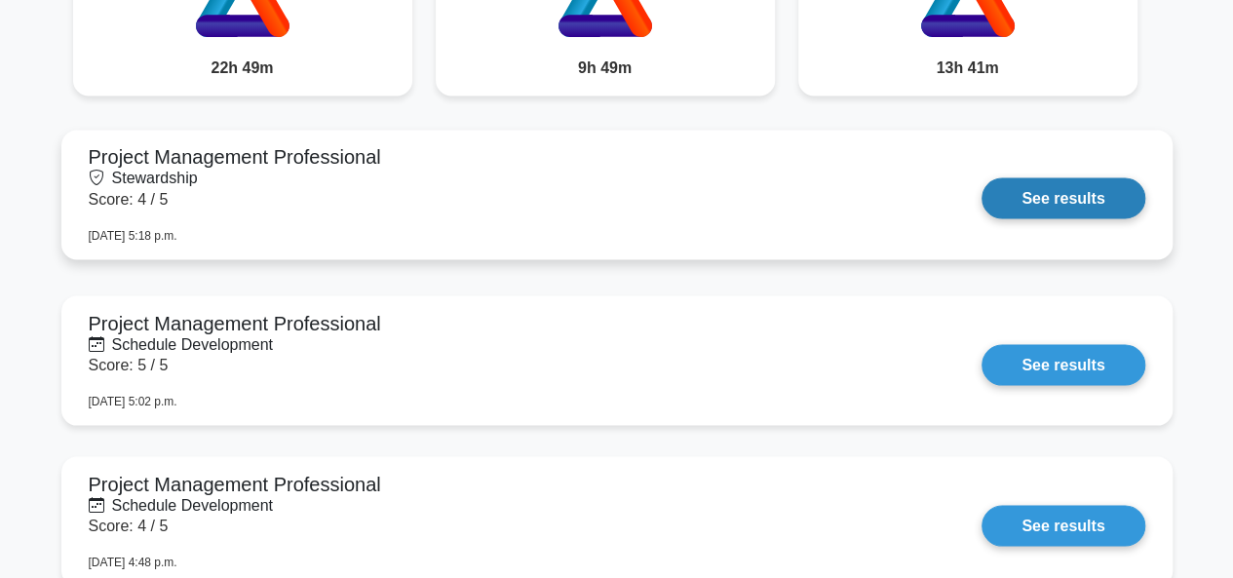
click at [1119, 194] on link "See results" at bounding box center [1062, 197] width 163 height 41
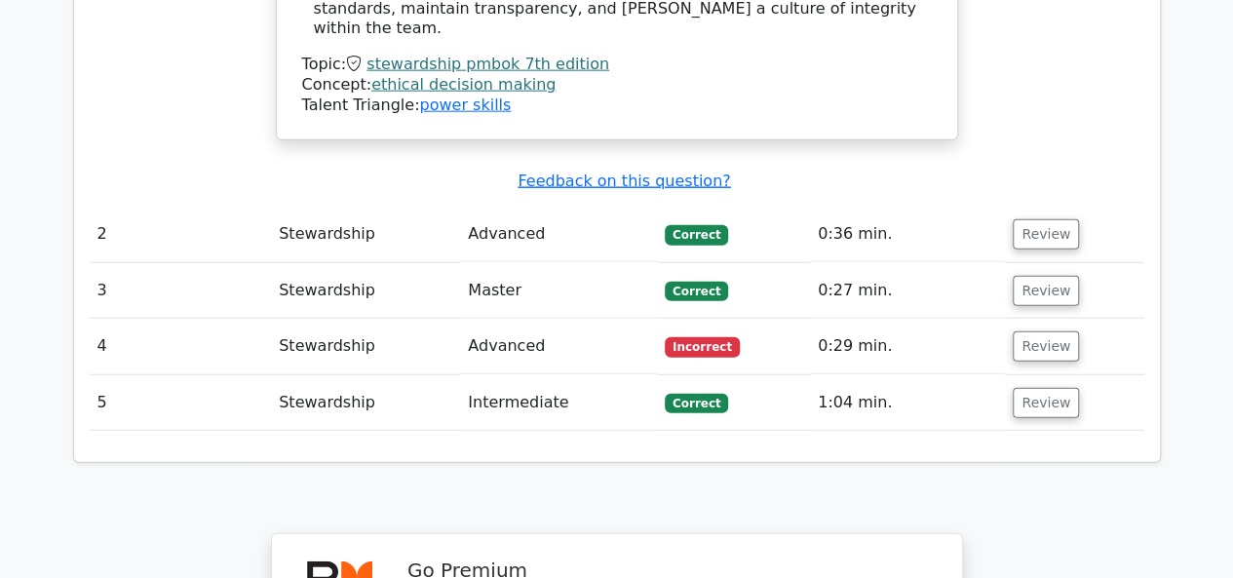
scroll to position [2338, 0]
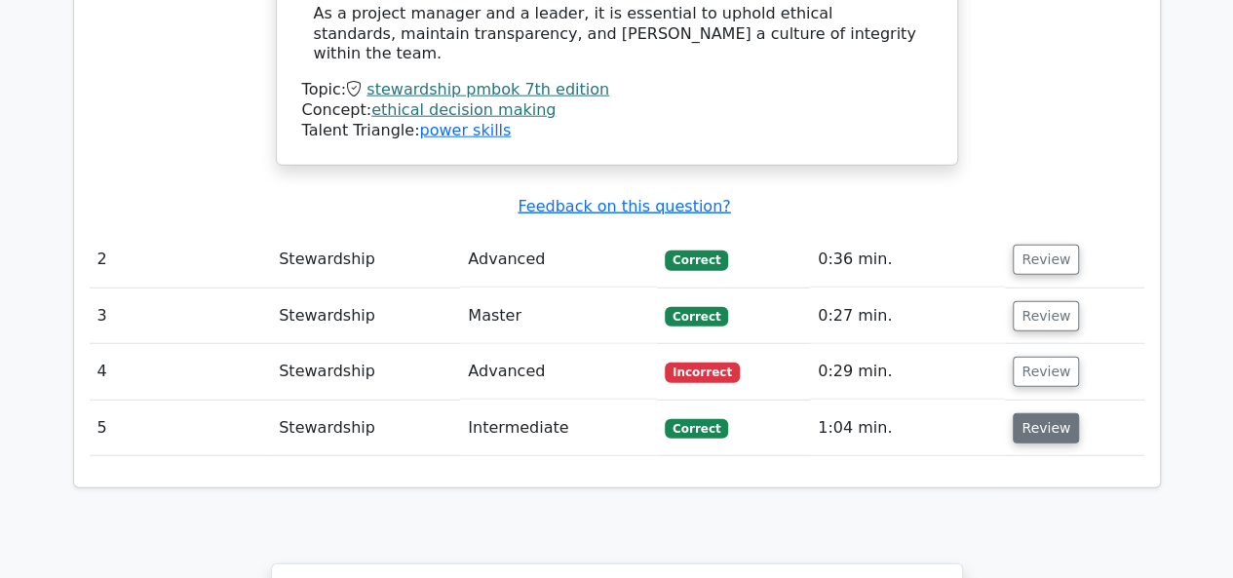
click at [1045, 413] on button "Review" at bounding box center [1045, 428] width 66 height 30
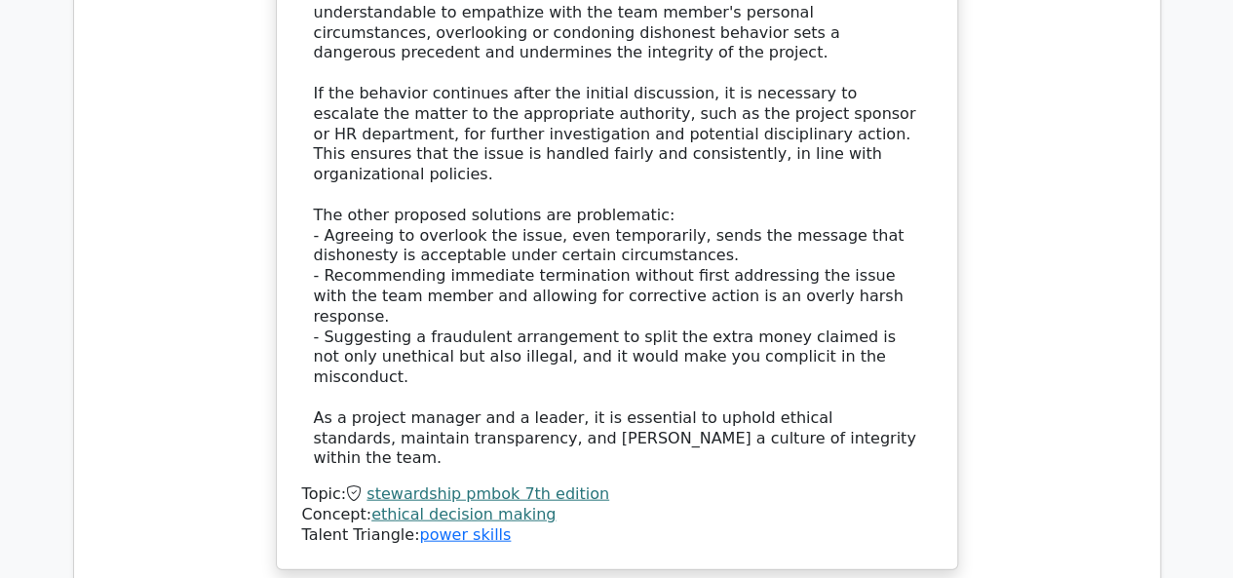
scroll to position [2046, 0]
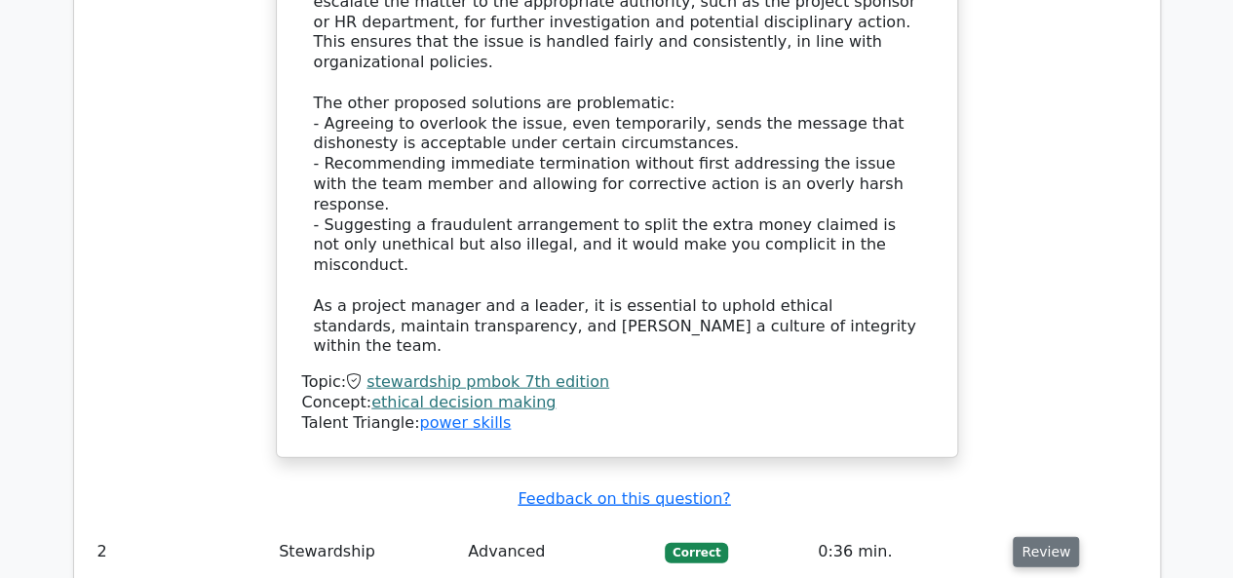
click at [1037, 537] on button "Review" at bounding box center [1045, 552] width 66 height 30
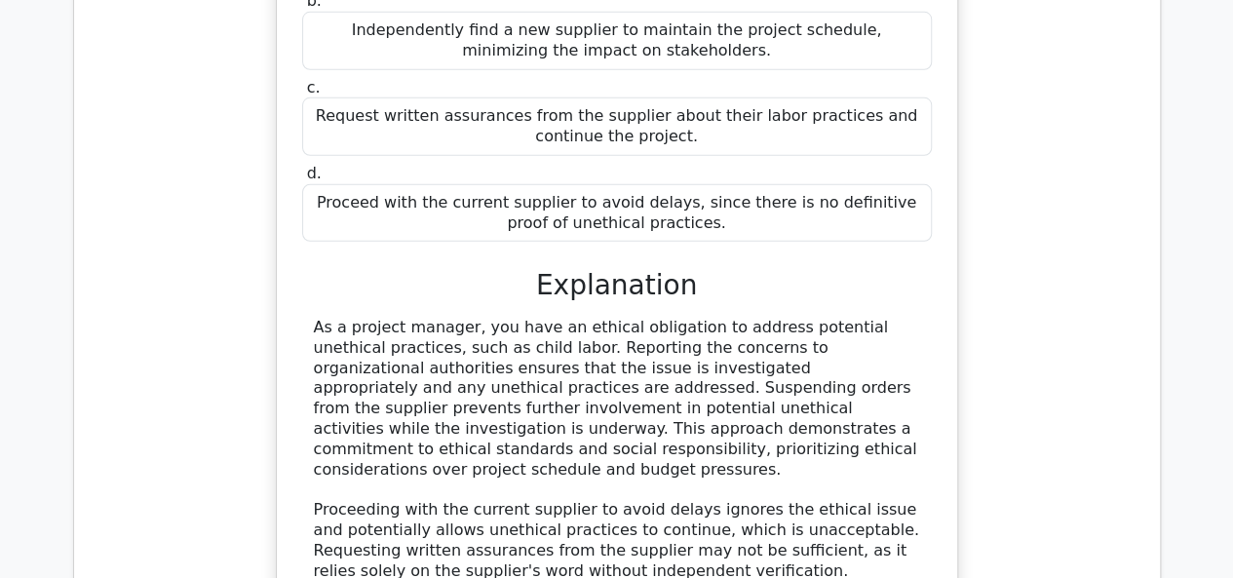
scroll to position [3020, 0]
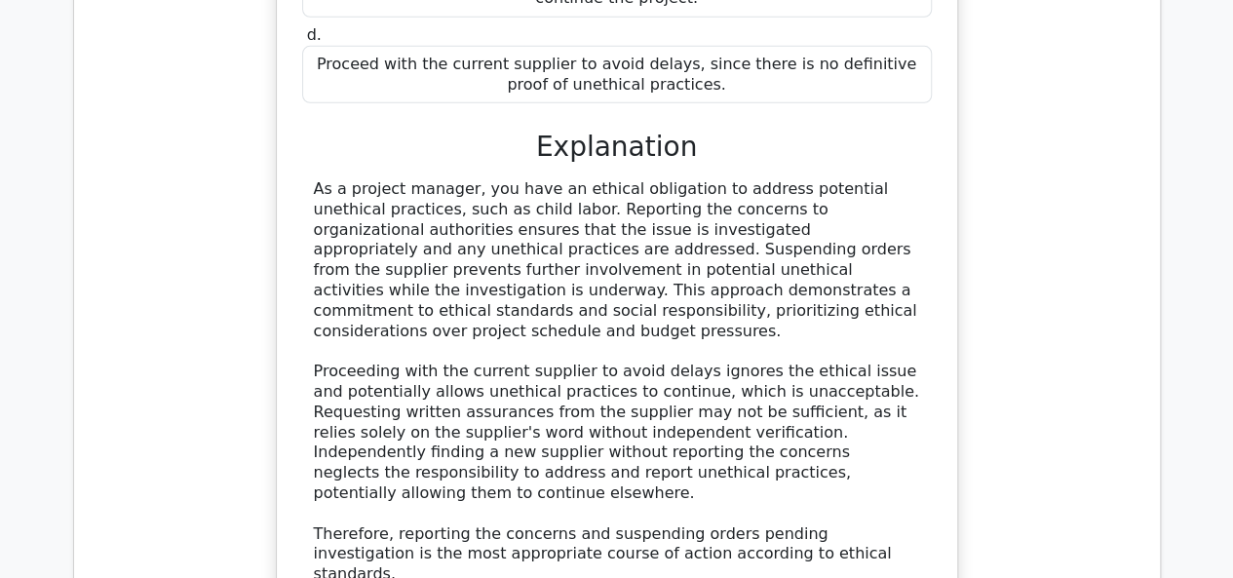
drag, startPoint x: 1056, startPoint y: 506, endPoint x: 1043, endPoint y: 498, distance: 15.7
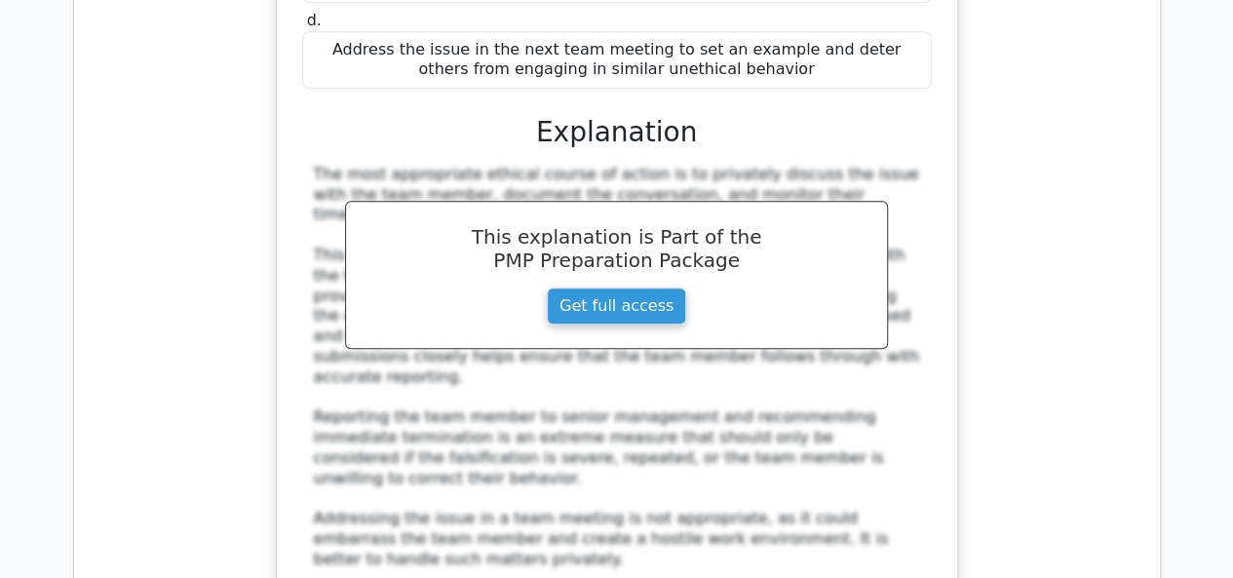
scroll to position [4482, 0]
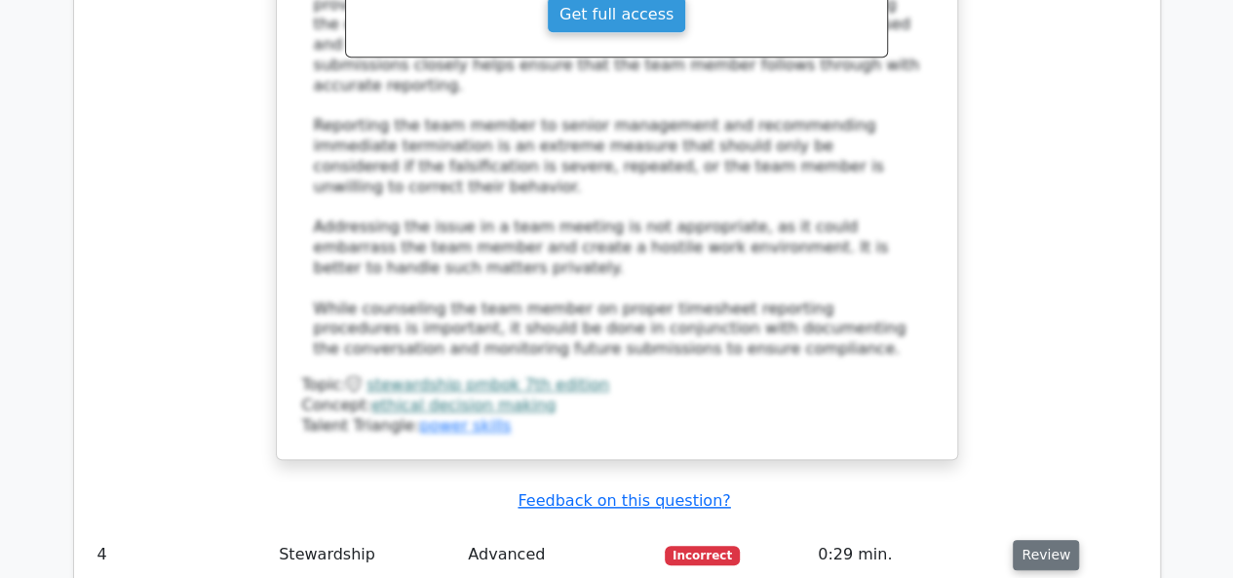
click at [1036, 540] on button "Review" at bounding box center [1045, 555] width 66 height 30
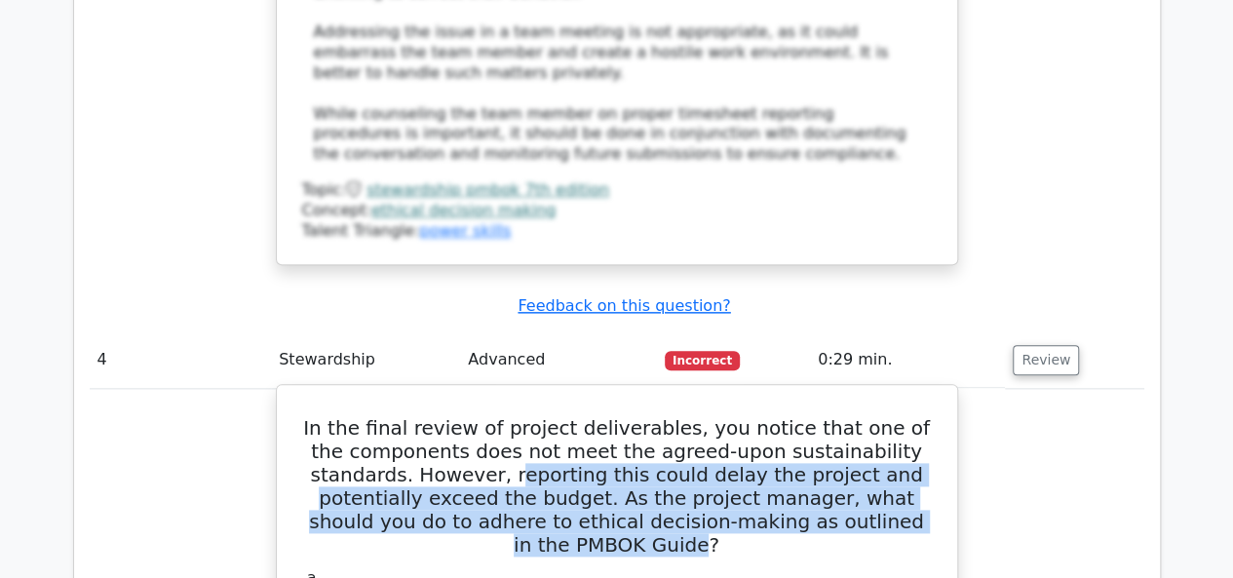
drag, startPoint x: 399, startPoint y: 151, endPoint x: 865, endPoint y: 196, distance: 468.9
click at [865, 416] on h5 "In the final review of project deliverables, you notice that one of the compone…" at bounding box center [616, 486] width 633 height 140
click at [362, 416] on h5 "In the final review of project deliverables, you notice that one of the compone…" at bounding box center [616, 486] width 633 height 140
drag, startPoint x: 363, startPoint y: 201, endPoint x: 885, endPoint y: 207, distance: 521.3
click at [885, 416] on h5 "In the final review of project deliverables, you notice that one of the compone…" at bounding box center [616, 486] width 633 height 140
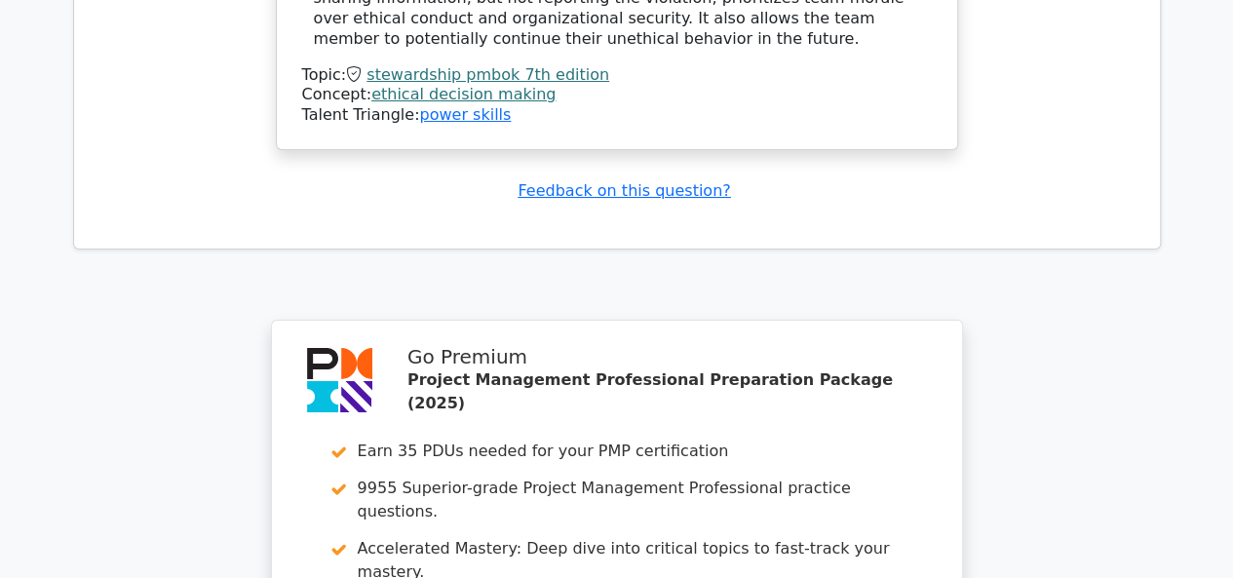
scroll to position [7491, 0]
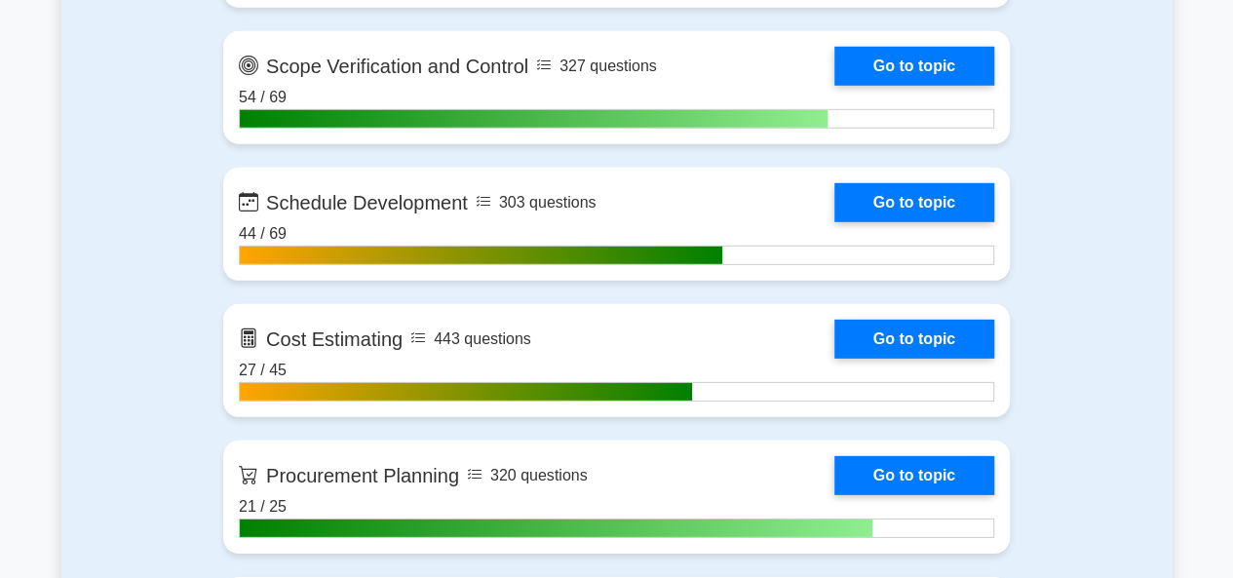
scroll to position [2826, 0]
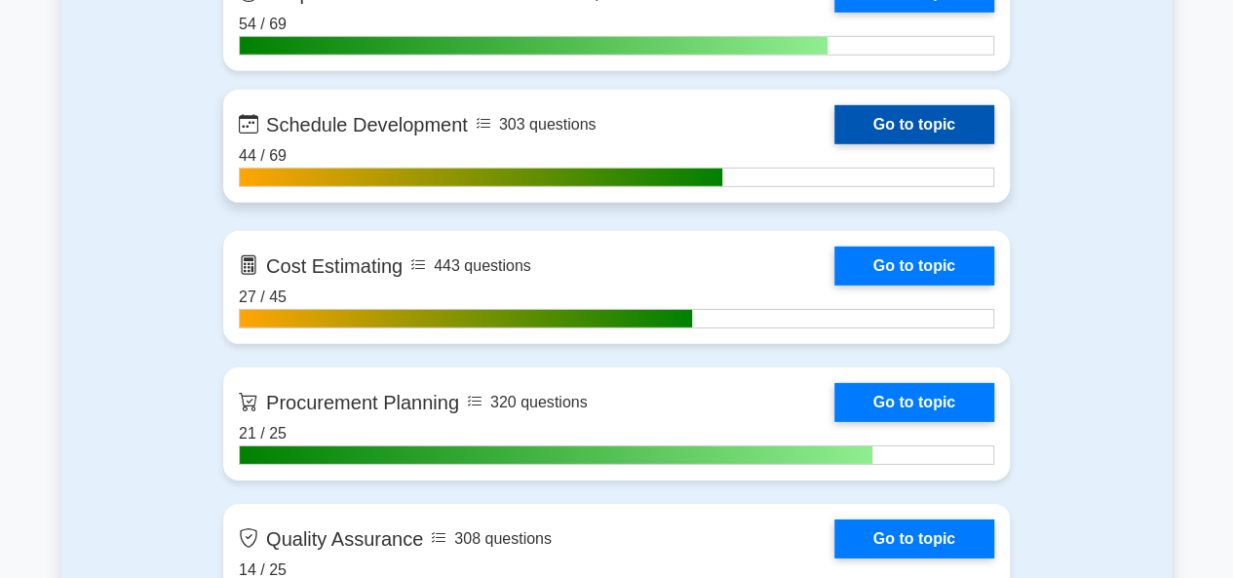
click at [834, 144] on link "Go to topic" at bounding box center [914, 124] width 160 height 39
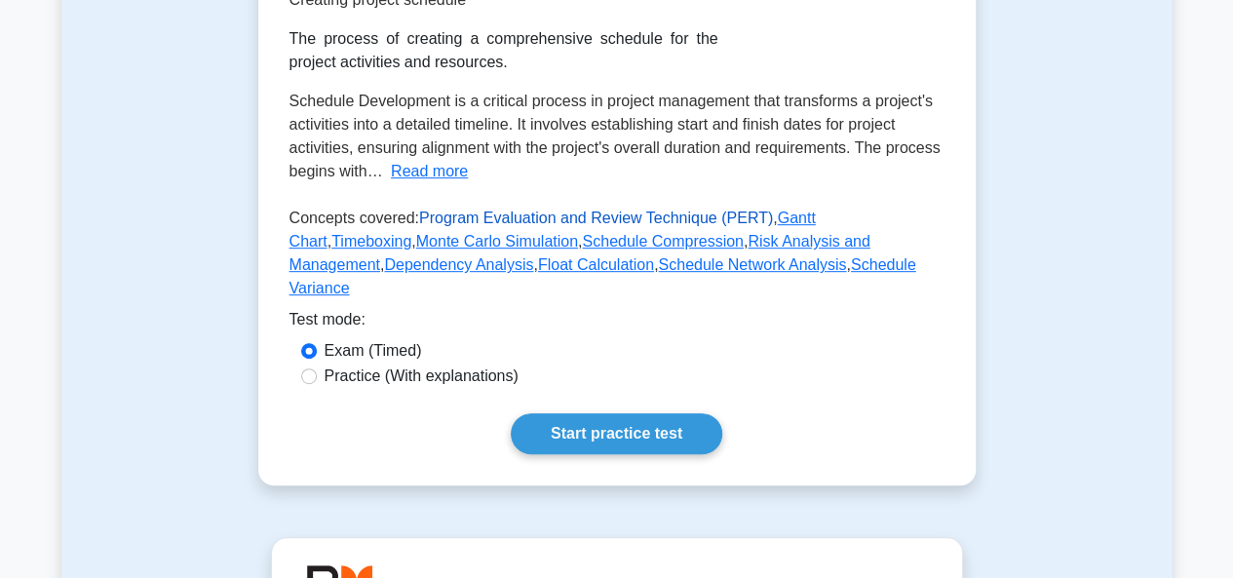
scroll to position [390, 0]
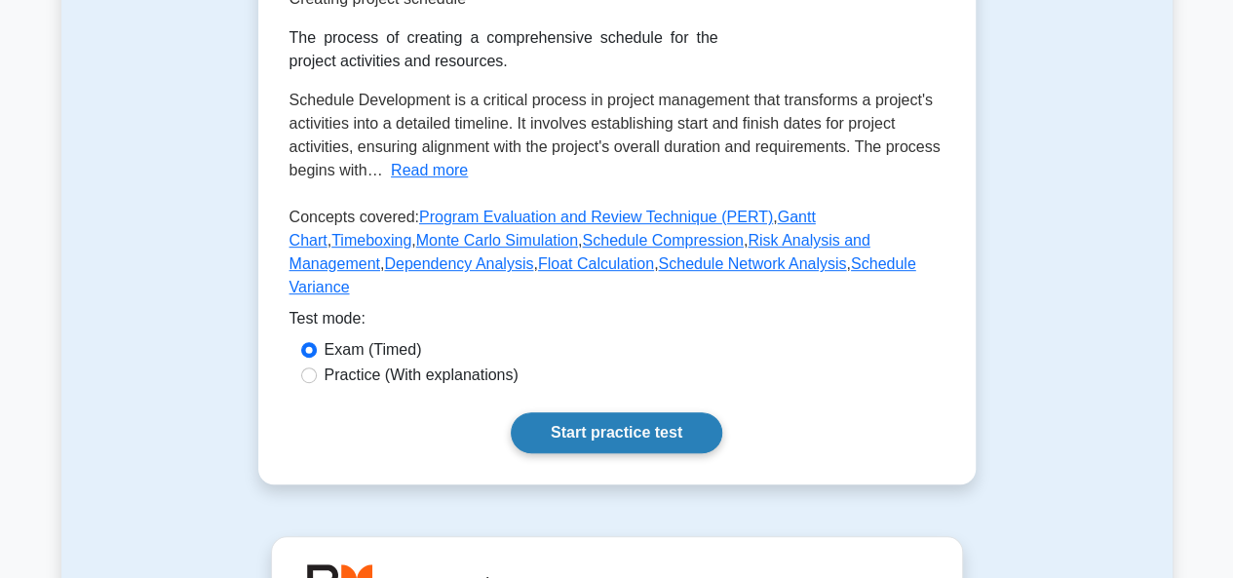
click at [598, 419] on link "Start practice test" at bounding box center [616, 432] width 211 height 41
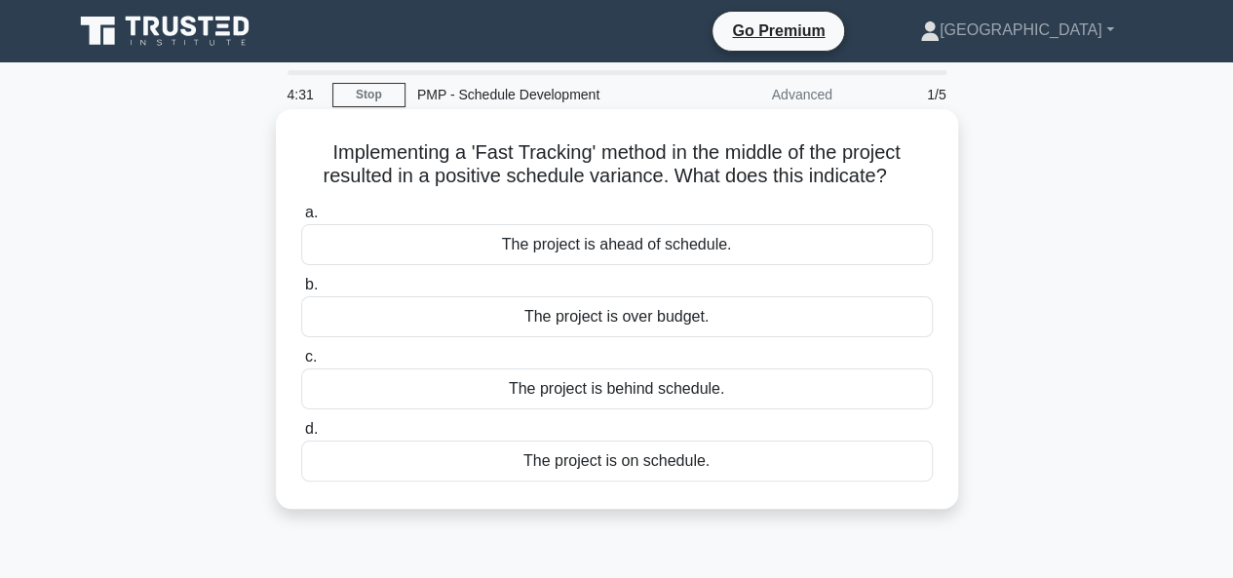
click at [588, 393] on div "The project is behind schedule." at bounding box center [616, 388] width 631 height 41
click at [301, 363] on input "c. The project is behind schedule." at bounding box center [301, 357] width 0 height 13
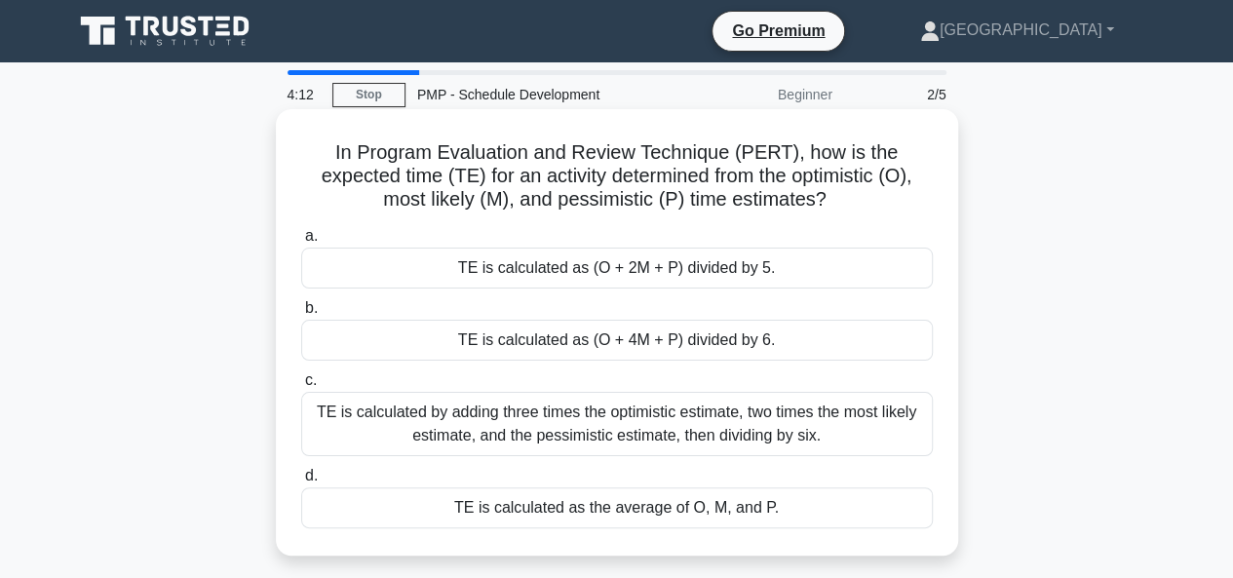
click at [568, 342] on div "TE is calculated as (O + 4M + P) divided by 6." at bounding box center [616, 340] width 631 height 41
click at [301, 315] on input "b. TE is calculated as (O + 4M + P) divided by 6." at bounding box center [301, 308] width 0 height 13
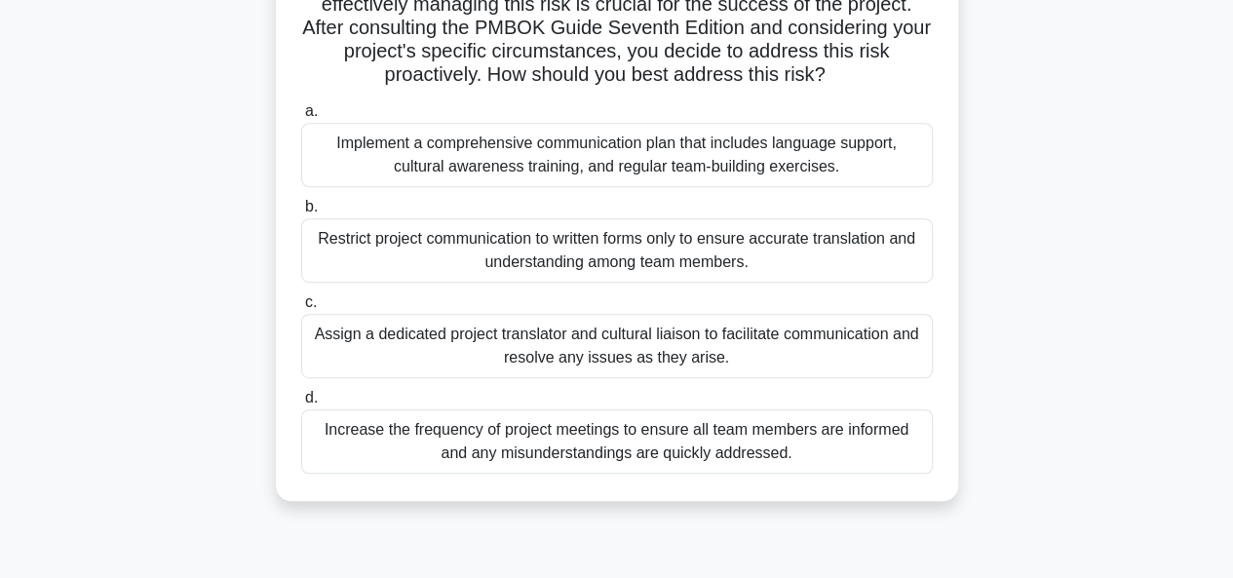
scroll to position [390, 0]
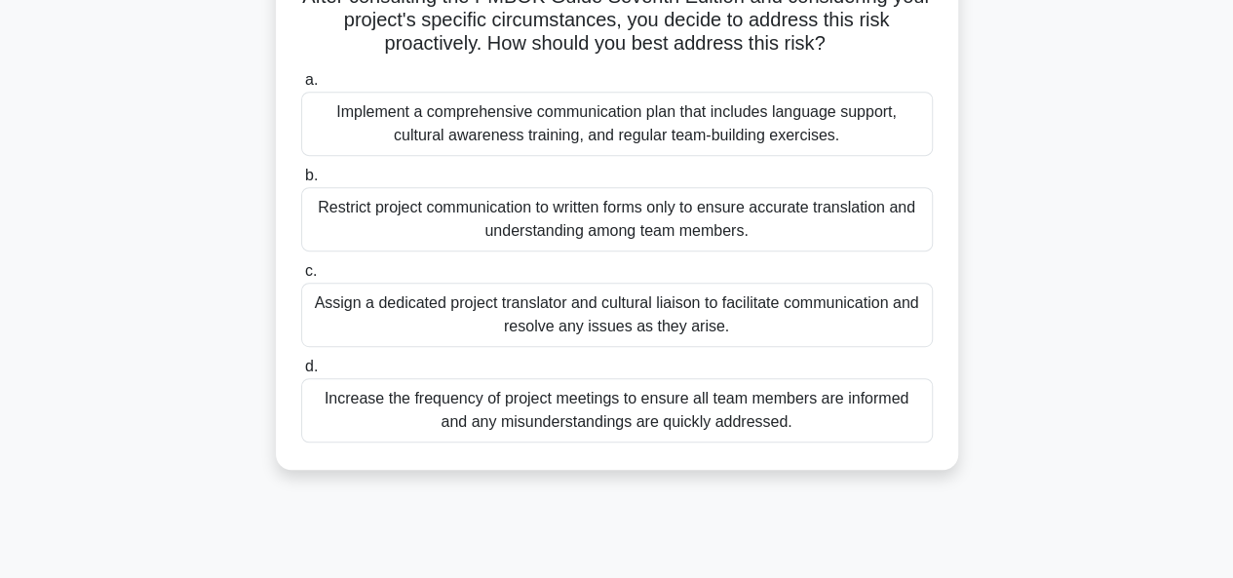
click at [553, 128] on div "Implement a comprehensive communication plan that includes language support, cu…" at bounding box center [616, 124] width 631 height 64
click at [301, 87] on input "a. Implement a comprehensive communication plan that includes language support,…" at bounding box center [301, 80] width 0 height 13
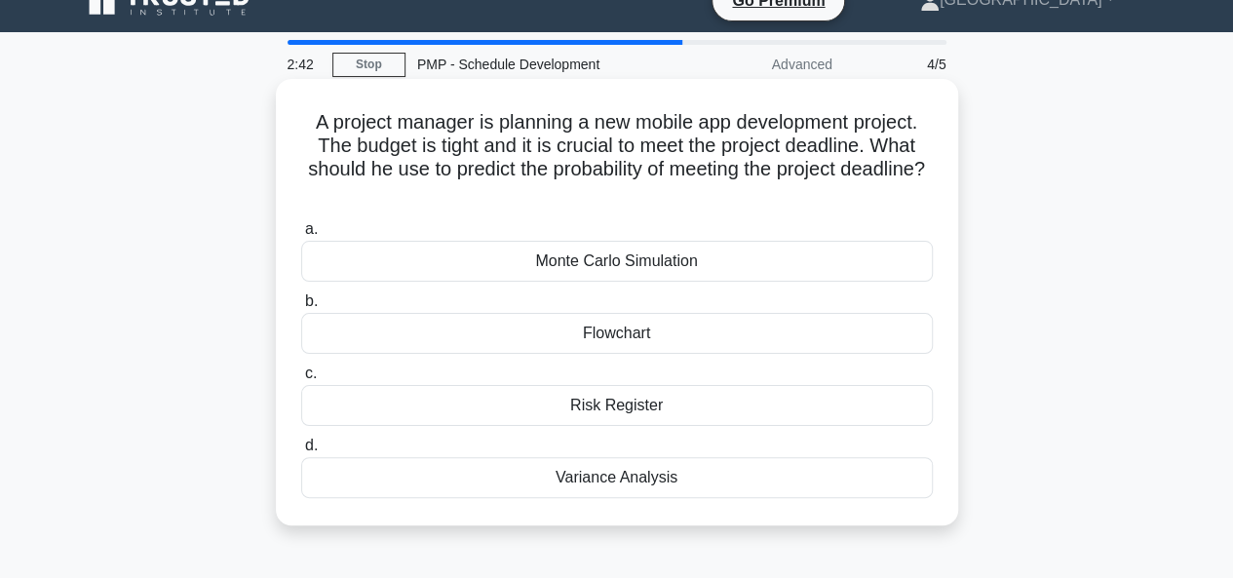
scroll to position [0, 0]
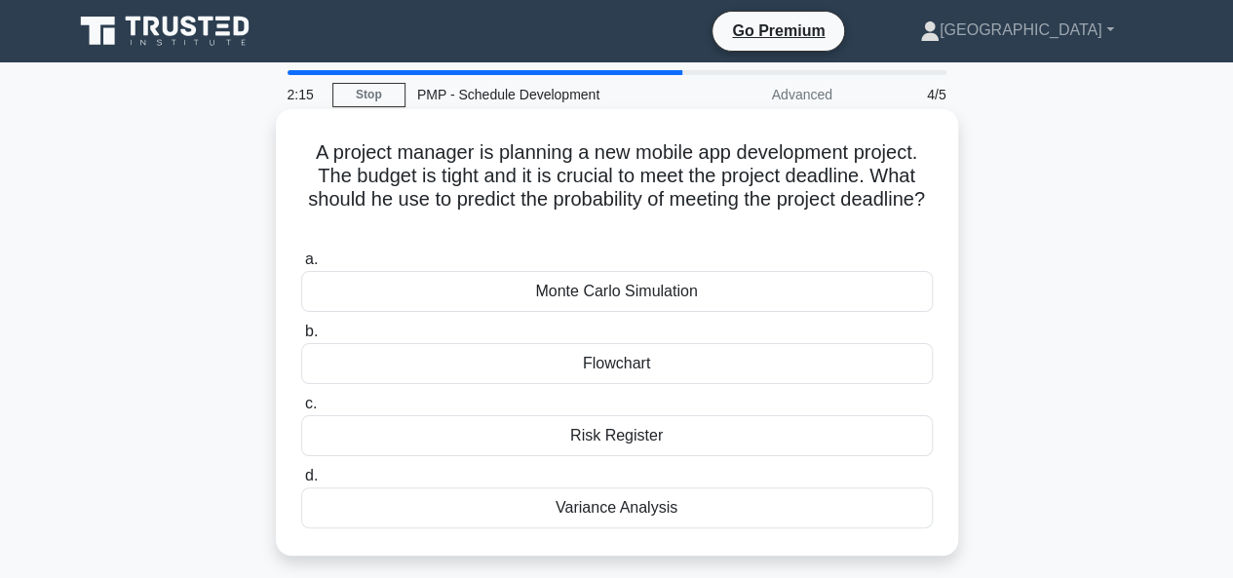
click at [623, 513] on div "Variance Analysis" at bounding box center [616, 507] width 631 height 41
click at [301, 482] on input "d. Variance Analysis" at bounding box center [301, 476] width 0 height 13
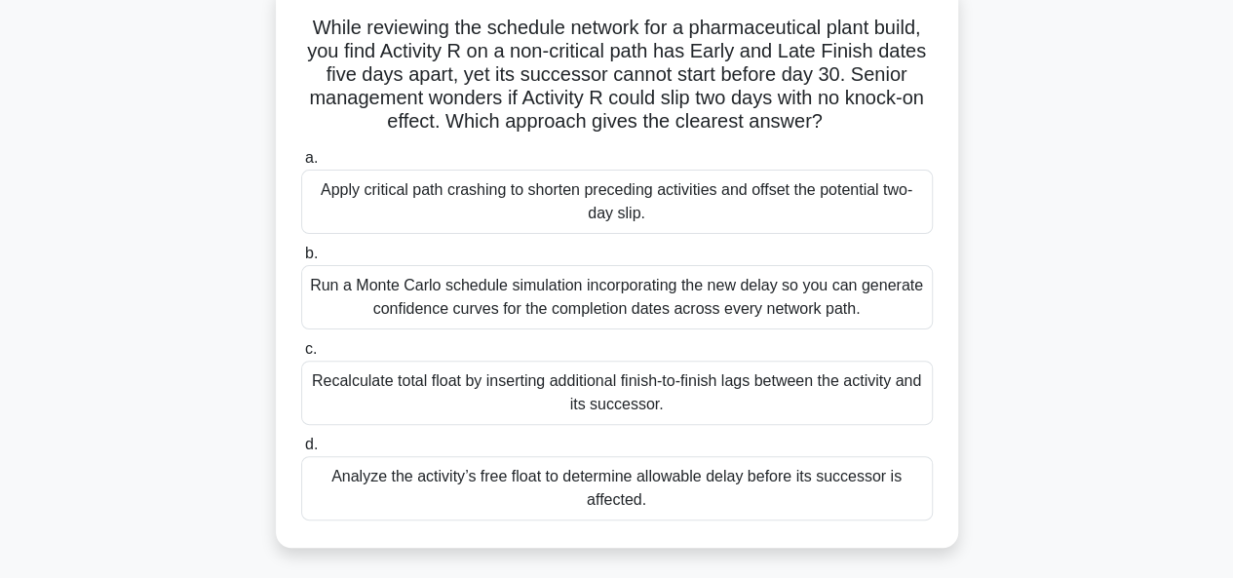
scroll to position [195, 0]
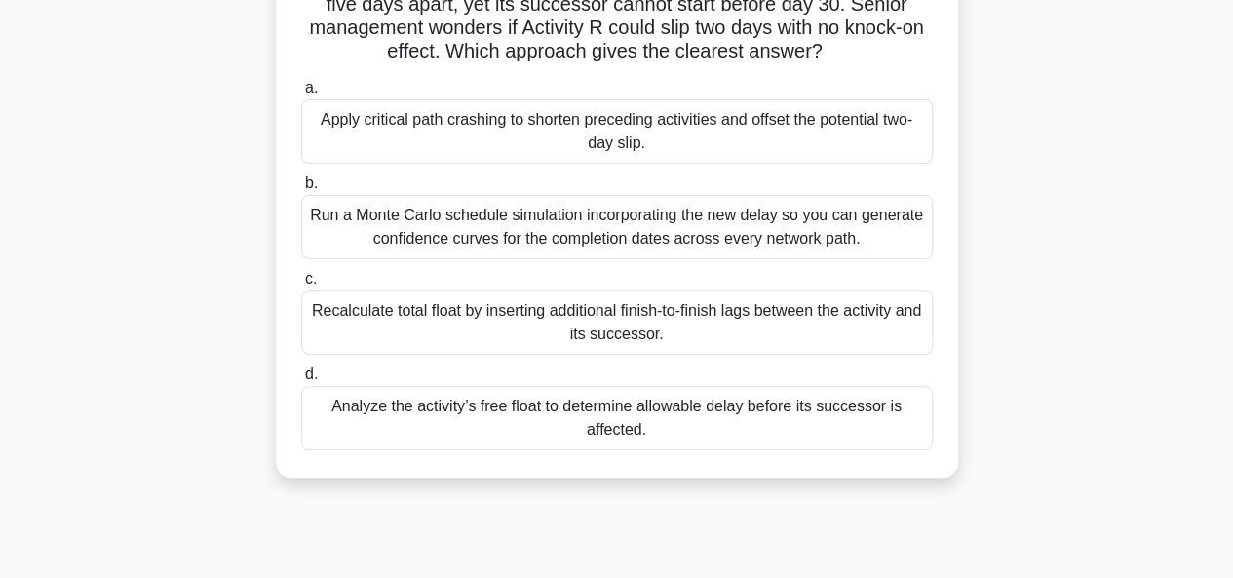
click at [587, 419] on div "Analyze the activity’s free float to determine allowable delay before its succe…" at bounding box center [616, 418] width 631 height 64
click at [301, 381] on input "d. Analyze the activity’s free float to determine allowable delay before its su…" at bounding box center [301, 374] width 0 height 13
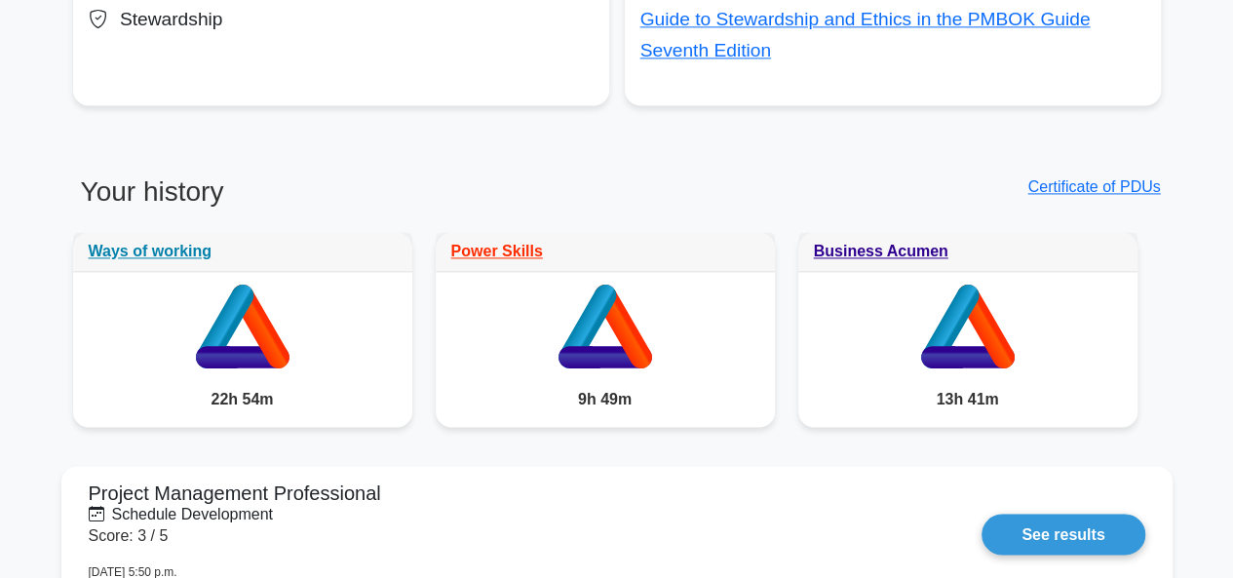
scroll to position [1364, 0]
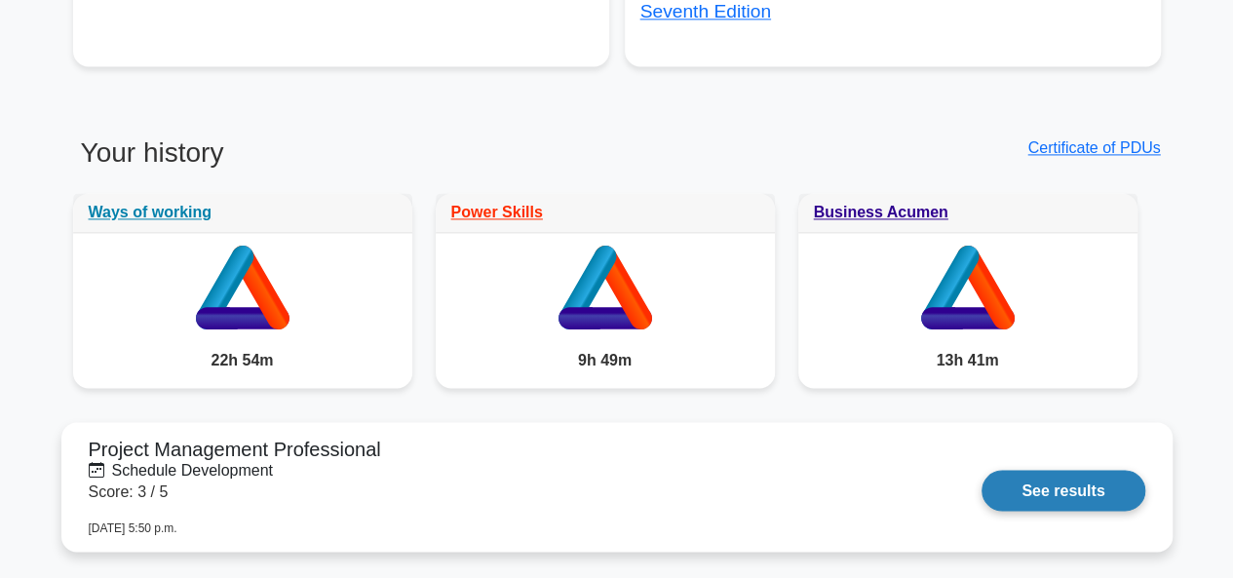
click at [1000, 492] on link "See results" at bounding box center [1062, 490] width 163 height 41
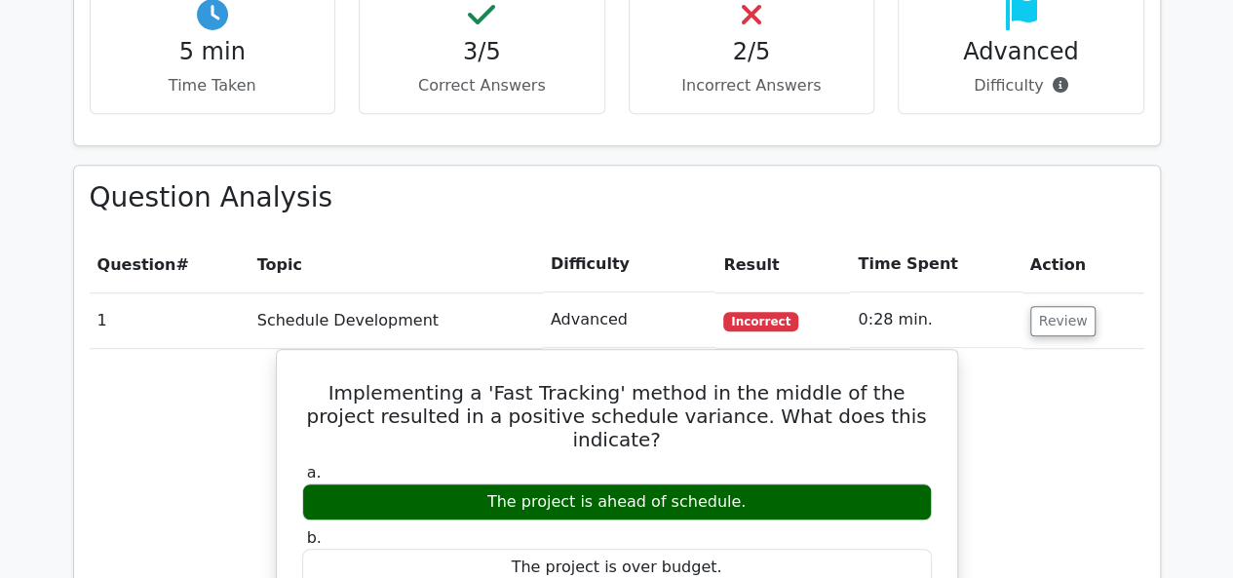
scroll to position [877, 0]
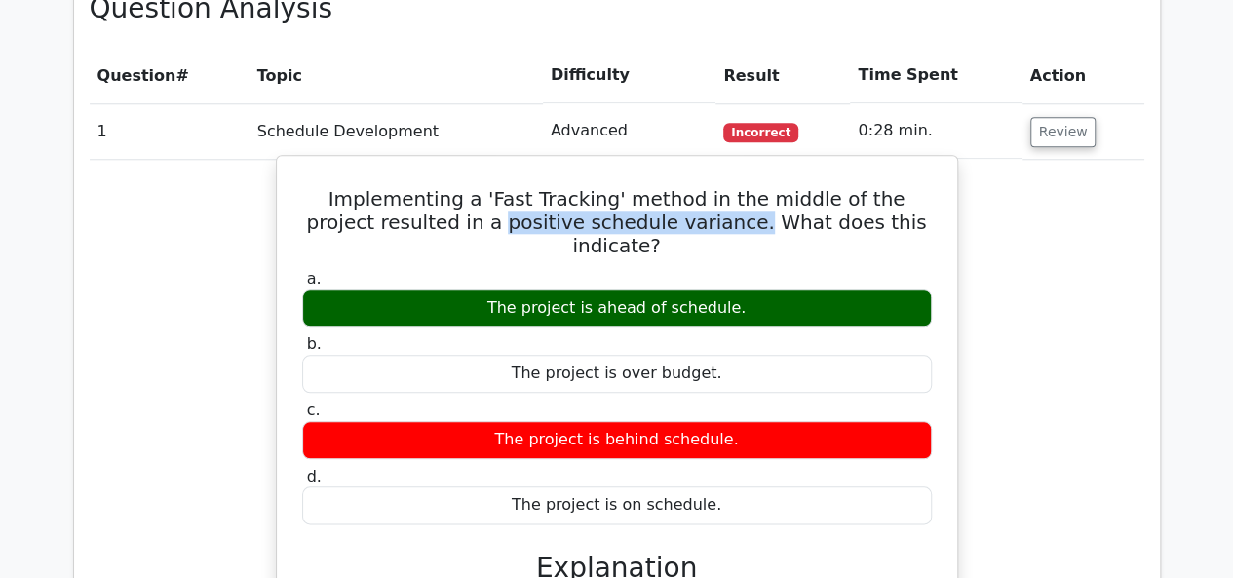
drag, startPoint x: 528, startPoint y: 223, endPoint x: 679, endPoint y: 227, distance: 151.1
click at [679, 227] on h5 "Implementing a 'Fast Tracking' method in the middle of the project resulted in …" at bounding box center [616, 222] width 633 height 70
click at [457, 233] on div "Implementing a 'Fast Tracking' method in the middle of the project resulted in …" at bounding box center [617, 560] width 665 height 792
drag, startPoint x: 491, startPoint y: 223, endPoint x: 675, endPoint y: 224, distance: 184.2
click at [675, 224] on h5 "Implementing a 'Fast Tracking' method in the middle of the project resulted in …" at bounding box center [616, 222] width 633 height 70
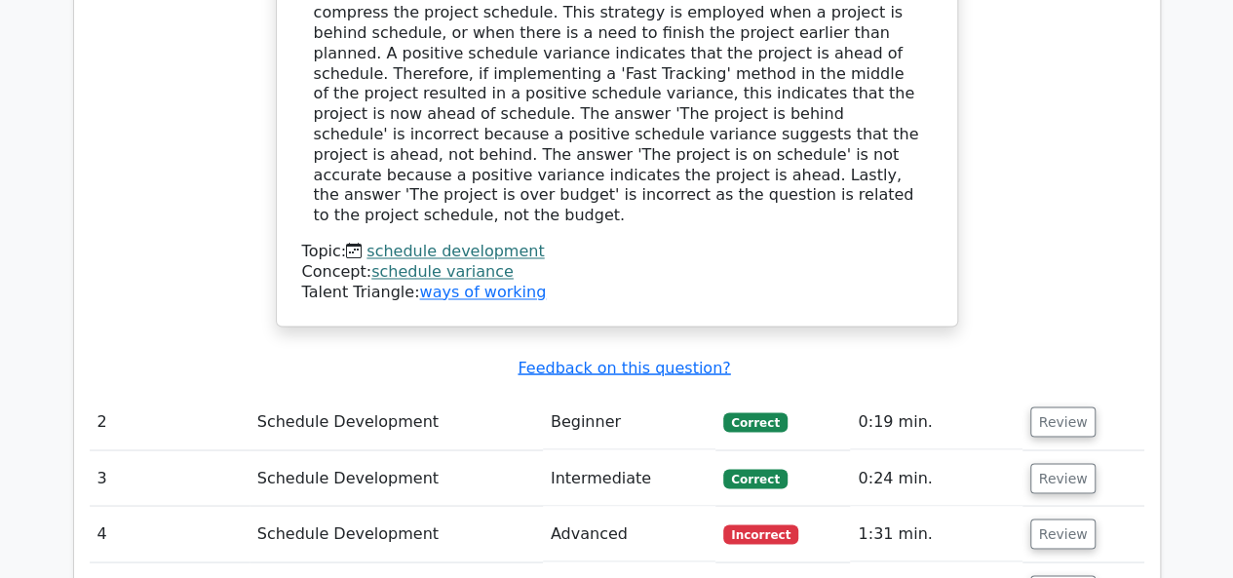
scroll to position [1656, 0]
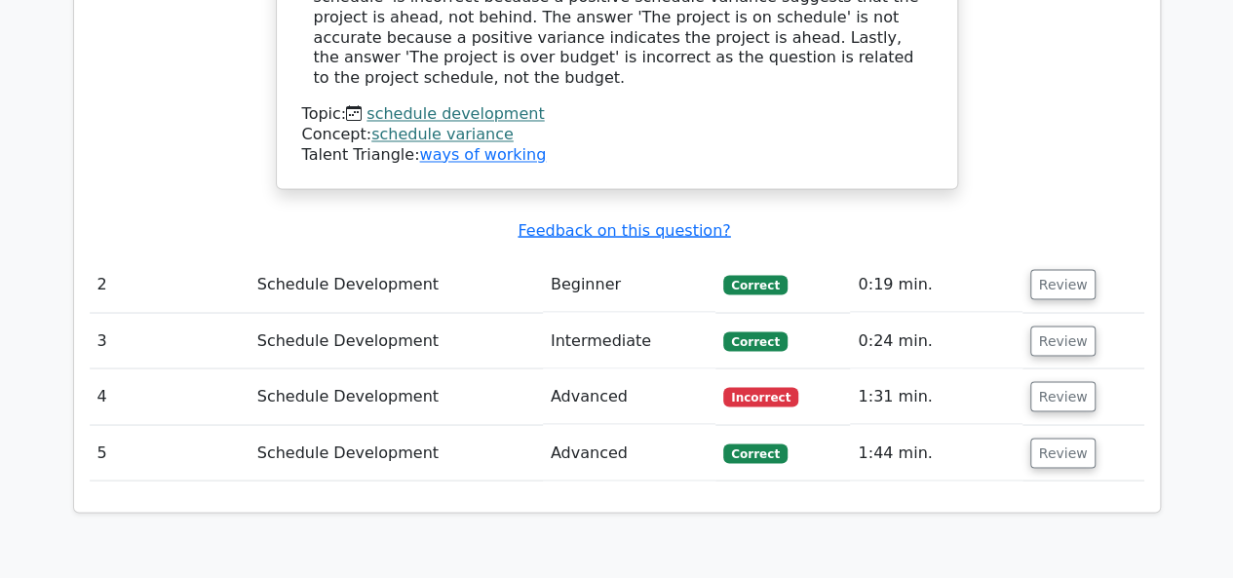
click at [1088, 256] on td "Review" at bounding box center [1083, 284] width 122 height 56
click at [1072, 269] on button "Review" at bounding box center [1063, 284] width 66 height 30
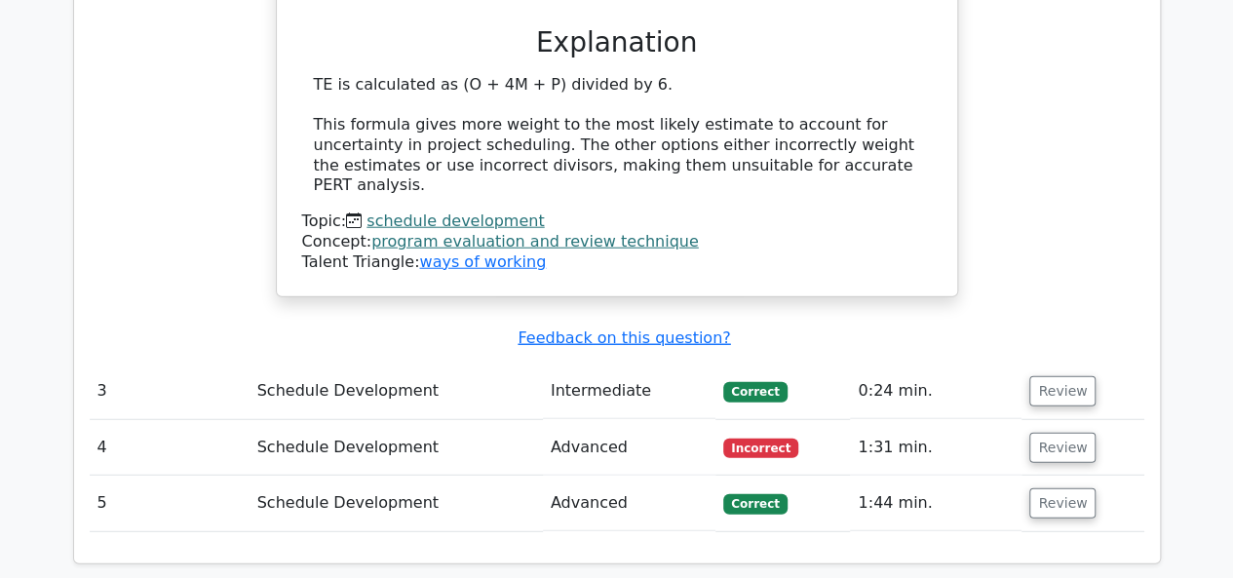
scroll to position [2631, 0]
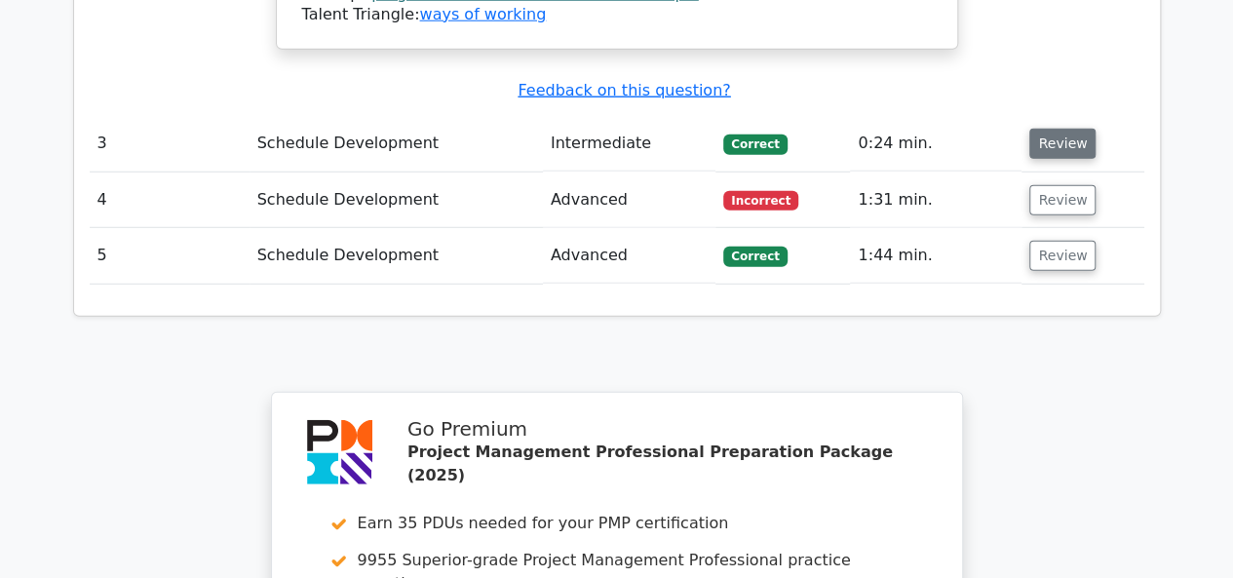
click at [1061, 129] on button "Review" at bounding box center [1062, 144] width 66 height 30
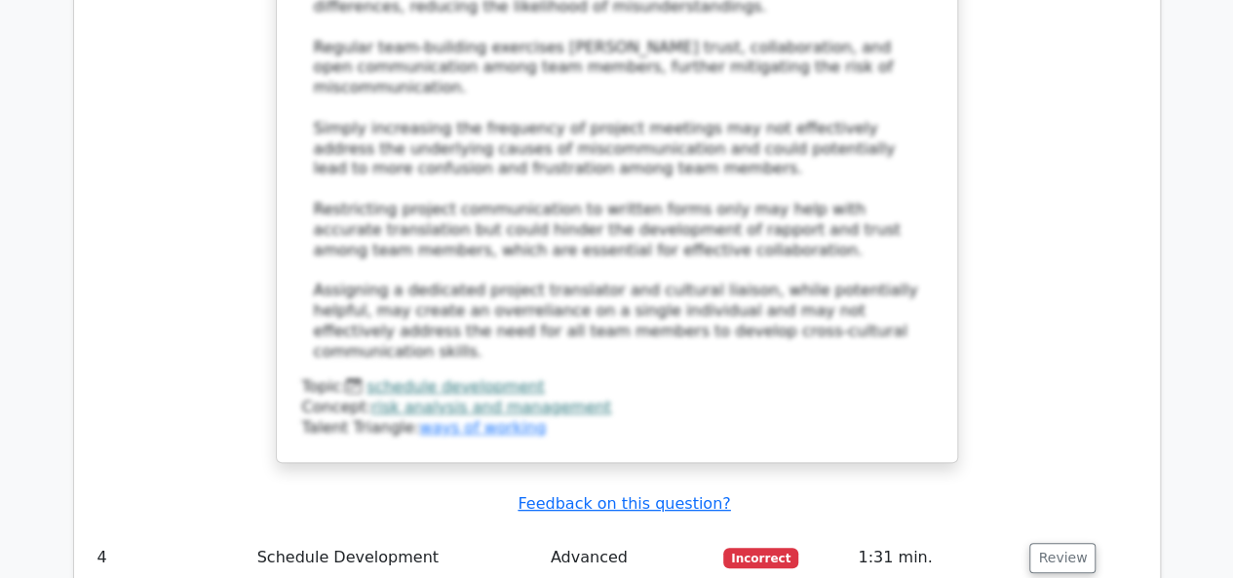
scroll to position [4092, 0]
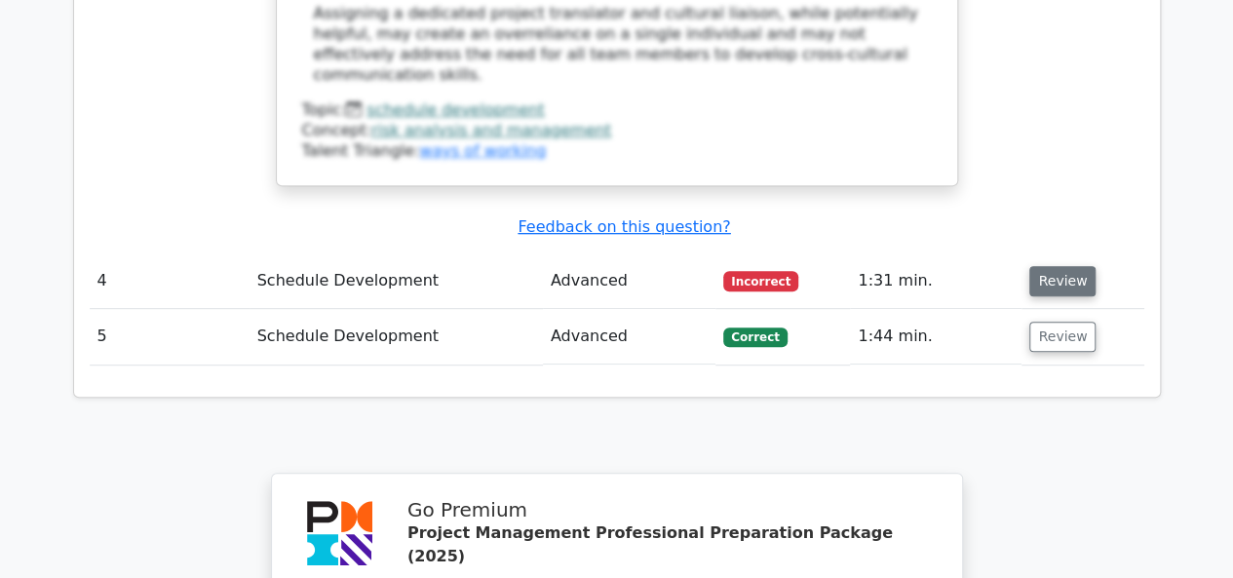
click at [1050, 266] on button "Review" at bounding box center [1062, 281] width 66 height 30
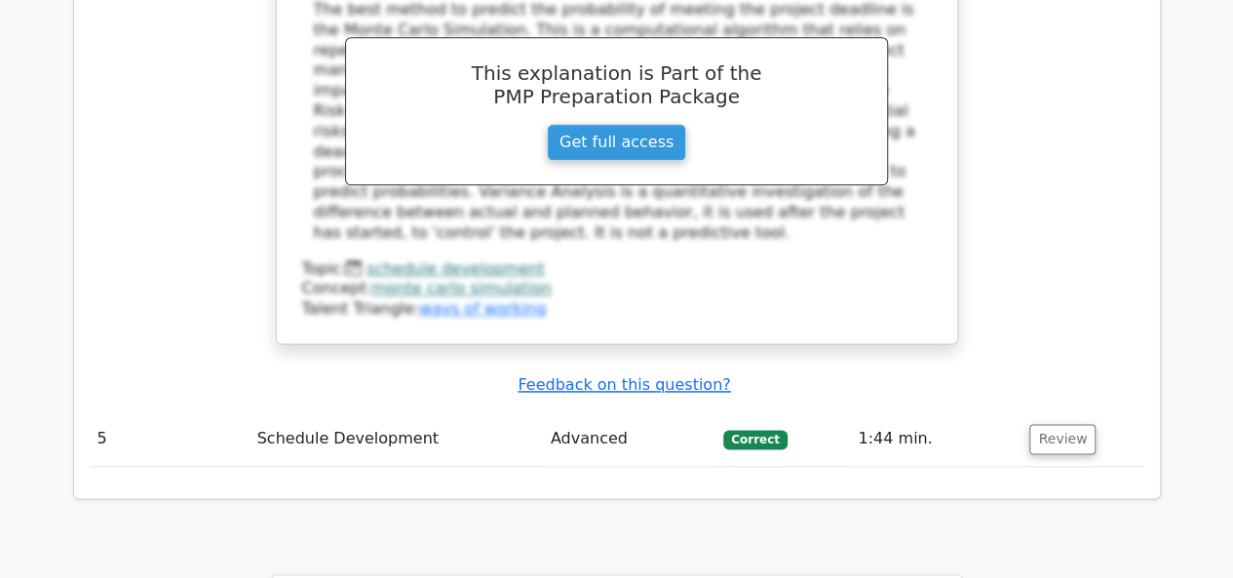
scroll to position [4872, 0]
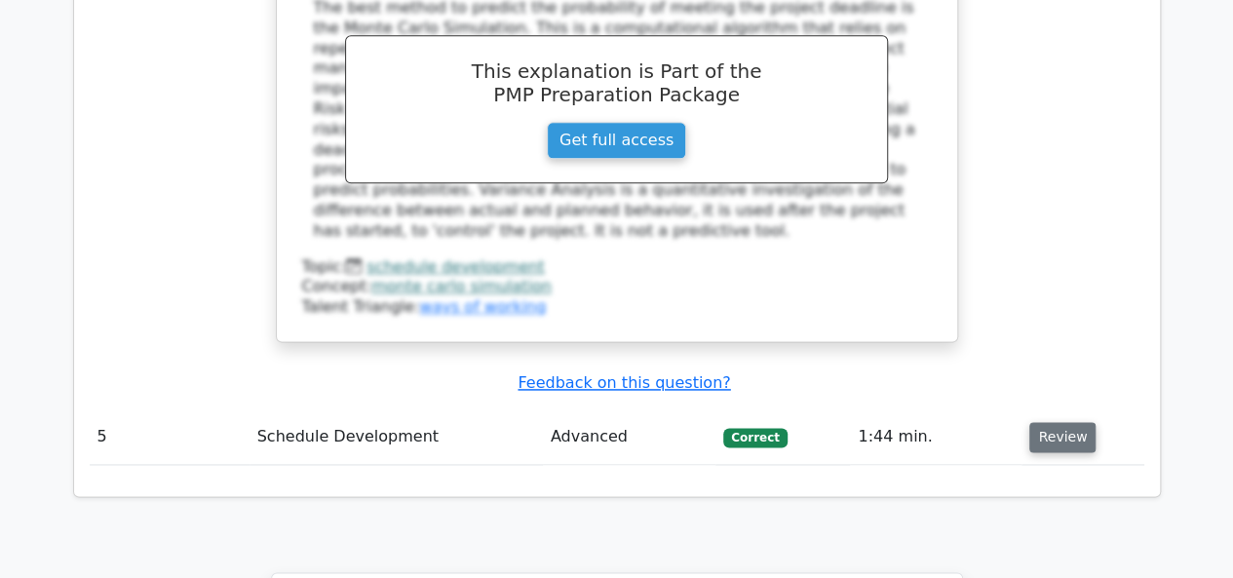
click at [1062, 422] on button "Review" at bounding box center [1062, 437] width 66 height 30
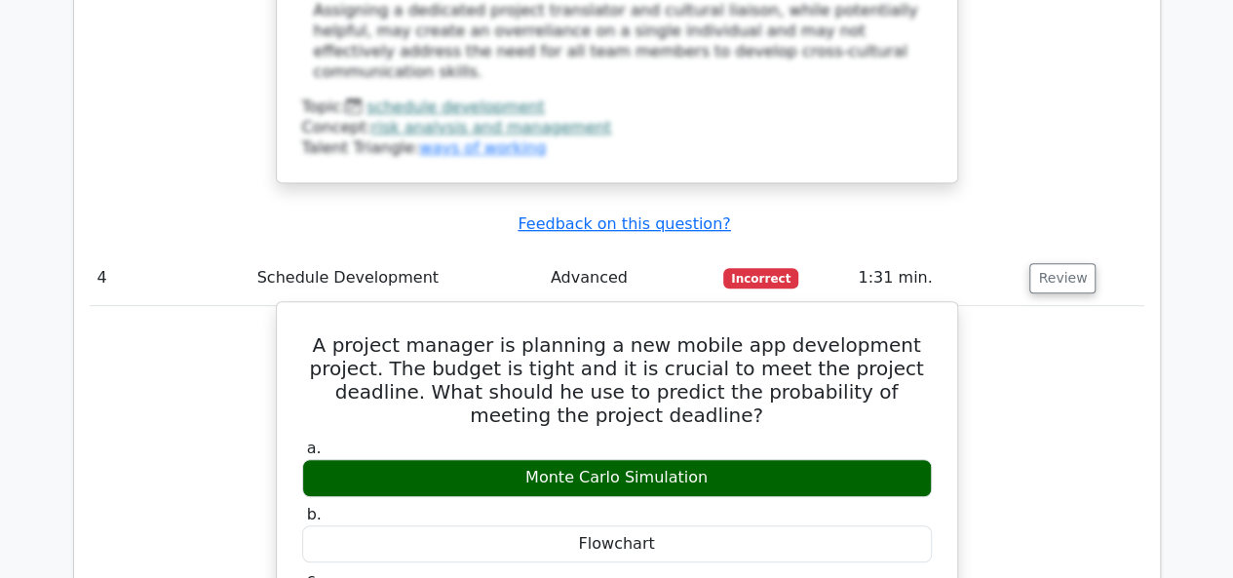
scroll to position [4092, 0]
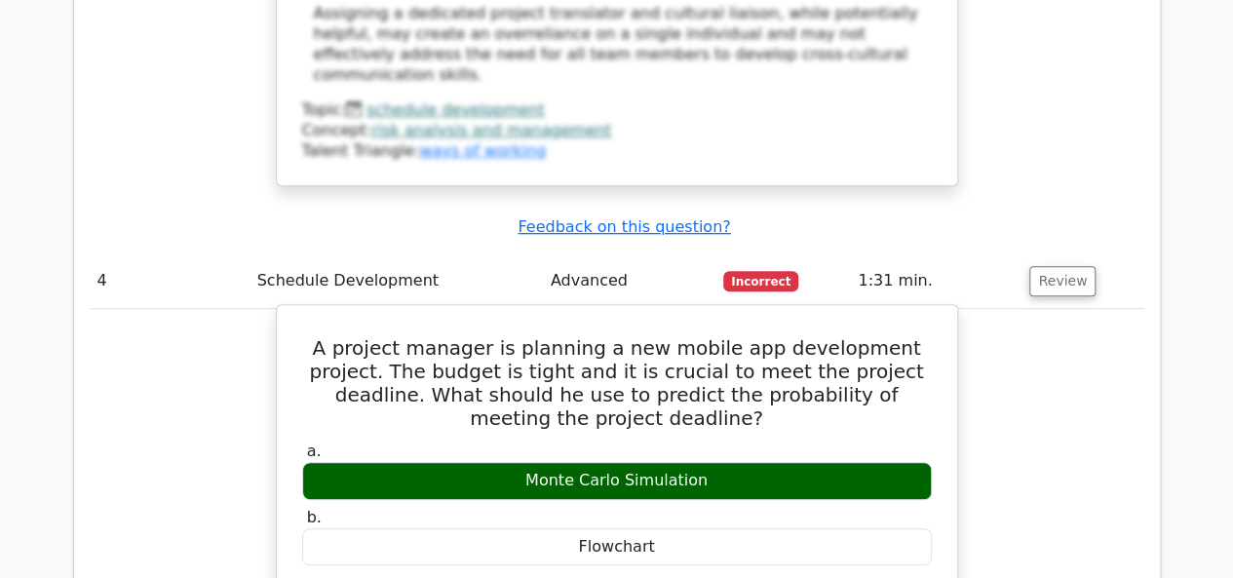
drag, startPoint x: 358, startPoint y: 164, endPoint x: 684, endPoint y: 456, distance: 438.2
copy div "A project manager is planning a new mobile app development project. The budget …"
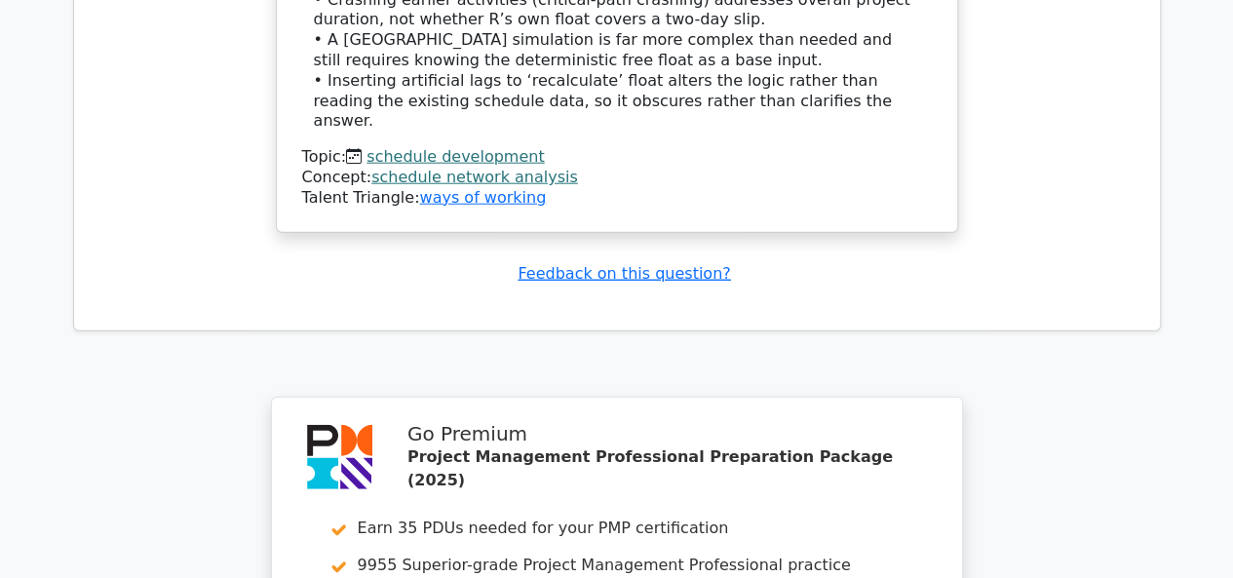
scroll to position [6138, 0]
